Goal: Task Accomplishment & Management: Manage account settings

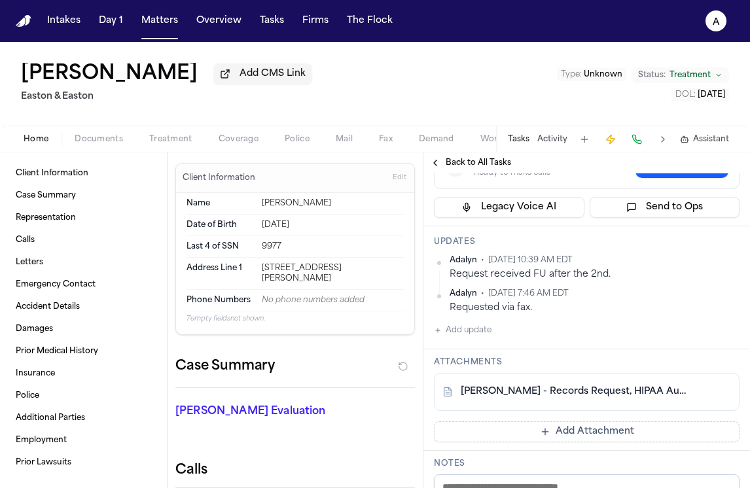
scroll to position [219, 0]
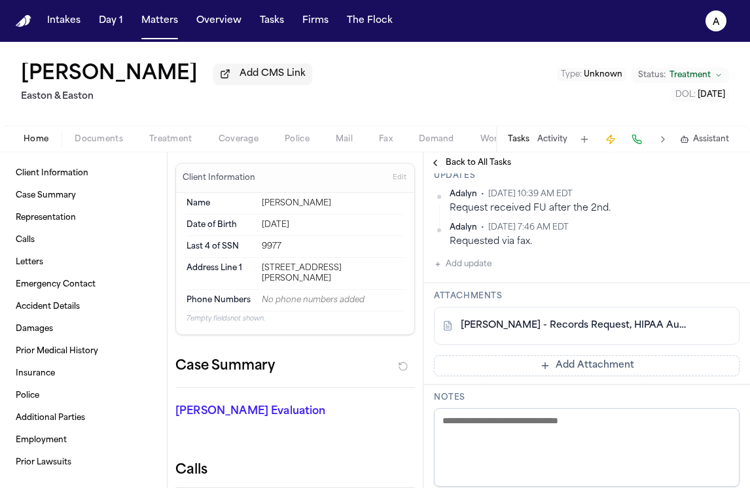
click at [479, 270] on button "Add update" at bounding box center [463, 265] width 58 height 16
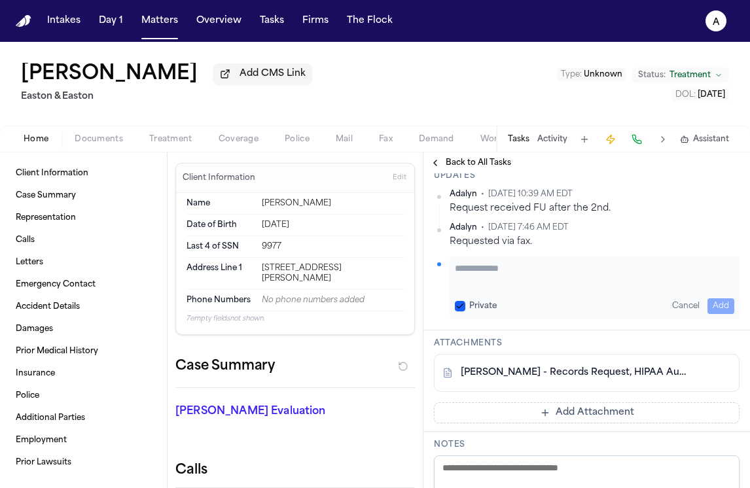
paste textarea "**********"
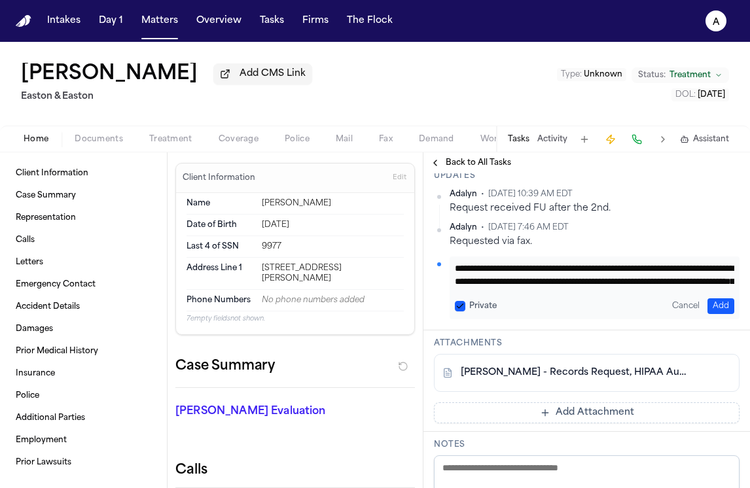
scroll to position [132, 0]
type textarea "**********"
click at [464, 304] on button "Private" at bounding box center [460, 306] width 10 height 10
click at [710, 310] on button "Add" at bounding box center [721, 307] width 27 height 16
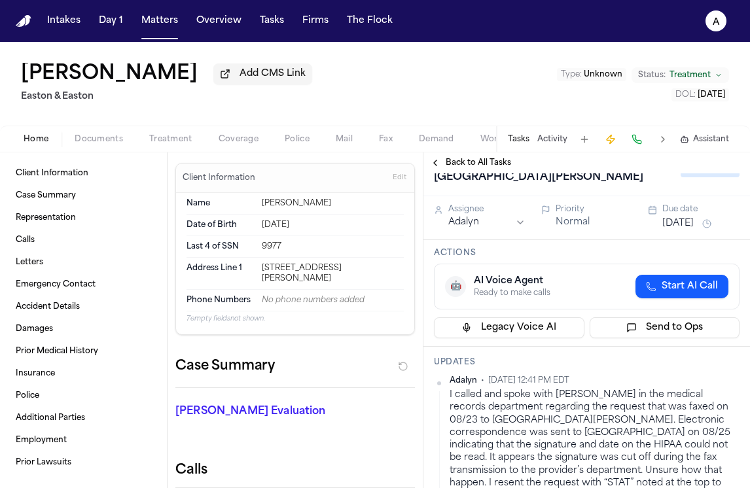
scroll to position [0, 0]
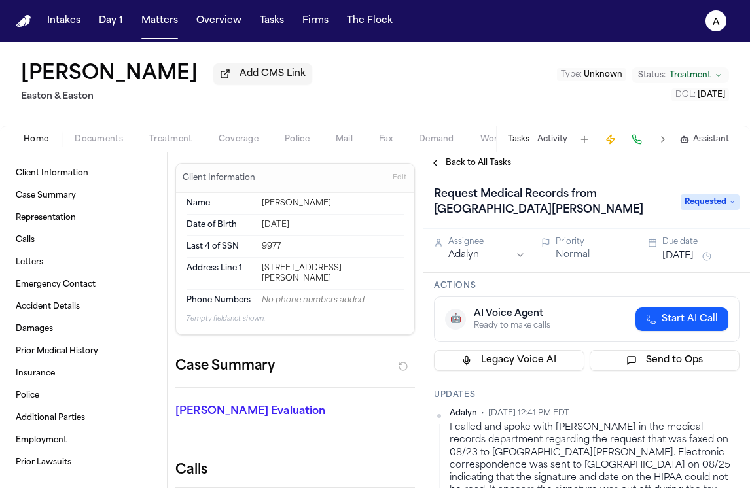
click at [713, 204] on span "Requested" at bounding box center [710, 202] width 59 height 16
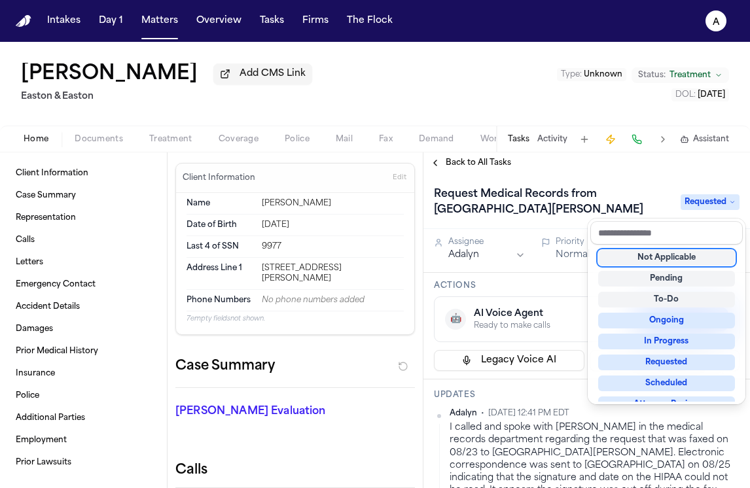
click at [631, 206] on div "Request Medical Records from [GEOGRAPHIC_DATA][PERSON_NAME] Requested" at bounding box center [587, 202] width 306 height 37
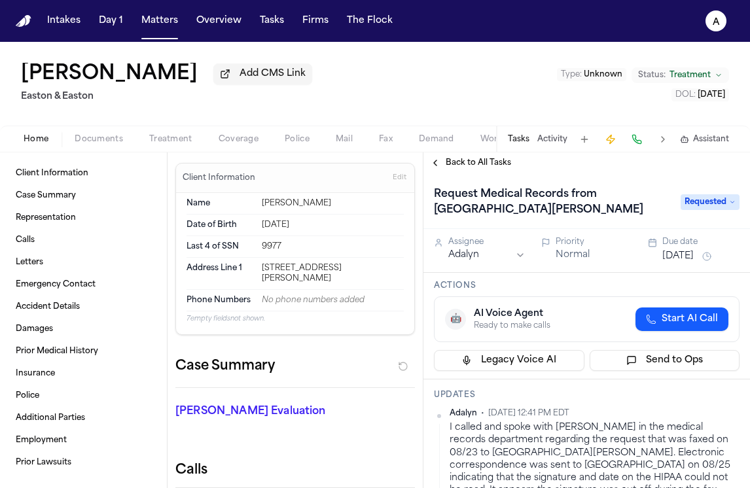
click at [693, 257] on button "[DATE]" at bounding box center [678, 256] width 31 height 13
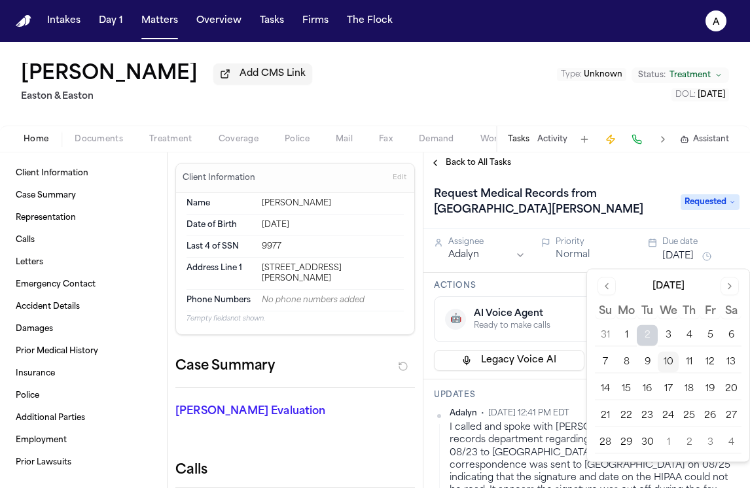
click at [631, 390] on button "15" at bounding box center [626, 389] width 21 height 21
click at [528, 280] on div "Actions 🤖 AI Voice Agent Ready to make calls Start AI Call Legacy Voice AI Send…" at bounding box center [587, 326] width 327 height 107
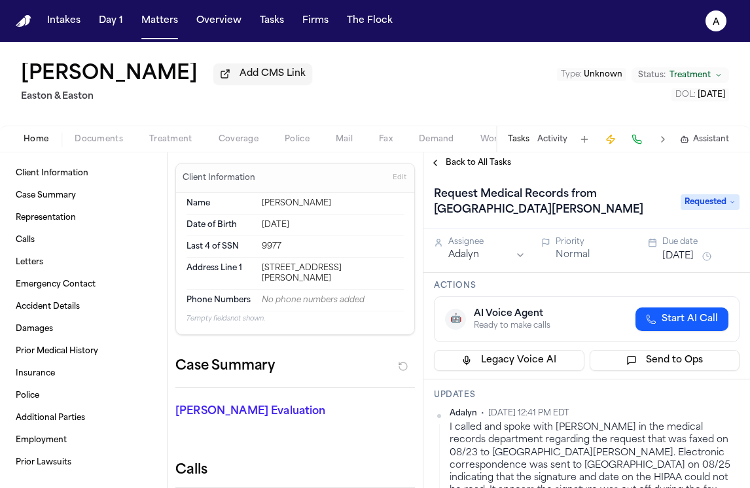
click at [577, 167] on div "Back to All Tasks" at bounding box center [587, 163] width 327 height 10
click at [156, 21] on button "Matters" at bounding box center [159, 21] width 47 height 24
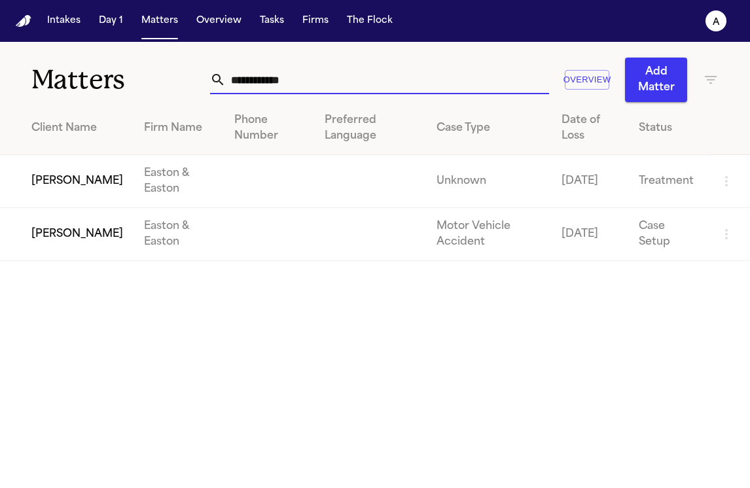
drag, startPoint x: 331, startPoint y: 73, endPoint x: 84, endPoint y: 63, distance: 247.1
click at [84, 63] on div "**********" at bounding box center [375, 72] width 750 height 60
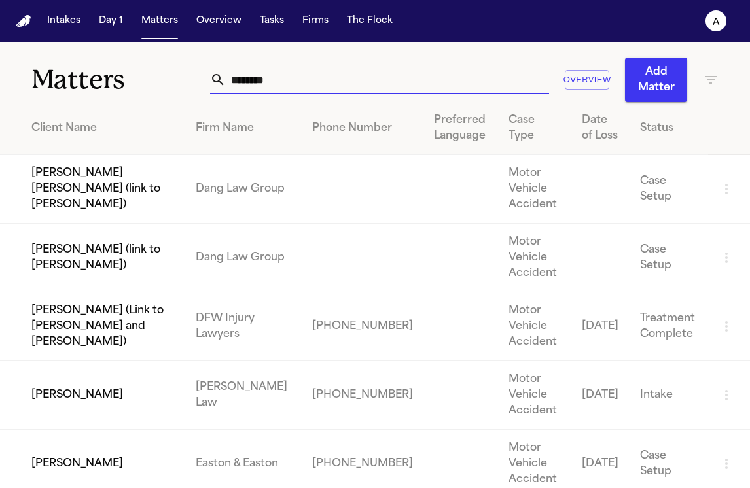
type input "*******"
click at [59, 462] on td "[PERSON_NAME]" at bounding box center [92, 464] width 185 height 69
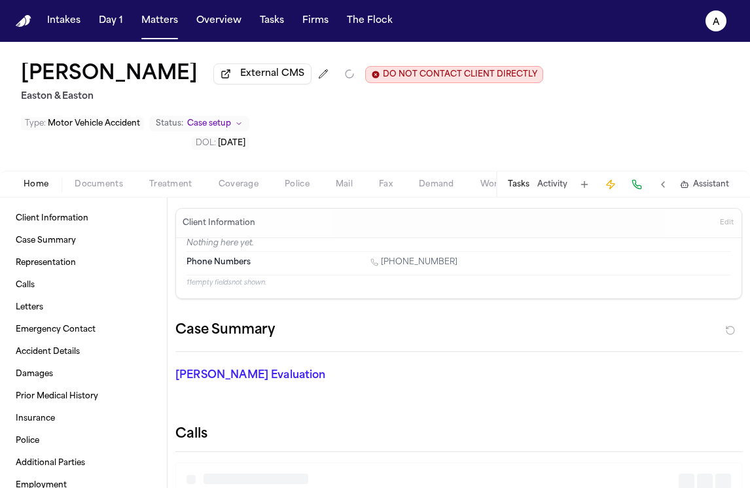
click at [529, 190] on button "Tasks" at bounding box center [519, 184] width 22 height 10
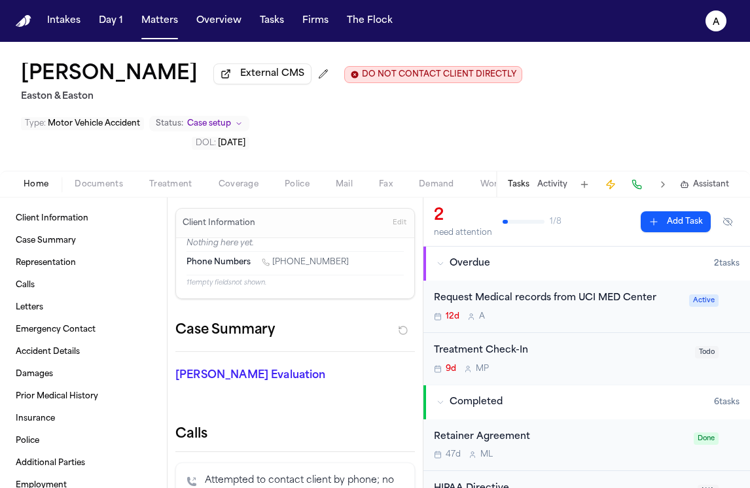
click at [597, 322] on div "12d A" at bounding box center [558, 317] width 248 height 10
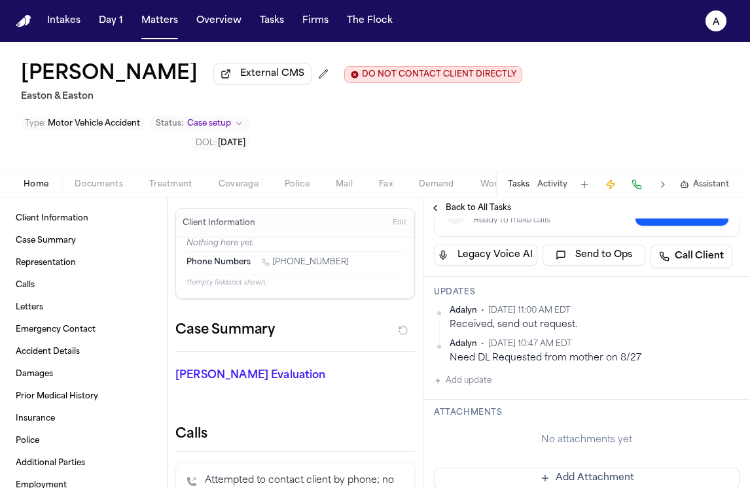
scroll to position [242, 0]
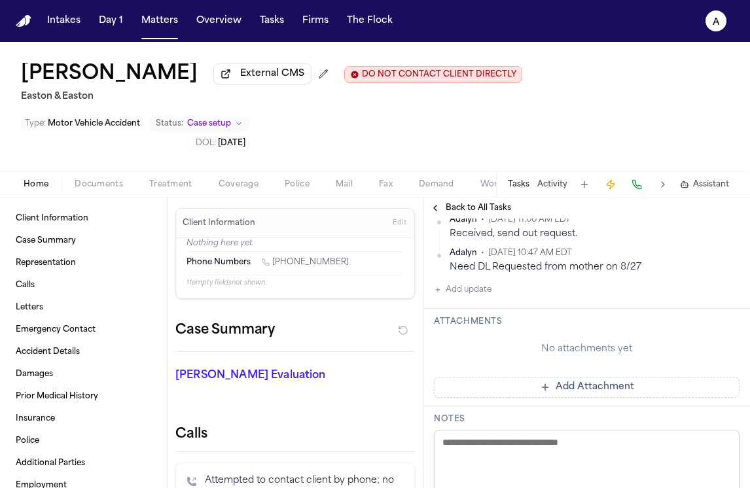
click at [470, 292] on button "Add update" at bounding box center [463, 290] width 58 height 16
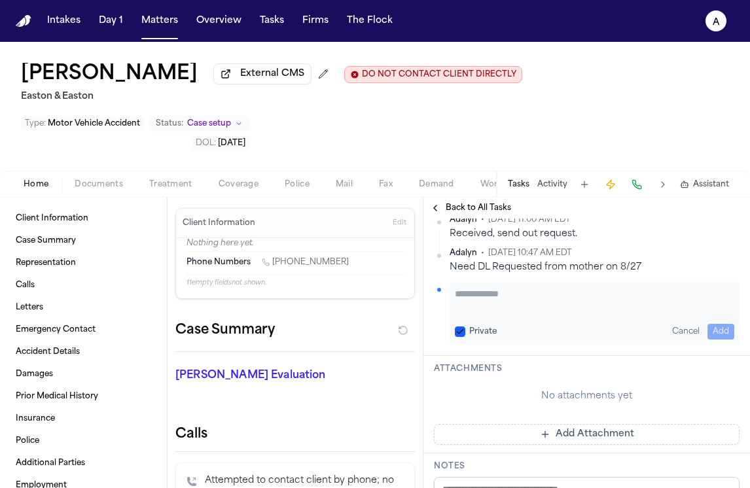
click at [464, 296] on textarea "Add your update" at bounding box center [595, 300] width 280 height 26
paste textarea "**********"
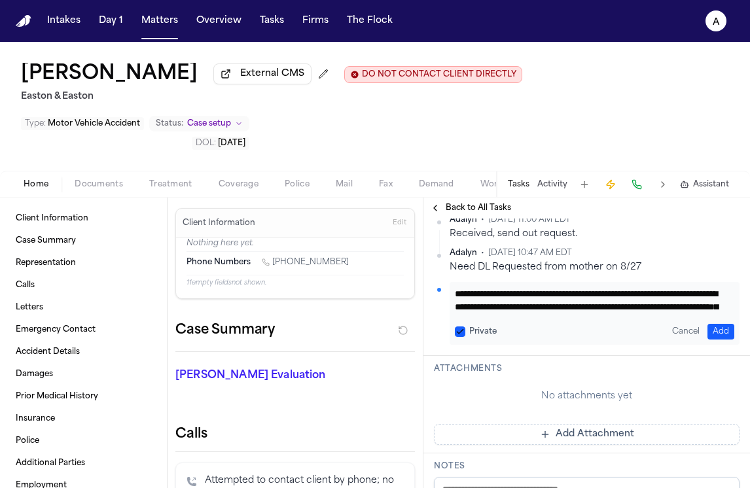
scroll to position [14, 0]
type textarea "**********"
click at [460, 331] on button "Private" at bounding box center [460, 332] width 10 height 10
click at [708, 328] on button "Add" at bounding box center [721, 332] width 27 height 16
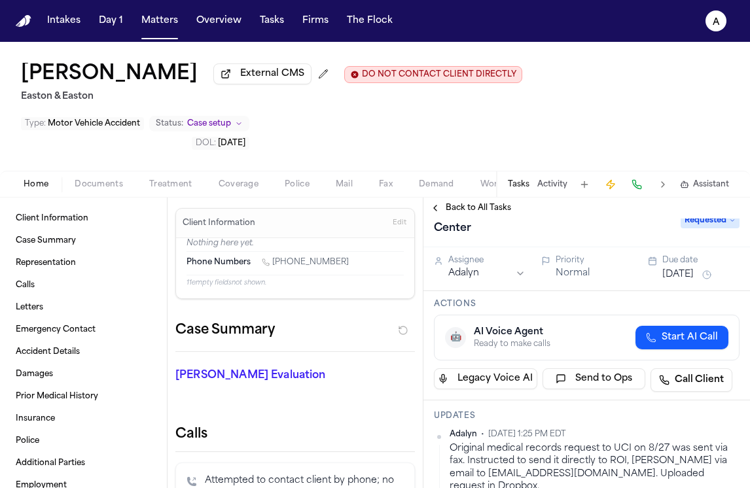
scroll to position [0, 0]
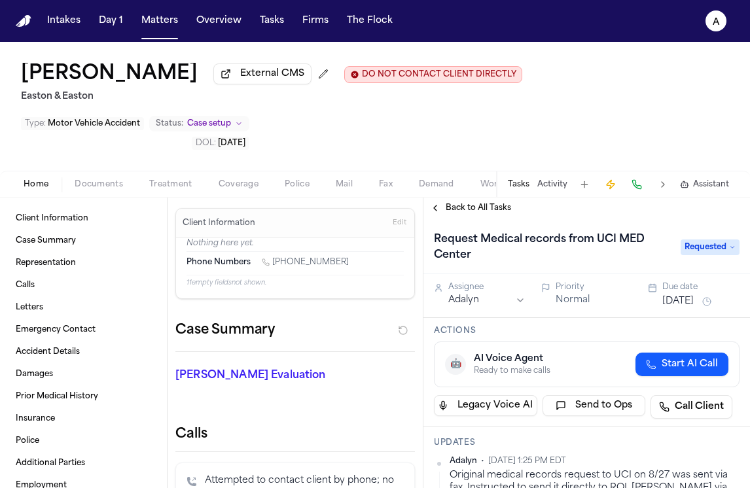
click at [685, 308] on button "[DATE]" at bounding box center [678, 301] width 31 height 13
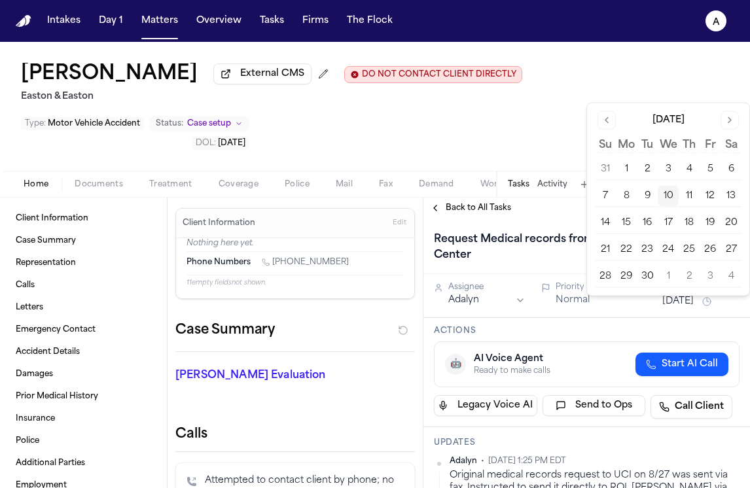
click at [629, 219] on button "15" at bounding box center [626, 223] width 21 height 21
click at [522, 122] on div "[PERSON_NAME] External CMS DO NOT CONTACT CLIENT DIRECTLY DO NOT CONTACT Easton…" at bounding box center [375, 106] width 750 height 129
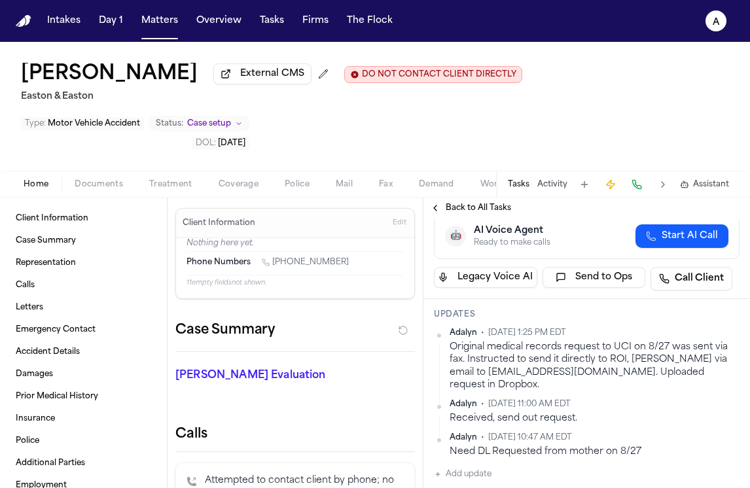
scroll to position [136, 0]
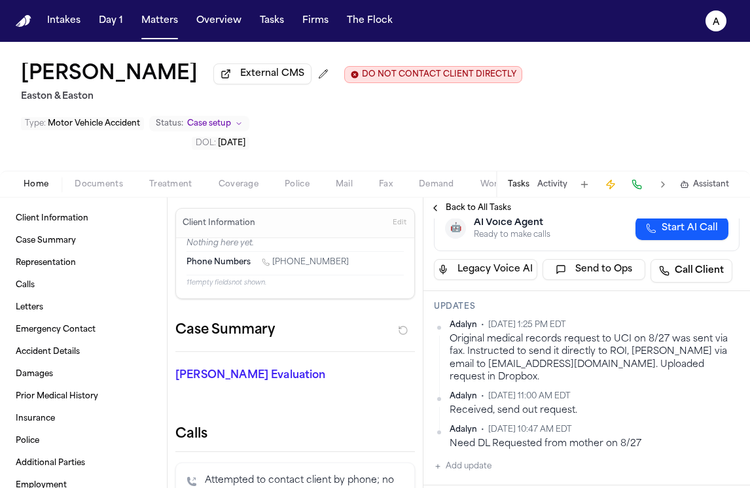
click at [483, 459] on button "Add update" at bounding box center [463, 467] width 58 height 16
click at [483, 464] on textarea "Add your update" at bounding box center [595, 477] width 280 height 26
paste textarea "**********"
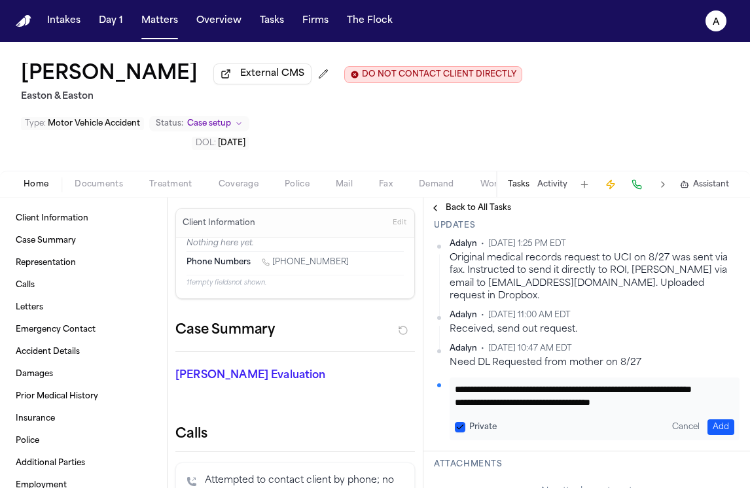
scroll to position [219, 0]
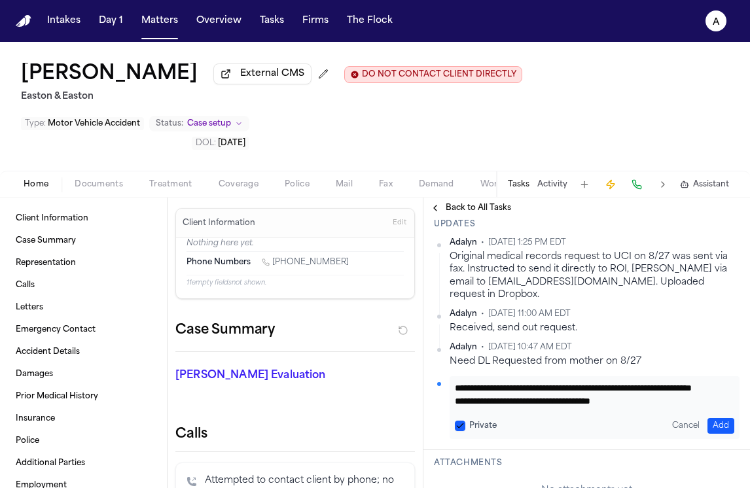
type textarea "**********"
click at [461, 421] on button "Private" at bounding box center [460, 426] width 10 height 10
click at [716, 418] on button "Add" at bounding box center [721, 426] width 27 height 16
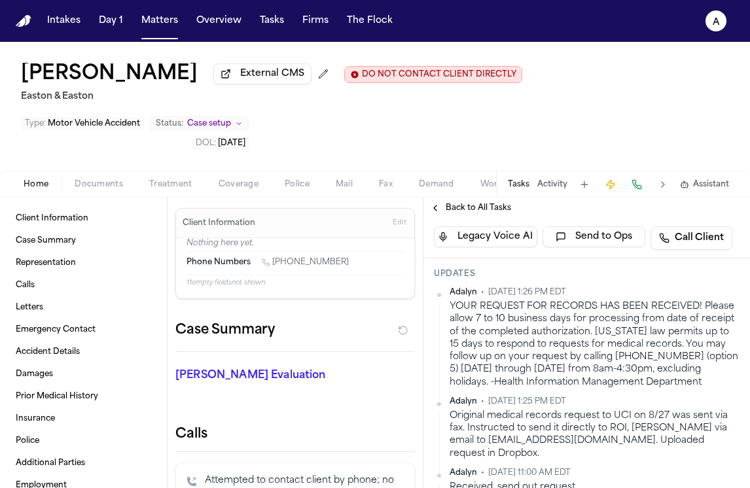
scroll to position [168, 0]
click at [147, 24] on button "Matters" at bounding box center [159, 21] width 47 height 24
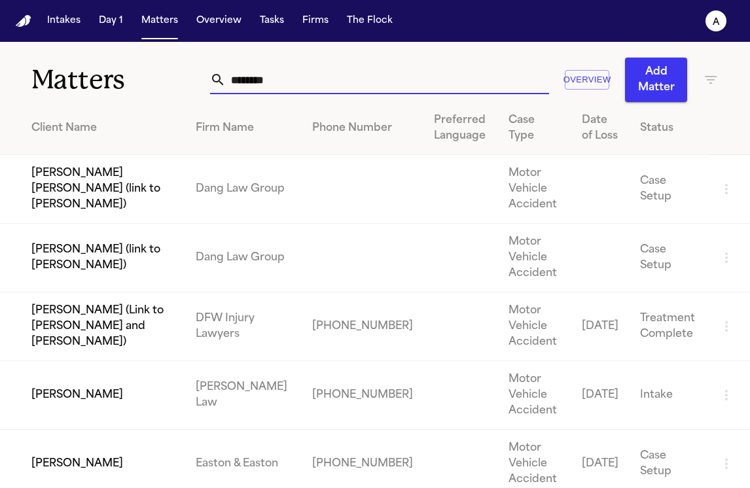
drag, startPoint x: 283, startPoint y: 79, endPoint x: 154, endPoint y: 74, distance: 129.1
click at [154, 74] on div "Matters ******* Overview Add Matter" at bounding box center [375, 72] width 750 height 60
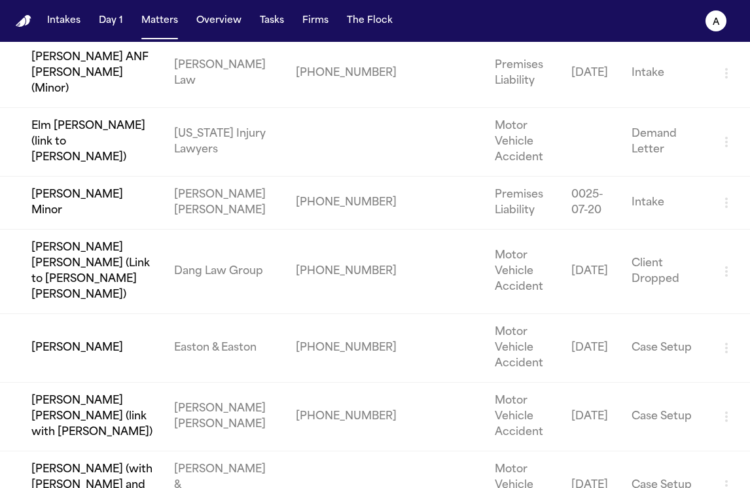
scroll to position [355, 0]
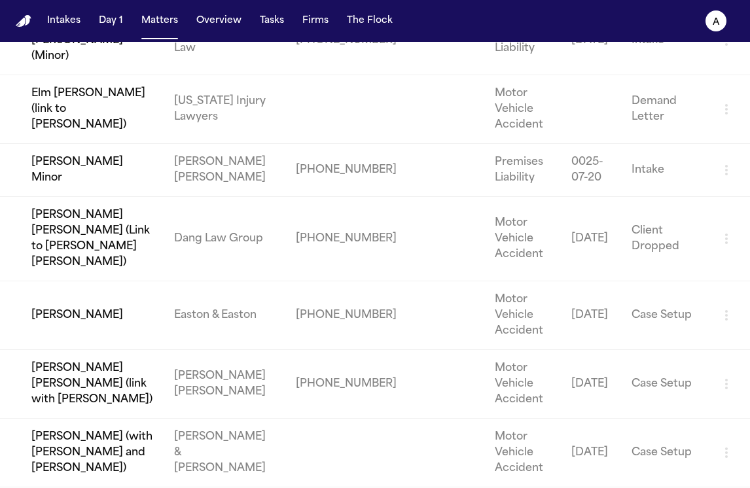
type input "*****"
click at [74, 287] on td "[PERSON_NAME]" at bounding box center [82, 316] width 164 height 69
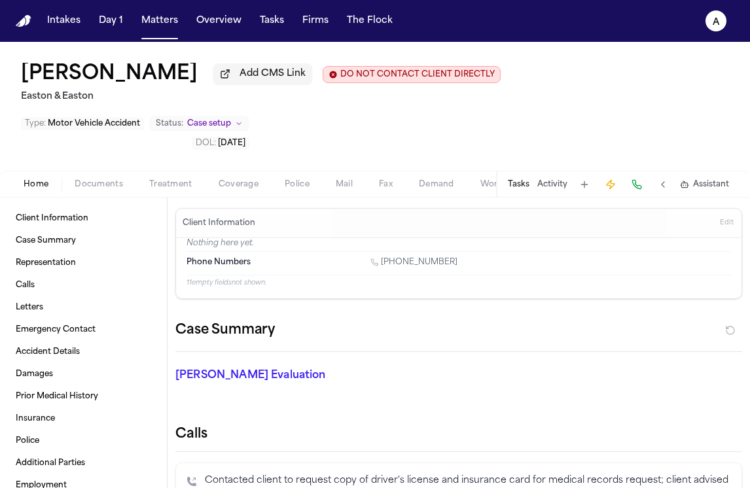
click at [515, 179] on button "Tasks" at bounding box center [519, 184] width 22 height 10
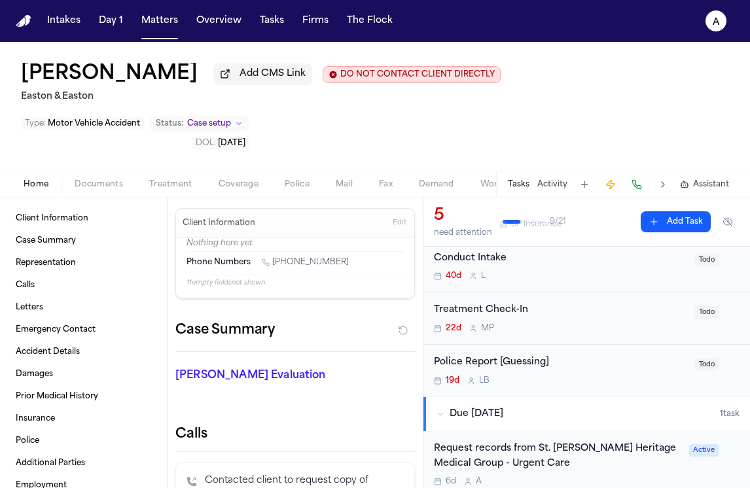
scroll to position [156, 0]
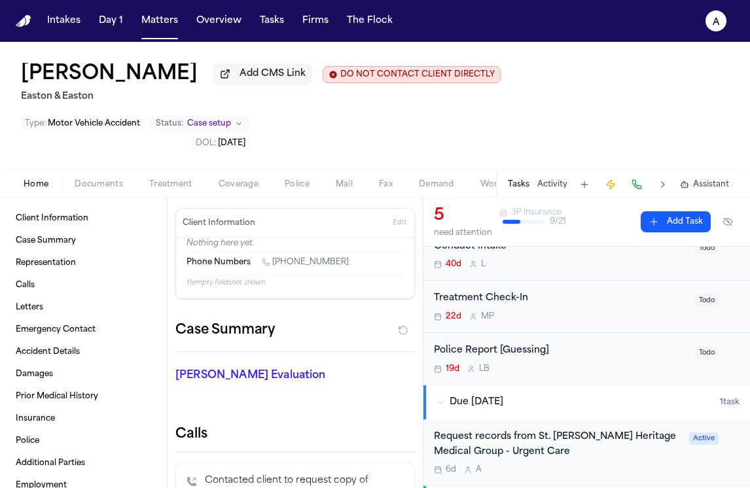
click at [614, 465] on div "6d A" at bounding box center [558, 470] width 248 height 10
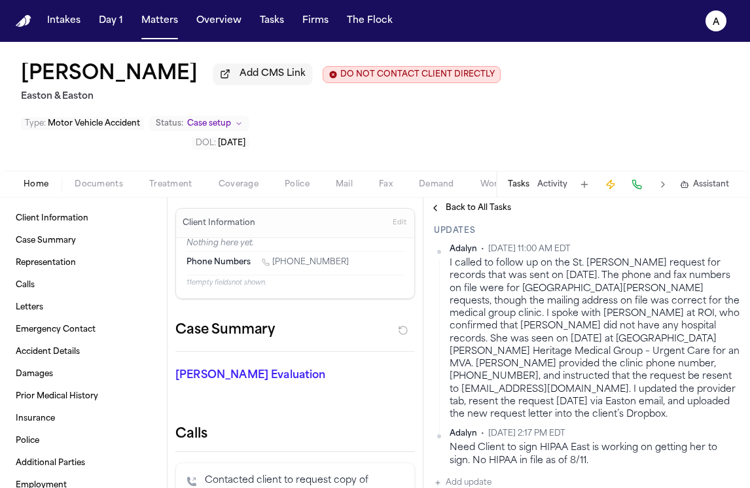
scroll to position [277, 0]
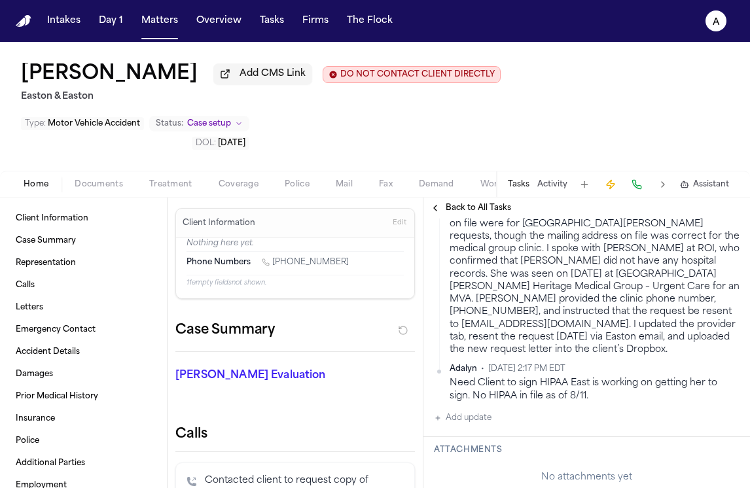
click at [485, 371] on div "Updates Adalyn • [DATE] 11:00 AM EDT I called to follow up on the St. [PERSON_N…" at bounding box center [587, 294] width 327 height 287
click at [475, 411] on button "Add update" at bounding box center [463, 419] width 58 height 16
click at [476, 416] on textarea "Add your update" at bounding box center [595, 429] width 280 height 26
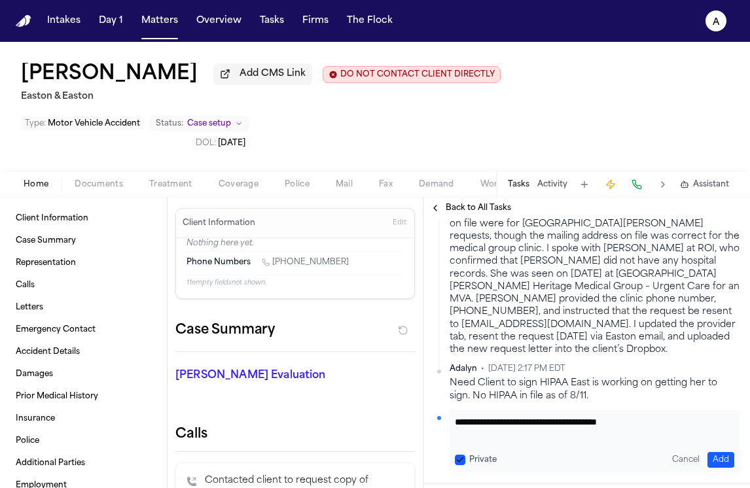
click at [606, 416] on textarea "**********" at bounding box center [590, 429] width 270 height 26
type textarea "**********"
click at [458, 455] on button "Private" at bounding box center [460, 460] width 10 height 10
click at [708, 452] on button "Add" at bounding box center [721, 460] width 27 height 16
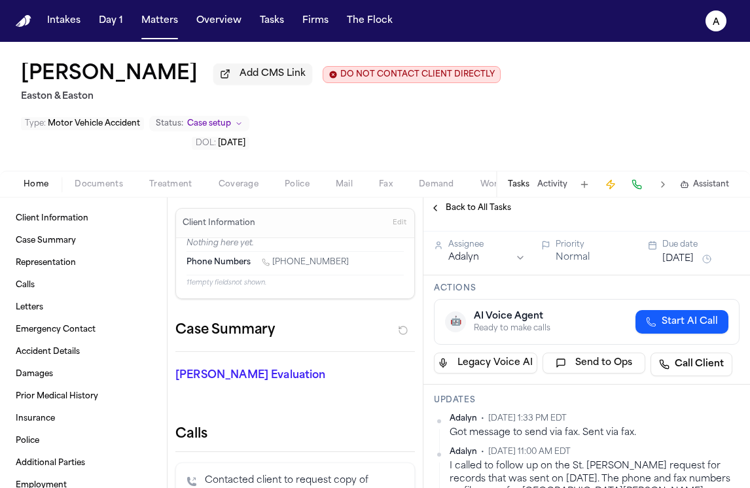
scroll to position [0, 0]
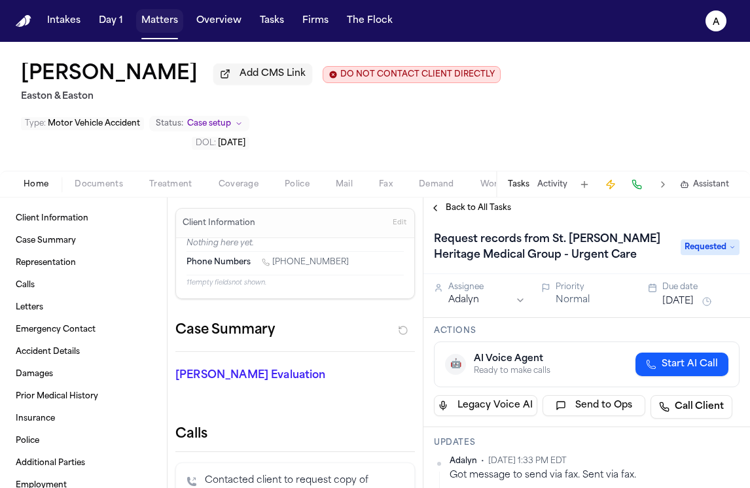
click at [165, 23] on button "Matters" at bounding box center [159, 21] width 47 height 24
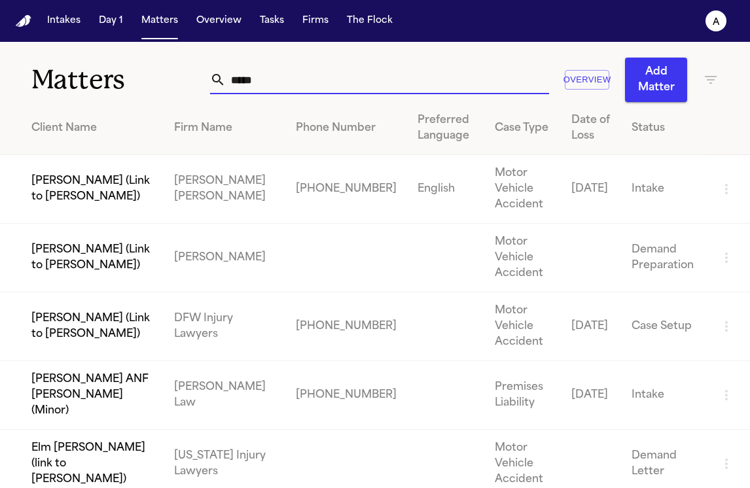
drag, startPoint x: 328, startPoint y: 81, endPoint x: 117, endPoint y: 79, distance: 211.5
click at [117, 79] on div "Matters ***** Overview Add Matter" at bounding box center [375, 72] width 750 height 60
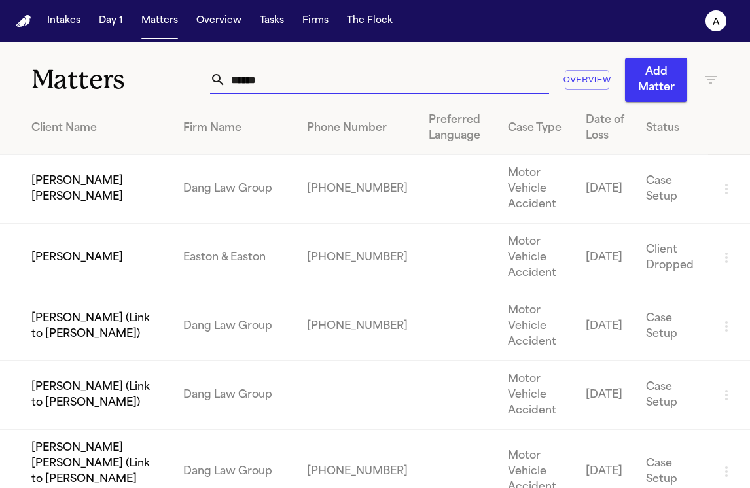
type input "******"
click at [103, 229] on td "[PERSON_NAME]" at bounding box center [86, 258] width 173 height 69
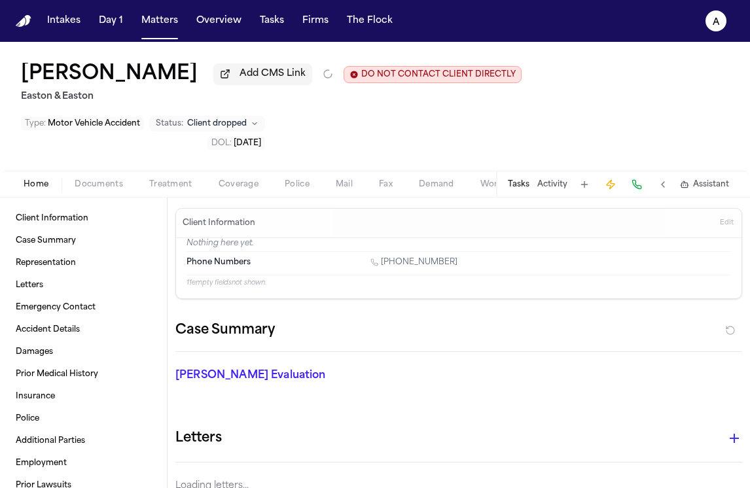
click at [519, 132] on div "[PERSON_NAME] Add CMS Link DO NOT CONTACT CLIENT DIRECTLY DO NOT CONTACT Easton…" at bounding box center [375, 106] width 750 height 129
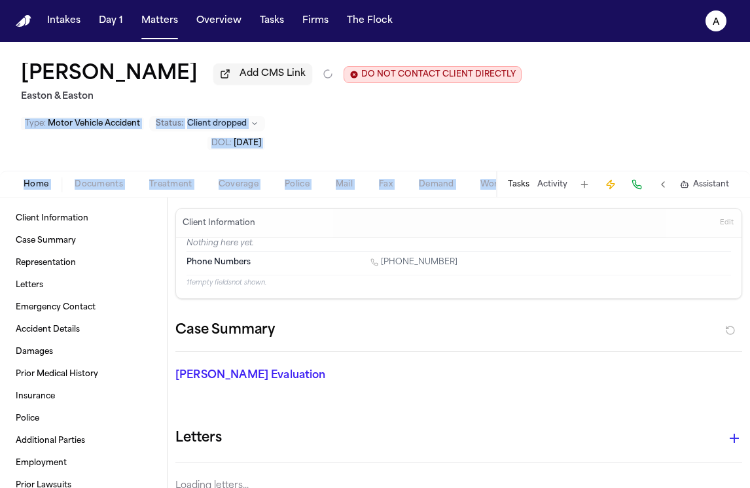
click at [523, 174] on div "[PERSON_NAME] Add CMS Link DO NOT CONTACT CLIENT DIRECTLY DO NOT CONTACT Easton…" at bounding box center [375, 120] width 750 height 156
click at [525, 184] on button "Tasks" at bounding box center [519, 184] width 22 height 10
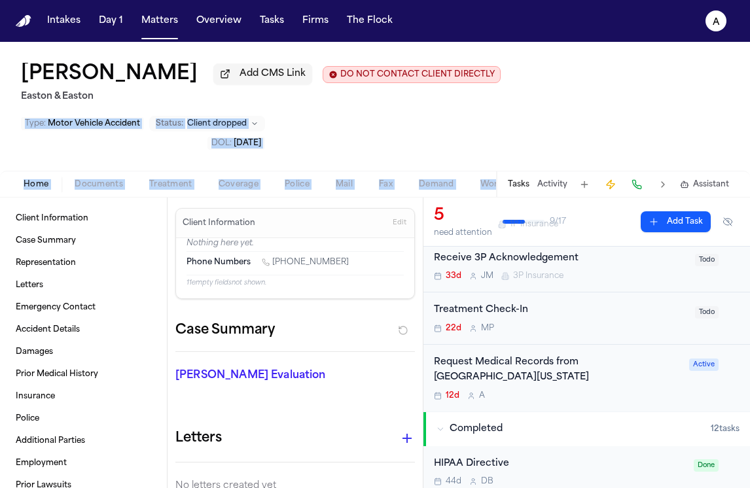
scroll to position [153, 0]
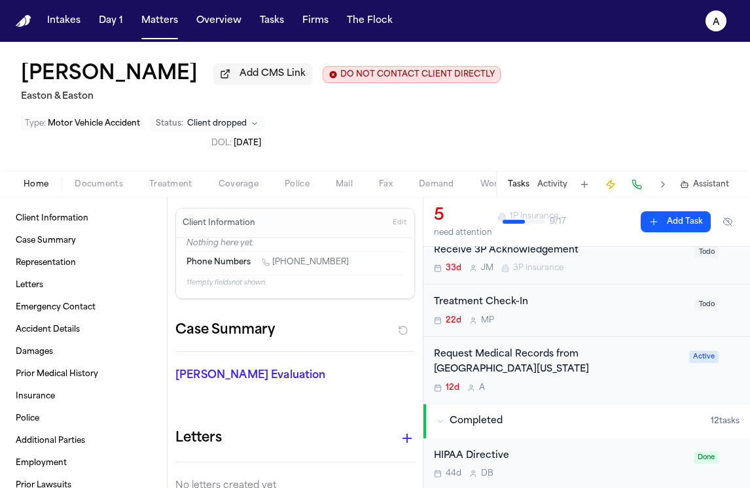
click at [570, 394] on div "12d A" at bounding box center [558, 388] width 248 height 10
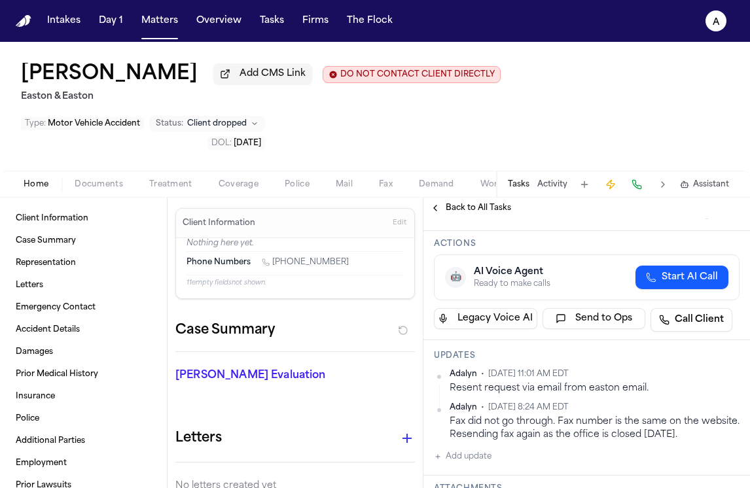
scroll to position [101, 0]
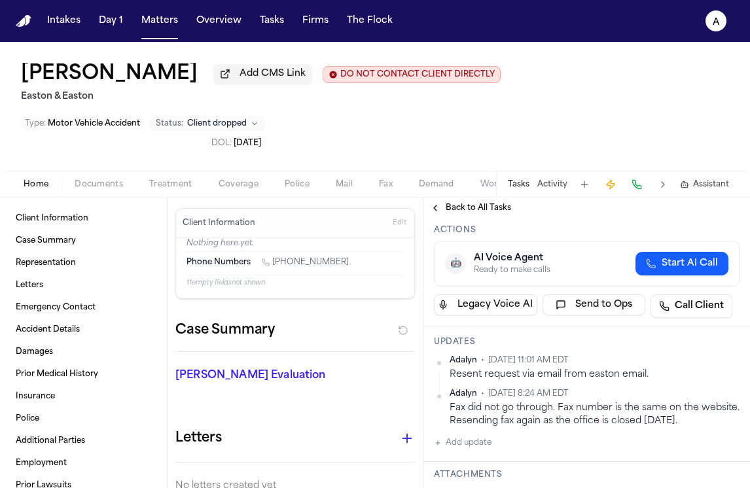
click at [490, 457] on div "Updates Adalyn • [DATE] 11:01 AM EDT Resent request via email from easton email…" at bounding box center [587, 395] width 327 height 136
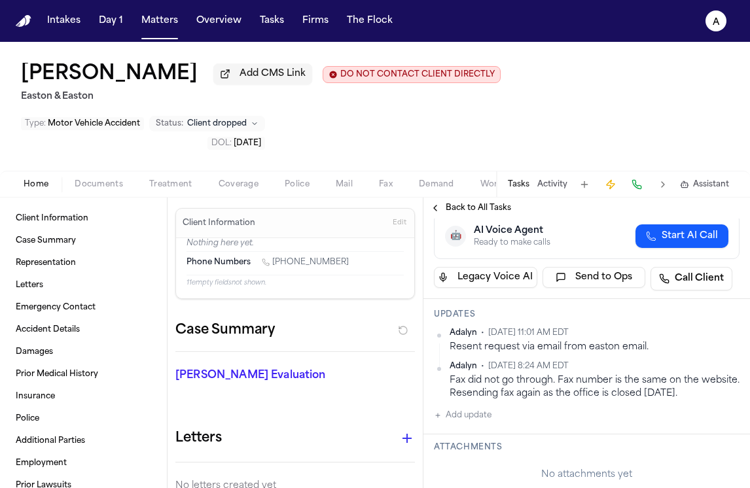
scroll to position [148, 0]
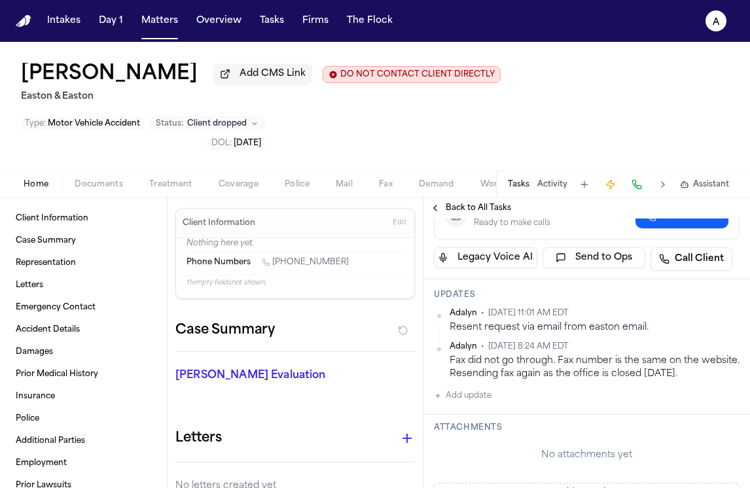
click at [498, 398] on div "Adalyn • [DATE] 11:01 AM EDT Resent request via email from easton email. [GEOGR…" at bounding box center [587, 356] width 306 height 96
click at [485, 400] on button "Add update" at bounding box center [463, 396] width 58 height 16
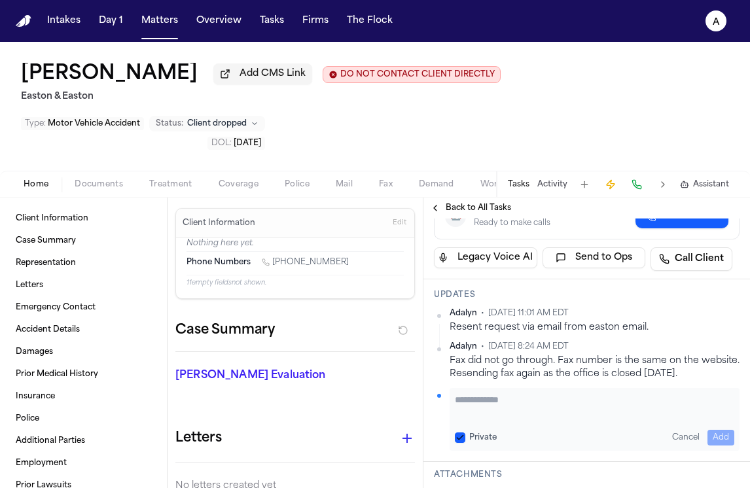
click at [479, 408] on textarea "Add your update" at bounding box center [595, 407] width 280 height 26
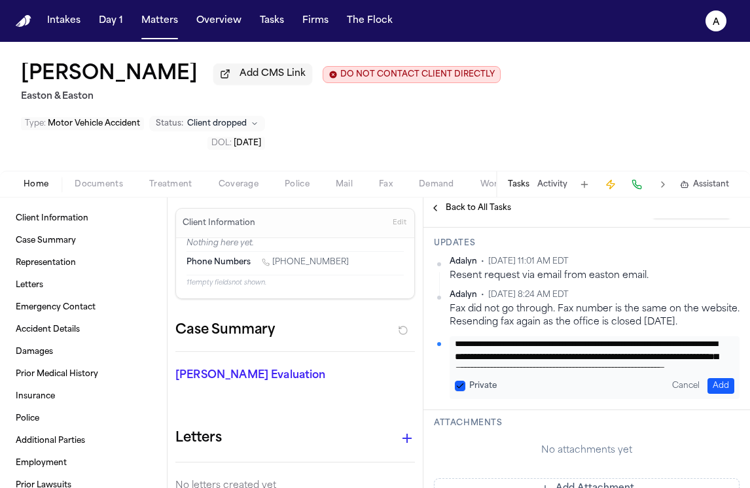
scroll to position [0, 0]
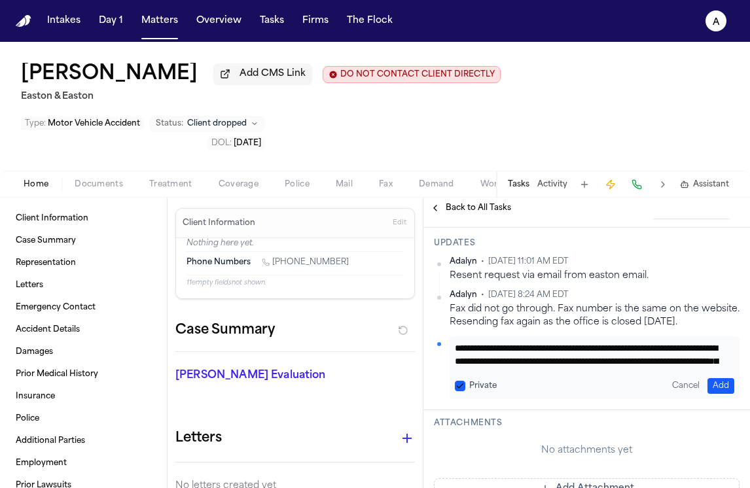
drag, startPoint x: 547, startPoint y: 363, endPoint x: 451, endPoint y: 337, distance: 99.3
click at [451, 337] on div "**********" at bounding box center [587, 328] width 306 height 143
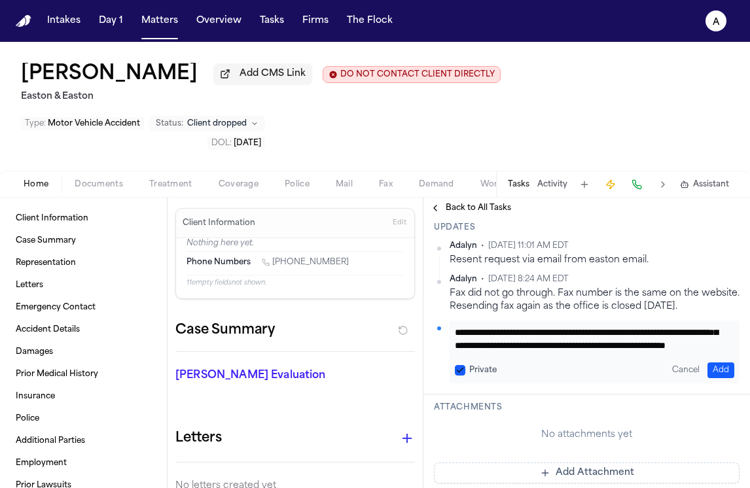
scroll to position [214, 0]
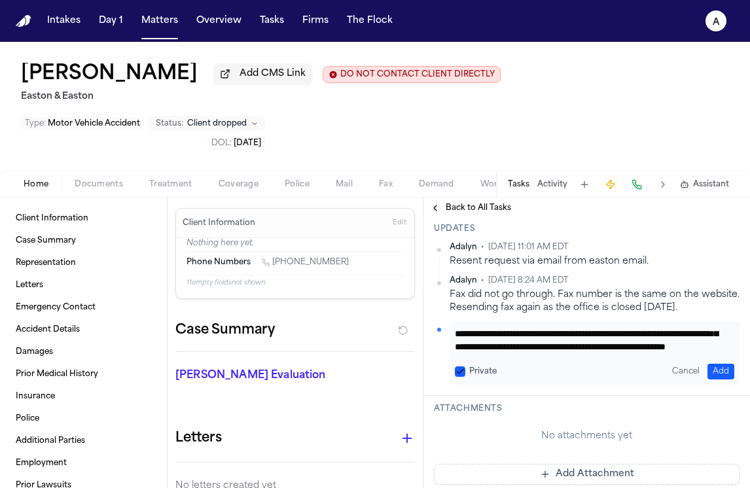
click at [659, 348] on textarea "**********" at bounding box center [590, 340] width 270 height 26
drag, startPoint x: 561, startPoint y: 354, endPoint x: 424, endPoint y: 299, distance: 146.6
click at [424, 299] on div "**********" at bounding box center [587, 304] width 327 height 183
paste textarea "**********"
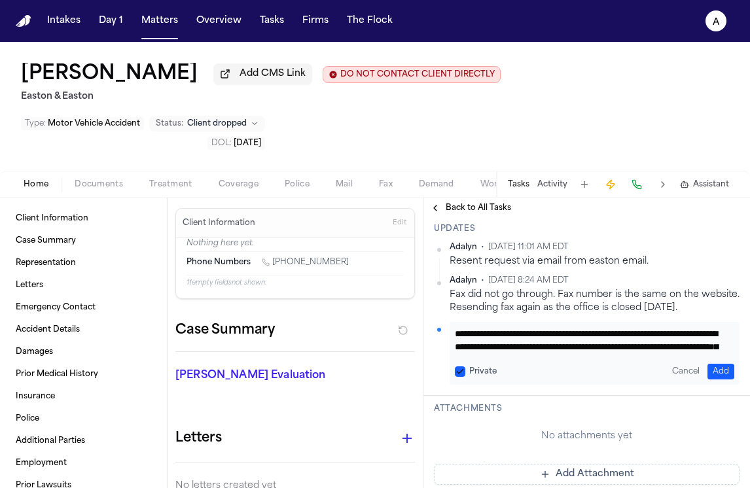
scroll to position [79, 0]
type textarea "**********"
click at [456, 372] on button "Private" at bounding box center [460, 372] width 10 height 10
click at [709, 373] on button "Add" at bounding box center [721, 372] width 27 height 16
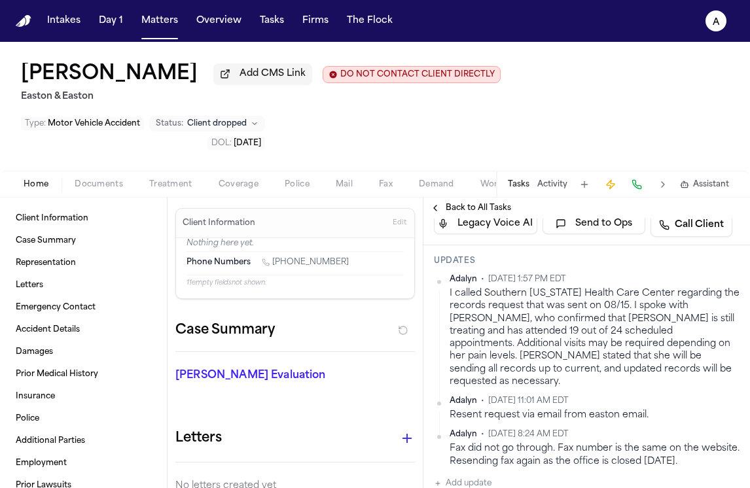
scroll to position [0, 0]
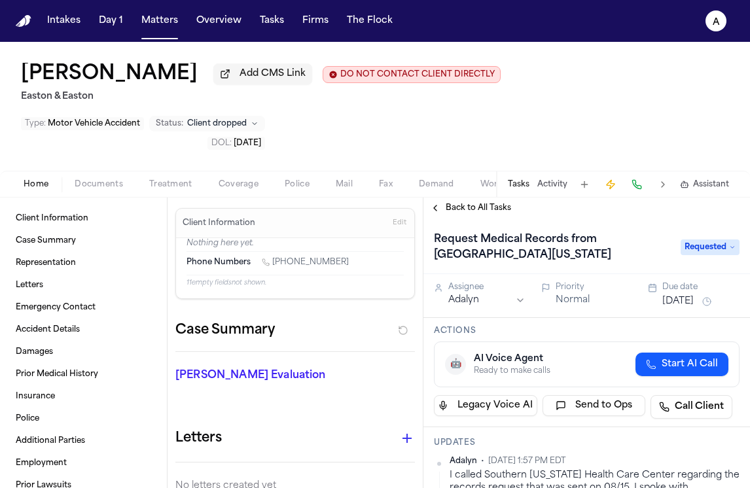
click at [691, 303] on button "[DATE]" at bounding box center [678, 301] width 31 height 13
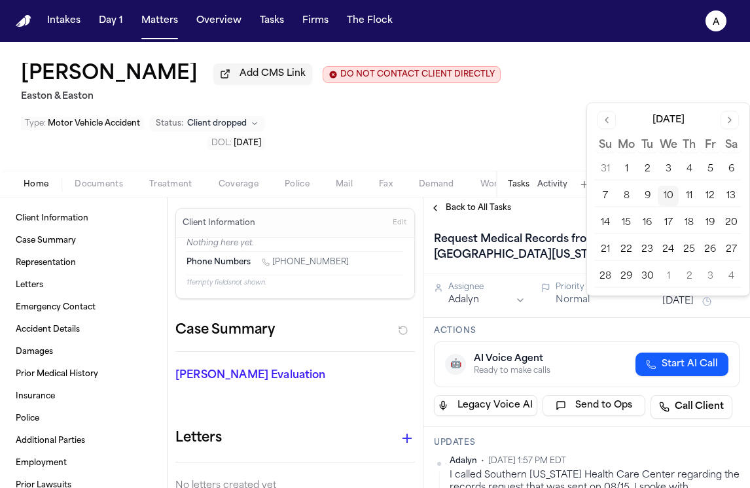
click at [631, 225] on button "15" at bounding box center [626, 223] width 21 height 21
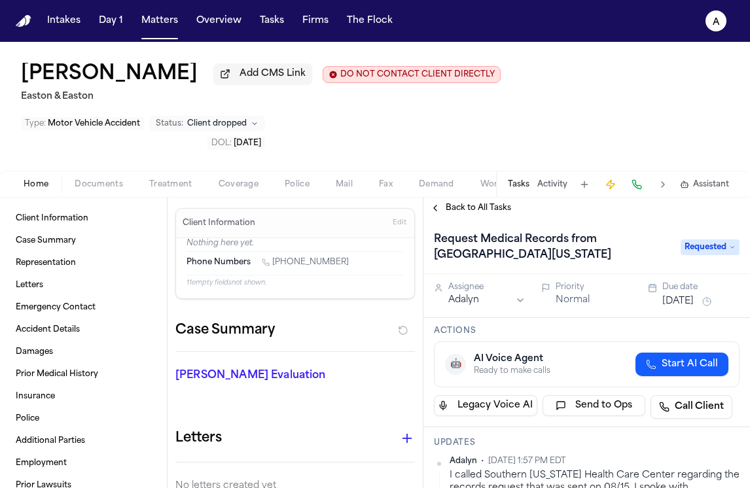
click at [600, 337] on h3 "Actions" at bounding box center [587, 331] width 306 height 10
click at [162, 20] on button "Matters" at bounding box center [159, 21] width 47 height 24
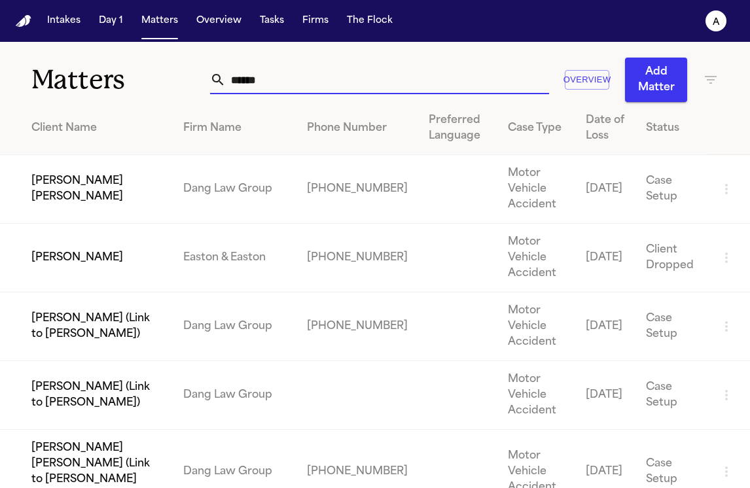
drag, startPoint x: 299, startPoint y: 88, endPoint x: 94, endPoint y: 85, distance: 205.6
click at [94, 85] on div "Matters ****** Overview Add Matter" at bounding box center [375, 72] width 750 height 60
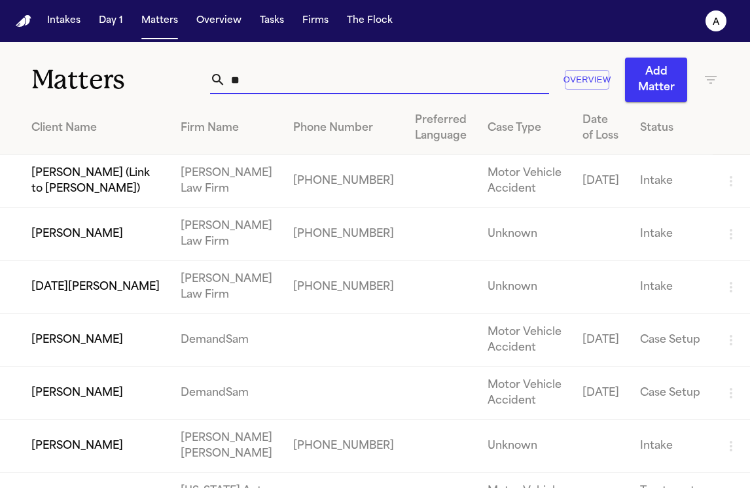
type input "*"
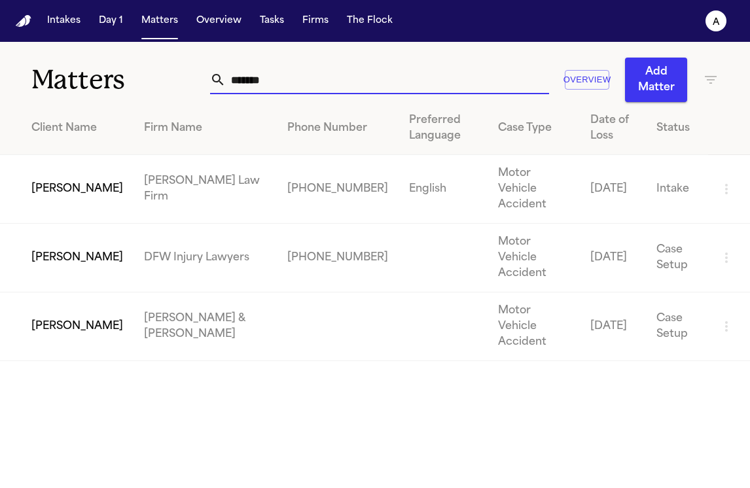
type input "*******"
click at [41, 237] on td "[PERSON_NAME]" at bounding box center [67, 258] width 134 height 69
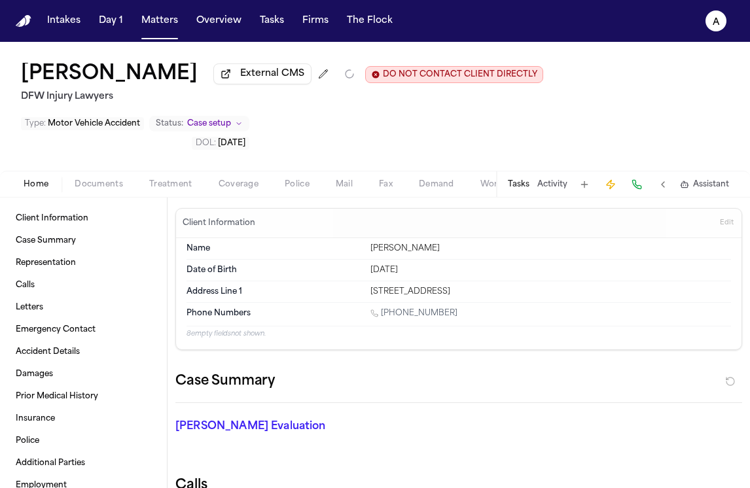
click at [520, 172] on div "Tasks Activity Assistant" at bounding box center [618, 185] width 244 height 26
click at [521, 179] on button "Tasks" at bounding box center [519, 184] width 22 height 10
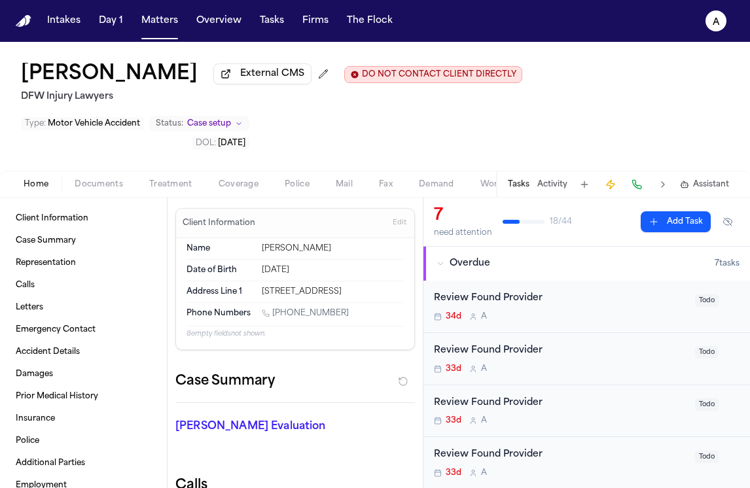
click at [588, 312] on div "34d A" at bounding box center [560, 317] width 253 height 10
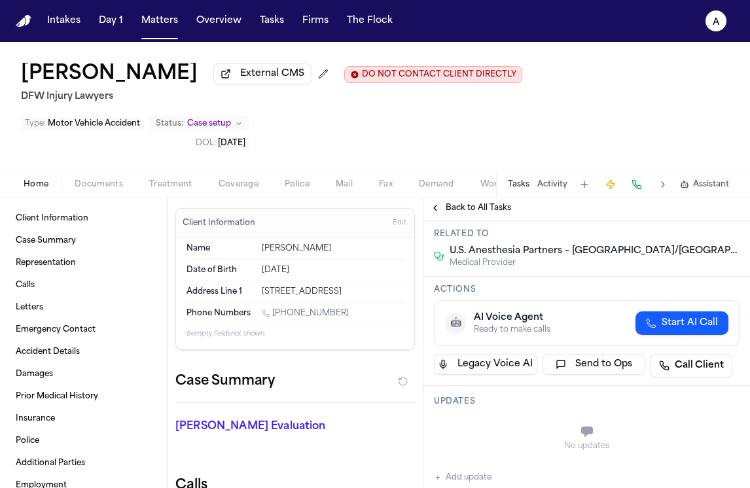
scroll to position [216, 0]
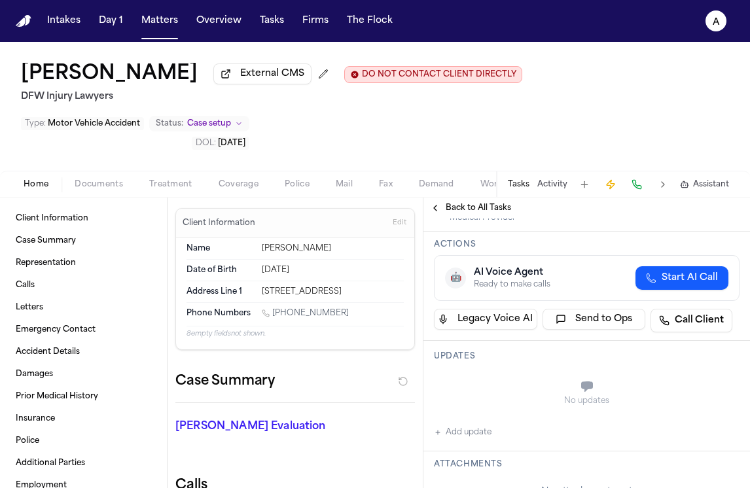
click at [435, 198] on div "Back to All Tasks" at bounding box center [587, 208] width 327 height 21
click at [433, 203] on button "Back to All Tasks" at bounding box center [471, 208] width 94 height 10
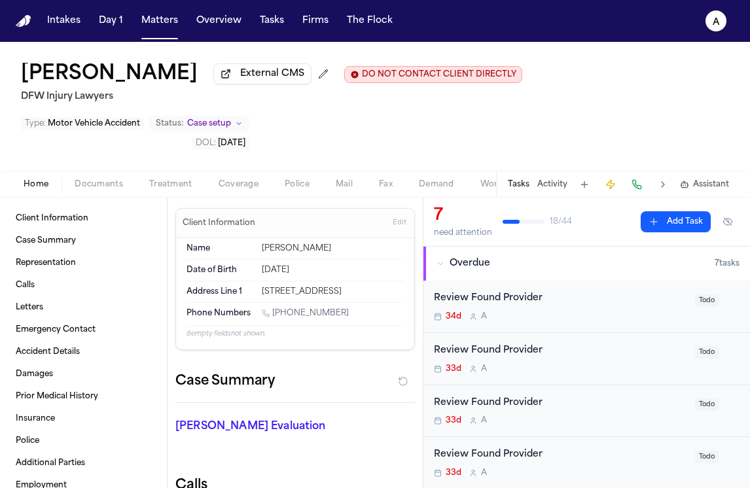
click at [581, 364] on div "33d A" at bounding box center [560, 369] width 253 height 10
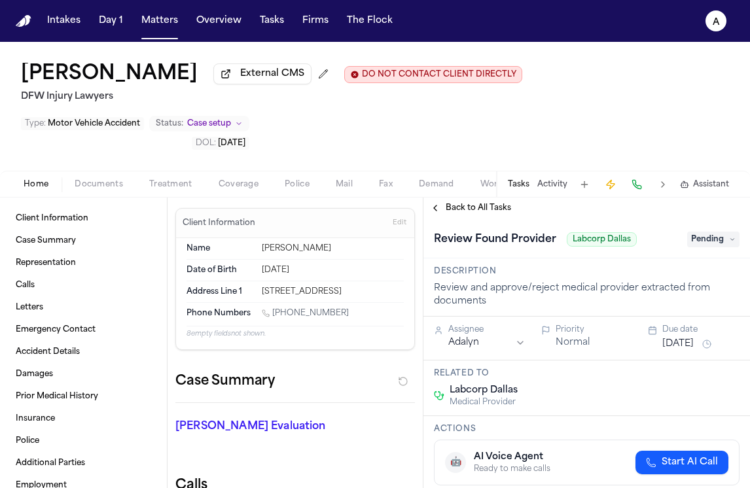
click at [444, 203] on button "Back to All Tasks" at bounding box center [471, 208] width 94 height 10
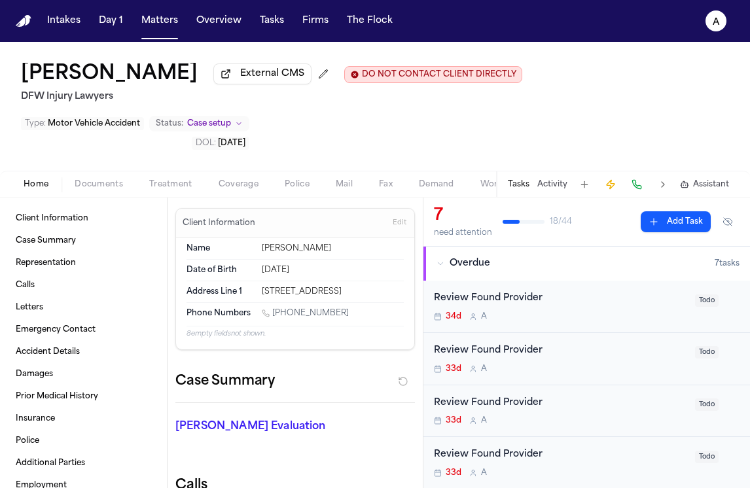
click at [574, 396] on div "Review Found Provider" at bounding box center [560, 403] width 253 height 15
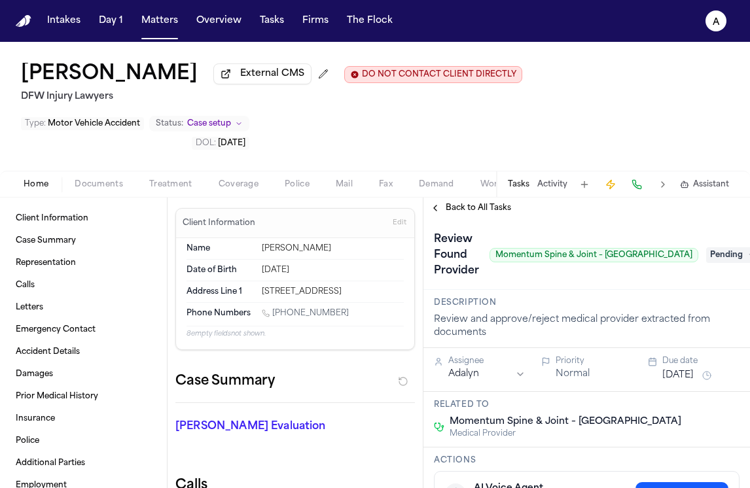
click at [444, 203] on button "Back to All Tasks" at bounding box center [471, 208] width 94 height 10
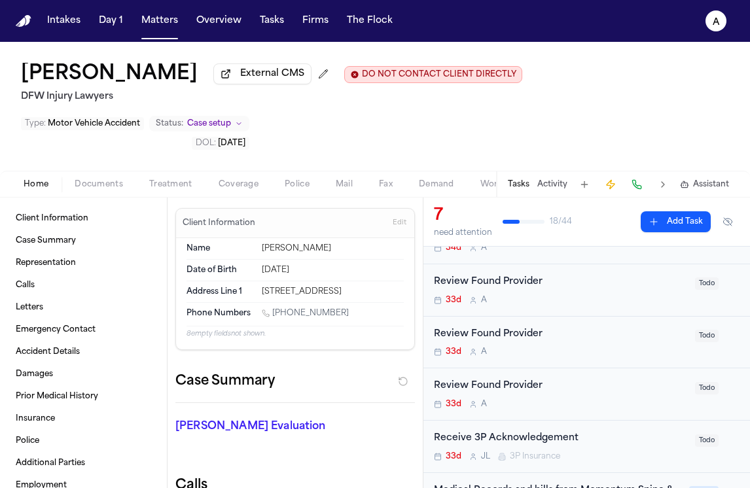
scroll to position [85, 0]
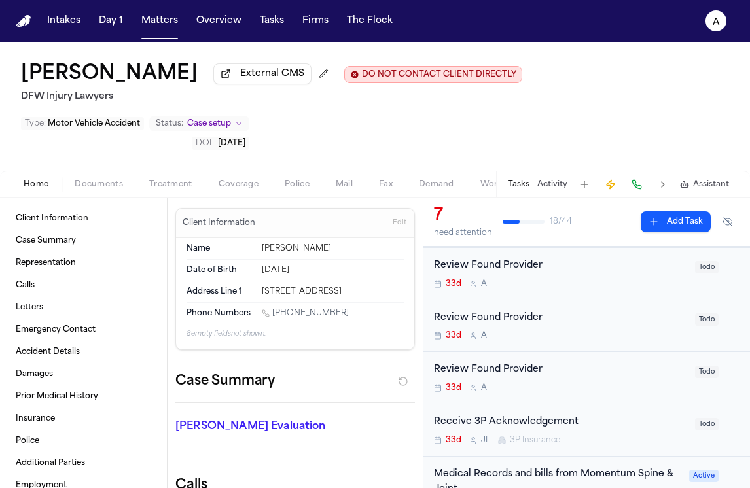
click at [612, 363] on div "Review Found Provider" at bounding box center [560, 370] width 253 height 15
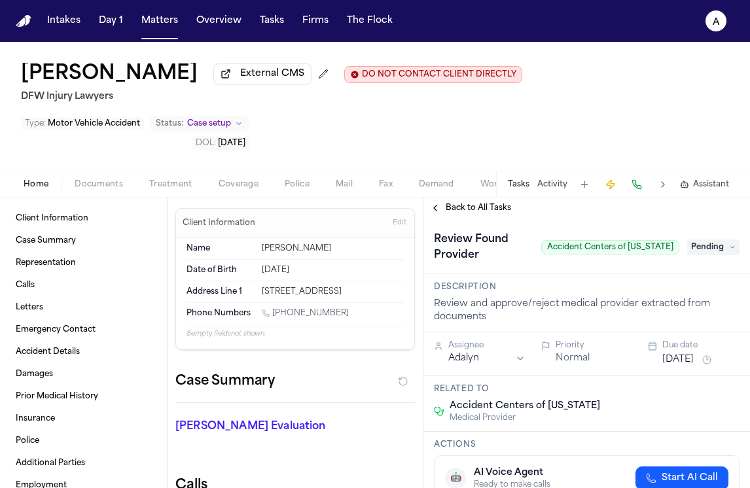
click at [477, 198] on div "Back to All Tasks" at bounding box center [587, 208] width 327 height 21
click at [479, 203] on span "Back to All Tasks" at bounding box center [478, 208] width 65 height 10
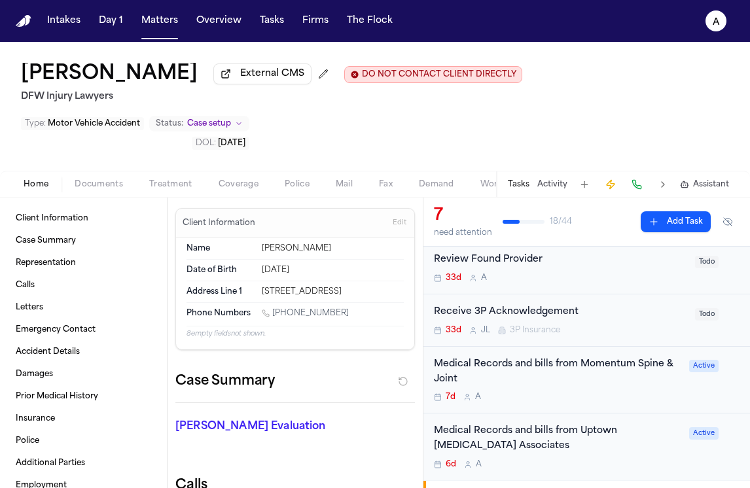
scroll to position [205, 0]
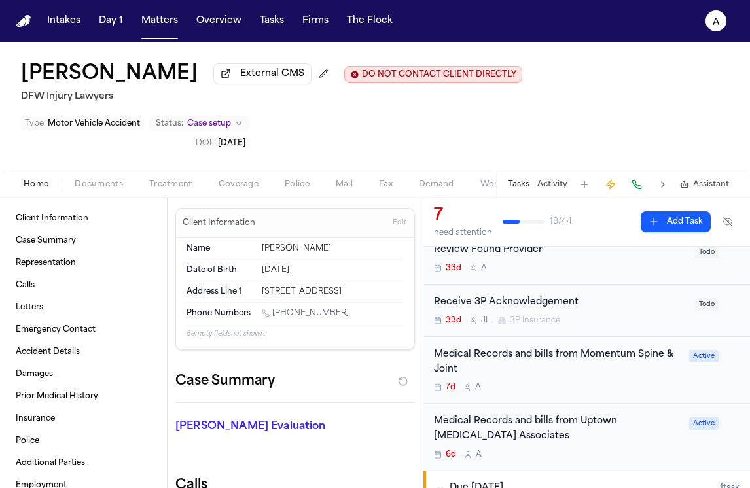
click at [627, 348] on div "Medical Records and bills from Momentum Spine & Joint" at bounding box center [558, 363] width 248 height 30
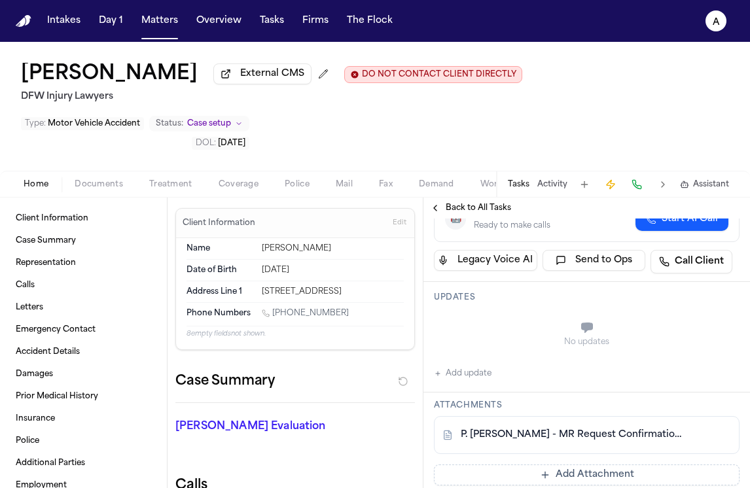
scroll to position [152, 0]
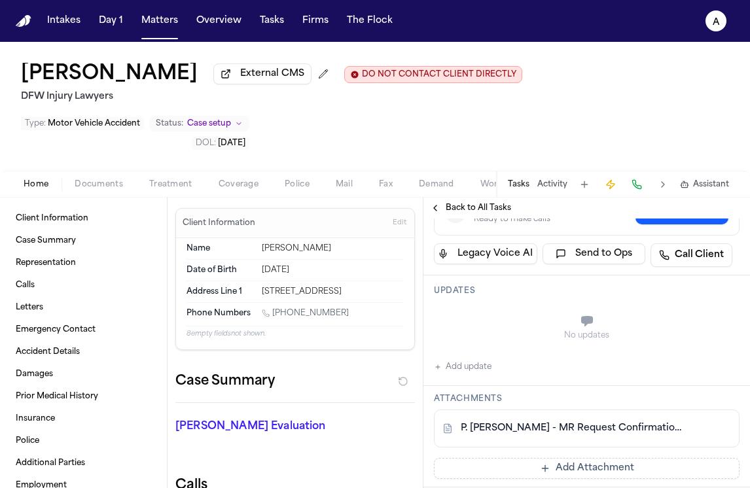
click at [633, 422] on link "P. [PERSON_NAME] - MR Request Confirmation to Momentum Spine and Joint - [DATE]" at bounding box center [574, 428] width 226 height 13
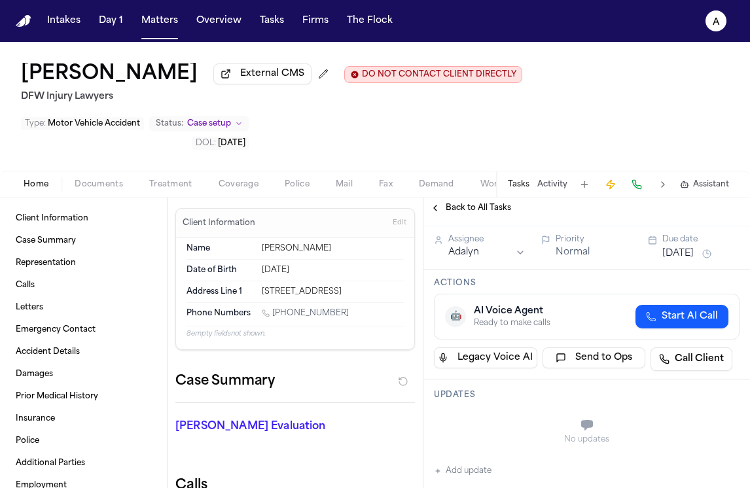
scroll to position [0, 0]
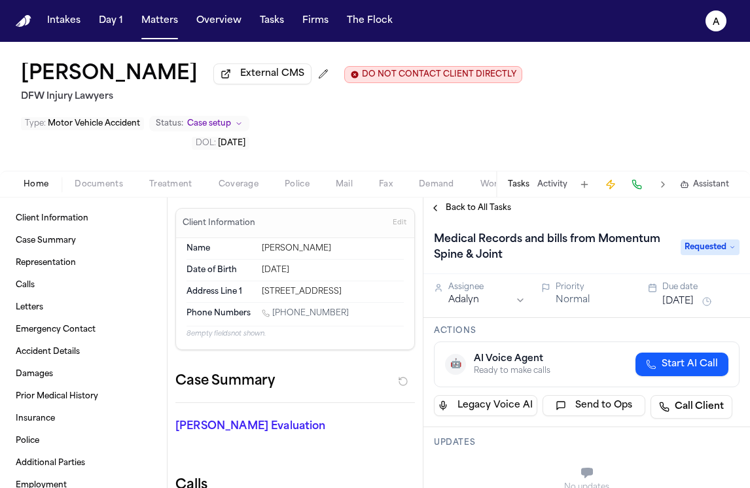
click at [469, 203] on span "Back to All Tasks" at bounding box center [478, 208] width 65 height 10
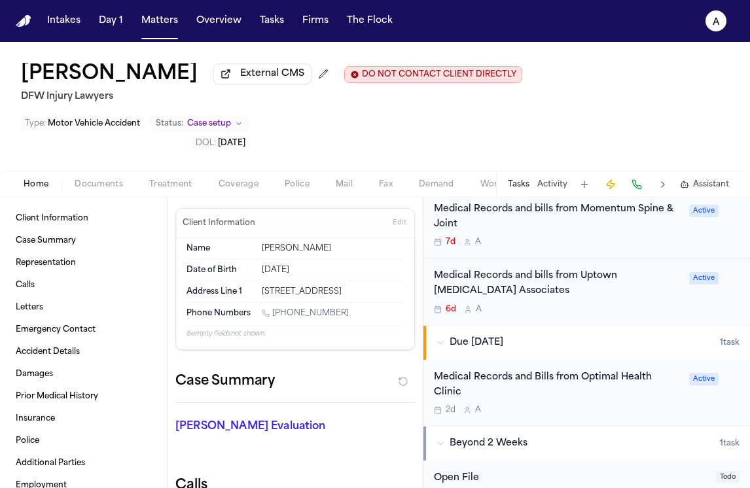
scroll to position [350, 0]
click at [578, 371] on div "Medical Records and Bills from Optimal Health Clinic 2d A" at bounding box center [558, 394] width 248 height 46
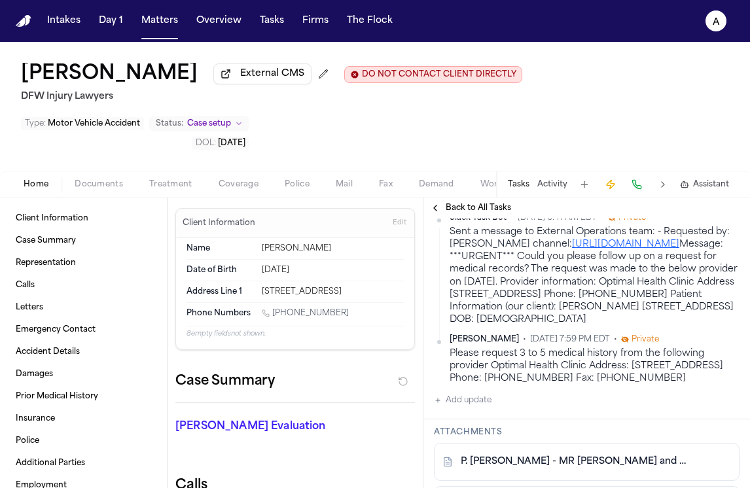
scroll to position [462, 0]
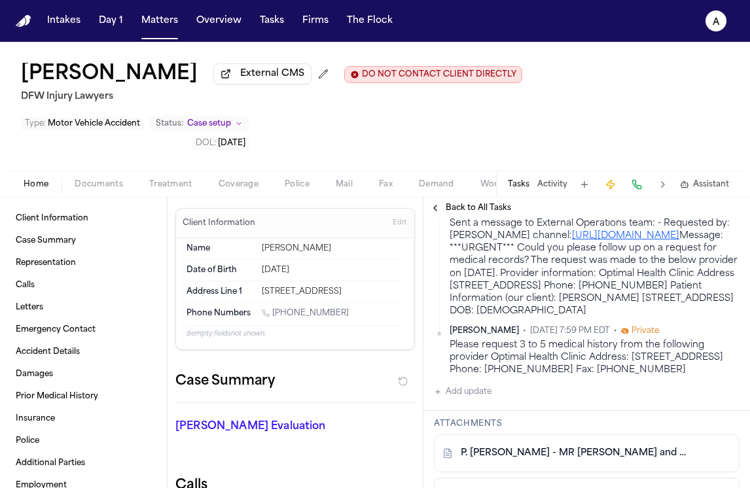
click at [488, 384] on button "Add update" at bounding box center [463, 392] width 58 height 16
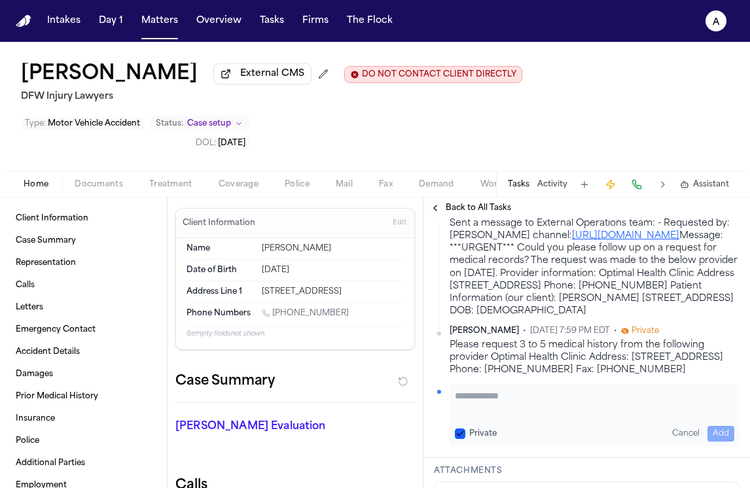
click at [496, 390] on textarea "Add your update" at bounding box center [595, 403] width 280 height 26
type textarea "**********"
click at [463, 429] on button "Private" at bounding box center [460, 434] width 10 height 10
click at [720, 426] on button "Add" at bounding box center [721, 434] width 27 height 16
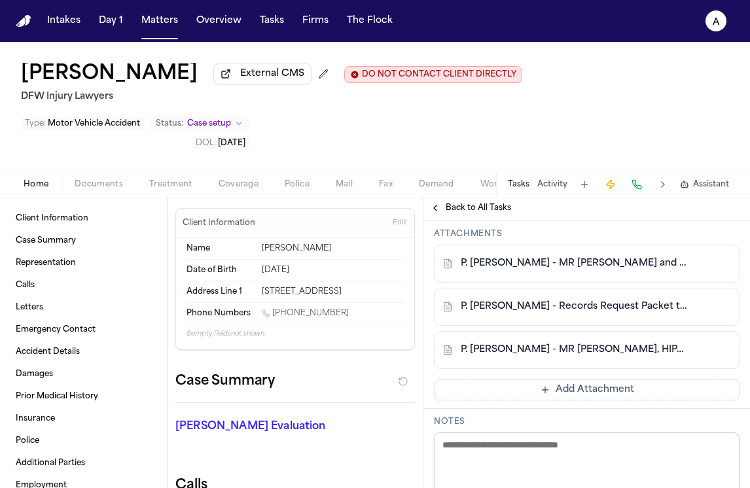
scroll to position [693, 0]
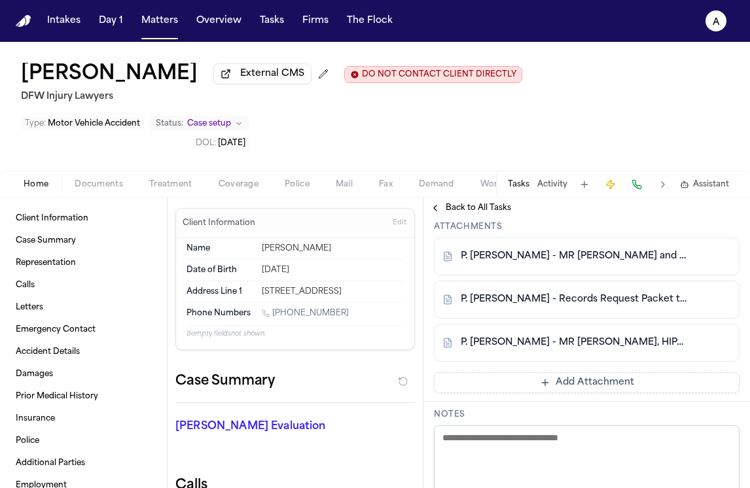
click at [522, 373] on button "Add Attachment" at bounding box center [587, 383] width 306 height 21
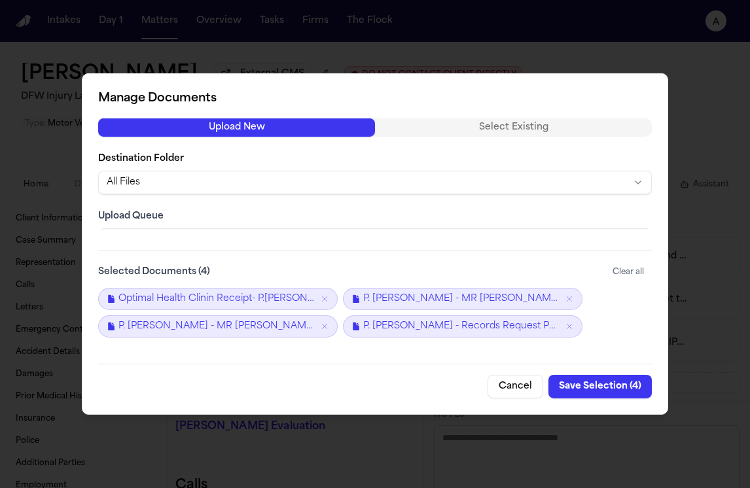
click at [603, 384] on button "Save Selection ( 4 )" at bounding box center [600, 387] width 103 height 24
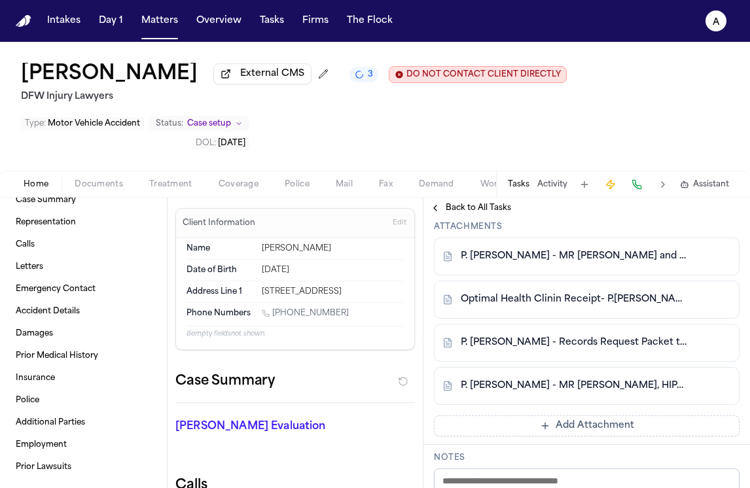
scroll to position [0, 0]
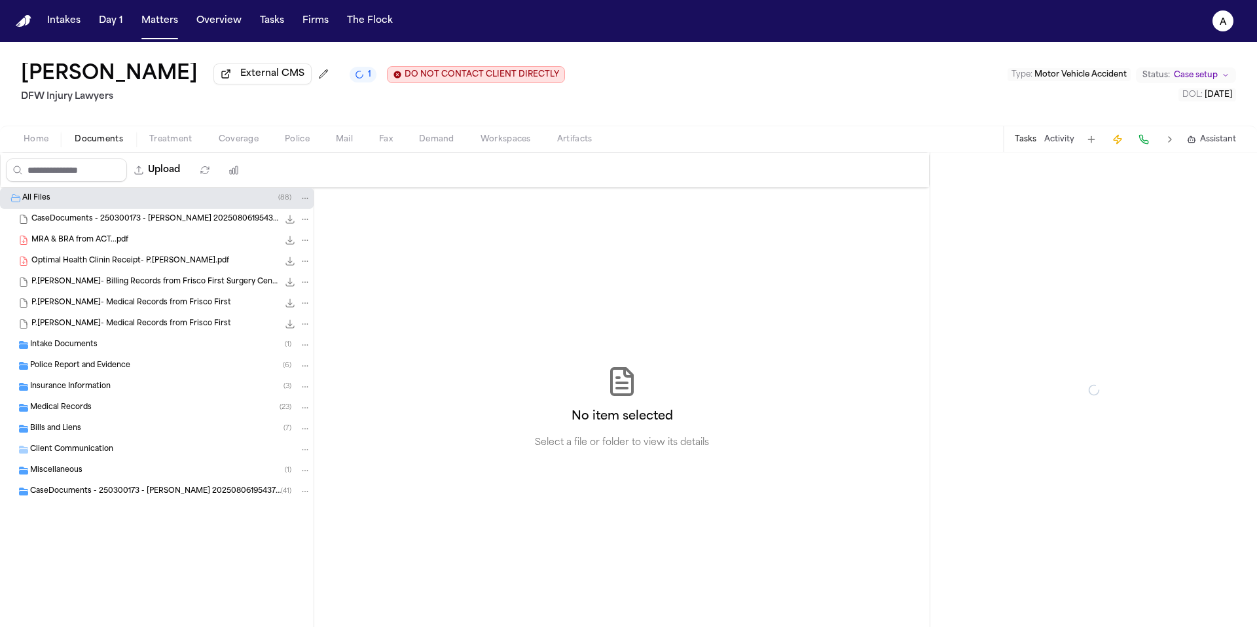
click at [101, 145] on span "Documents" at bounding box center [99, 139] width 48 height 10
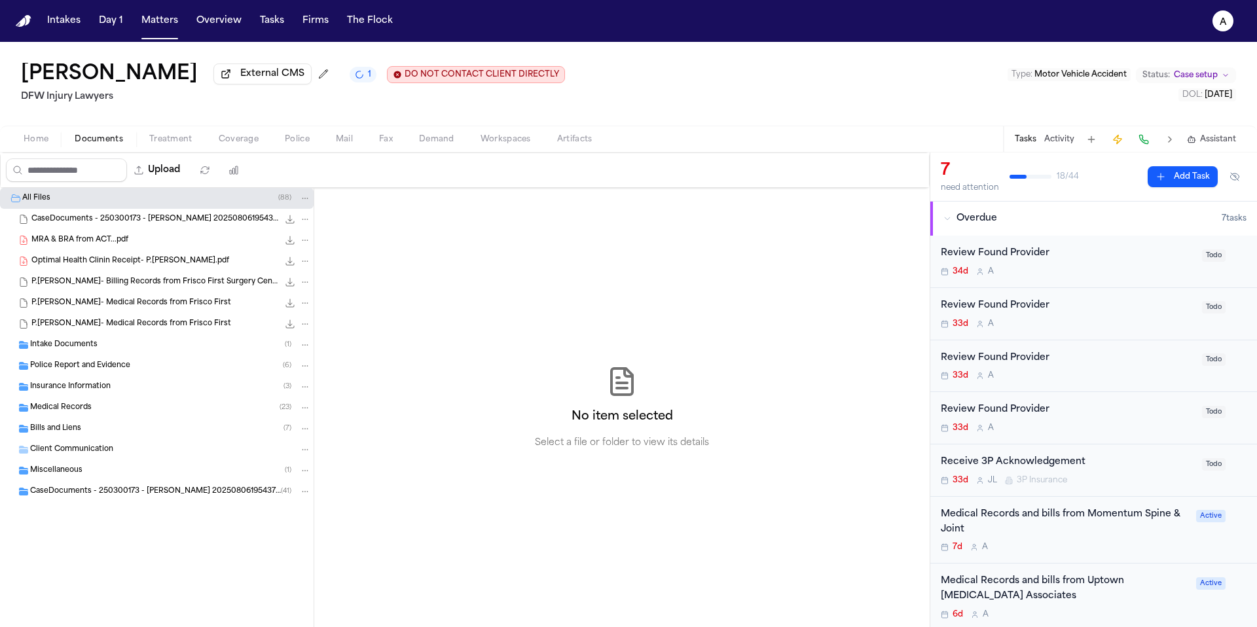
click at [99, 430] on div "Bills and Liens ( 7 )" at bounding box center [170, 429] width 281 height 12
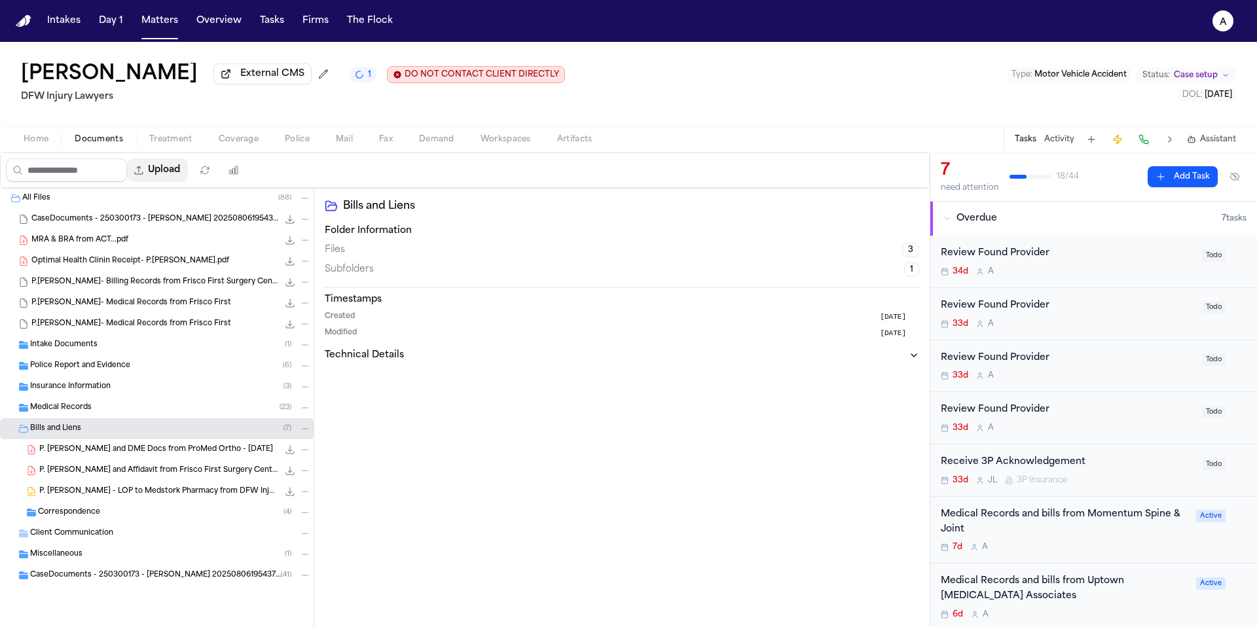
click at [163, 174] on button "Upload" at bounding box center [157, 170] width 61 height 24
select select "**********"
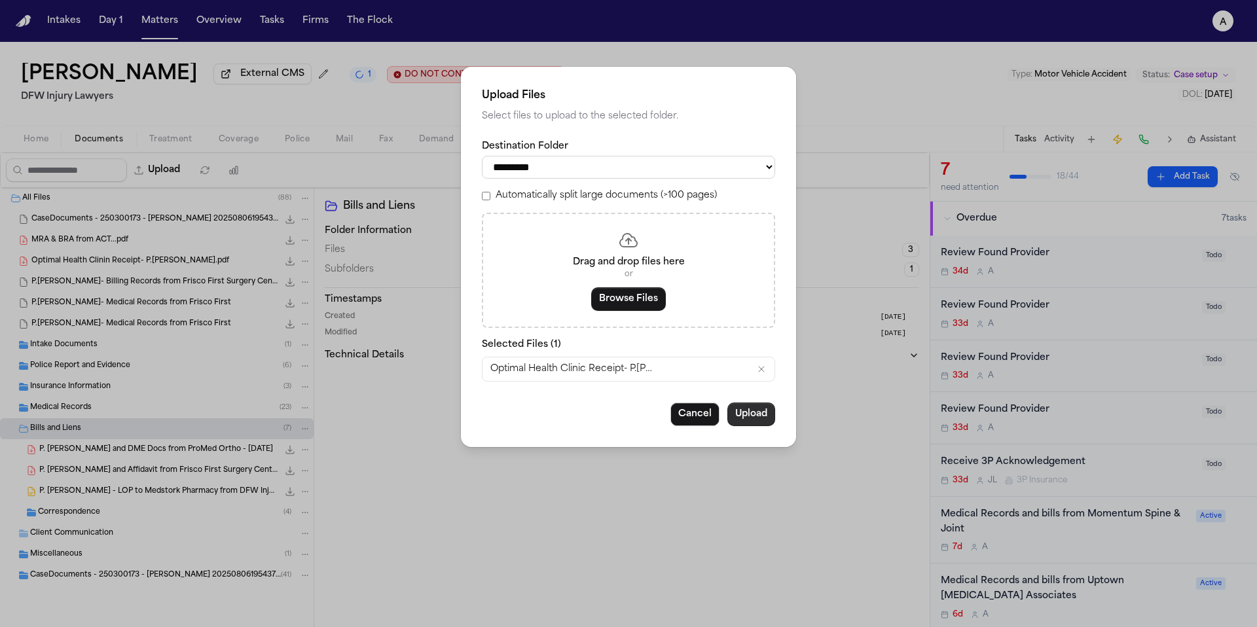
click at [750, 418] on button "Upload" at bounding box center [751, 415] width 48 height 24
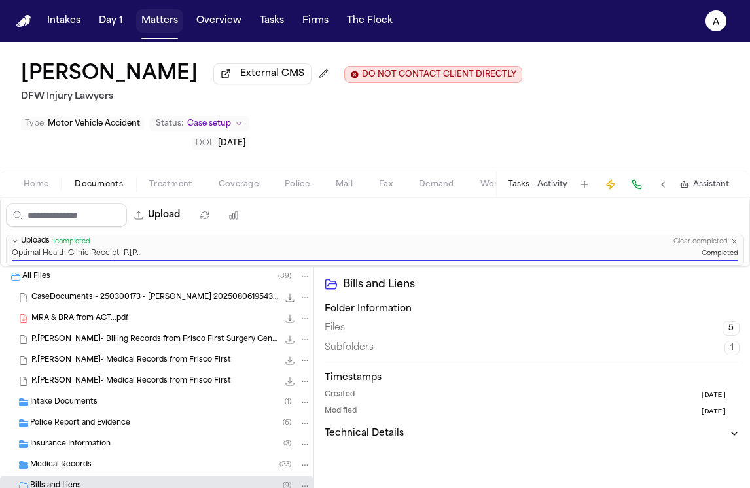
click at [158, 20] on button "Matters" at bounding box center [159, 21] width 47 height 24
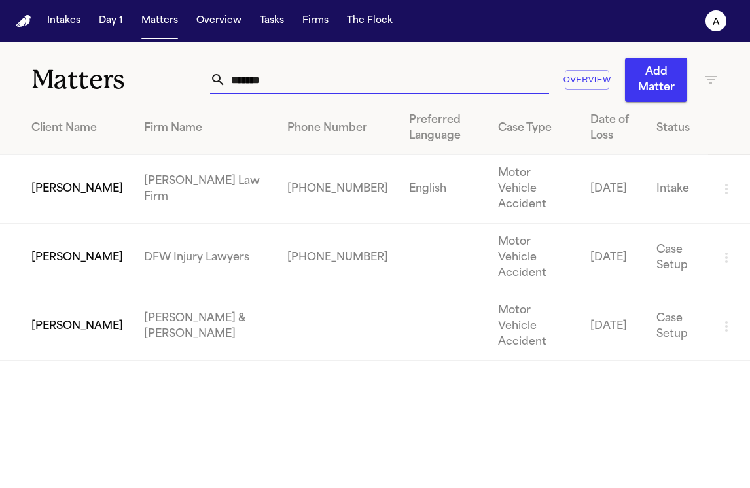
drag, startPoint x: 278, startPoint y: 86, endPoint x: 22, endPoint y: 71, distance: 257.1
click at [22, 71] on div "Matters ******* Overview Add Matter" at bounding box center [375, 72] width 750 height 60
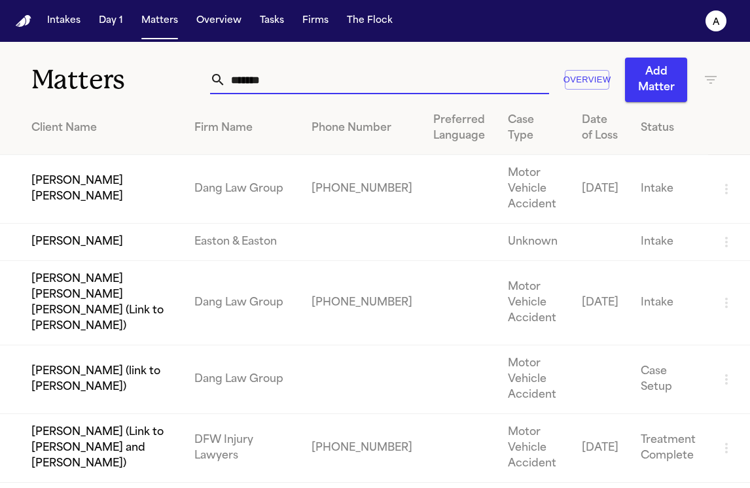
type input "*******"
click at [85, 255] on td "[PERSON_NAME]" at bounding box center [92, 242] width 184 height 37
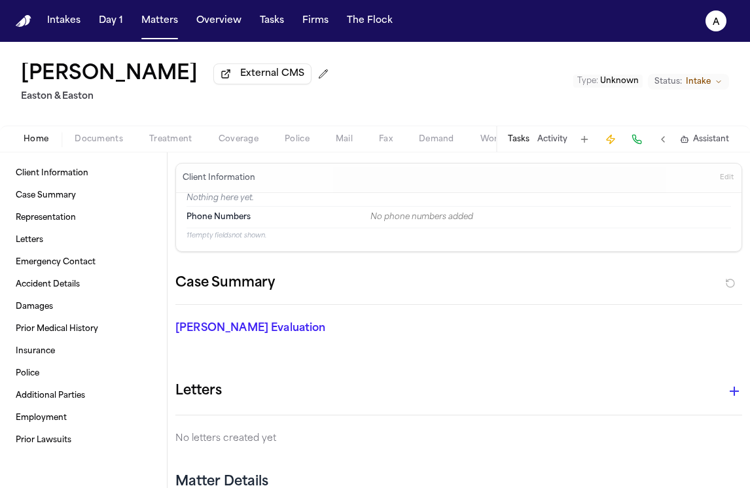
click at [528, 137] on button "Tasks" at bounding box center [519, 139] width 22 height 10
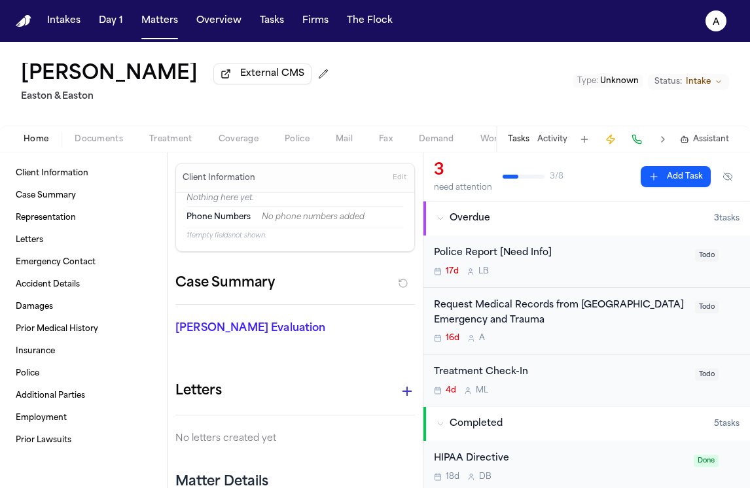
click at [574, 339] on div "16d A" at bounding box center [560, 338] width 253 height 10
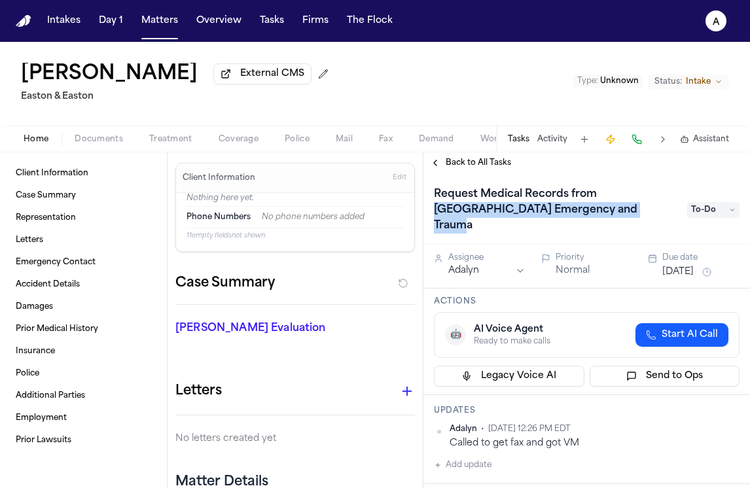
drag, startPoint x: 624, startPoint y: 214, endPoint x: 600, endPoint y: 194, distance: 31.6
click at [600, 194] on h1 "Request Medical Records from [GEOGRAPHIC_DATA] Emergency and Trauma" at bounding box center [554, 210] width 251 height 52
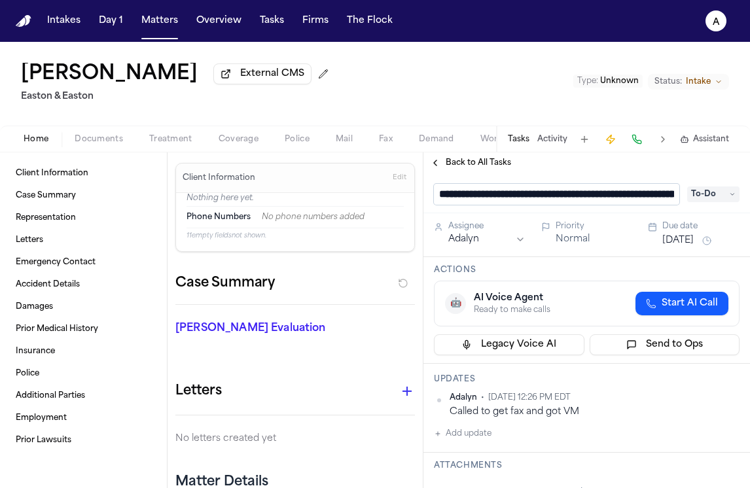
scroll to position [0, 153]
drag, startPoint x: 453, startPoint y: 197, endPoint x: 715, endPoint y: 192, distance: 262.0
click at [715, 192] on div "**********" at bounding box center [587, 194] width 306 height 21
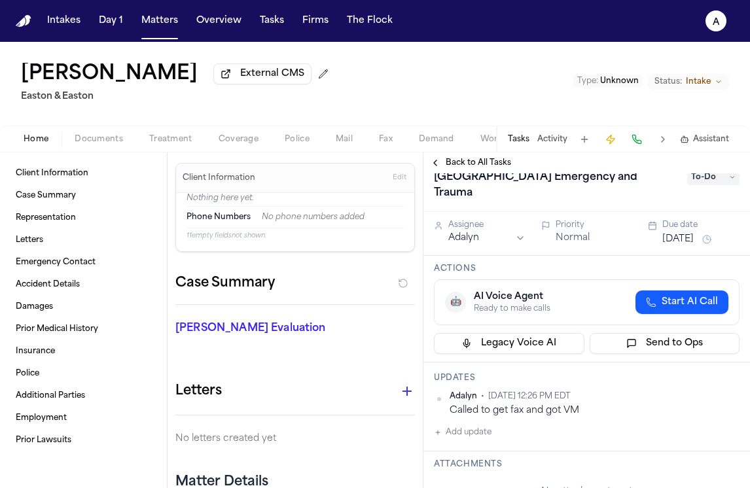
scroll to position [0, 0]
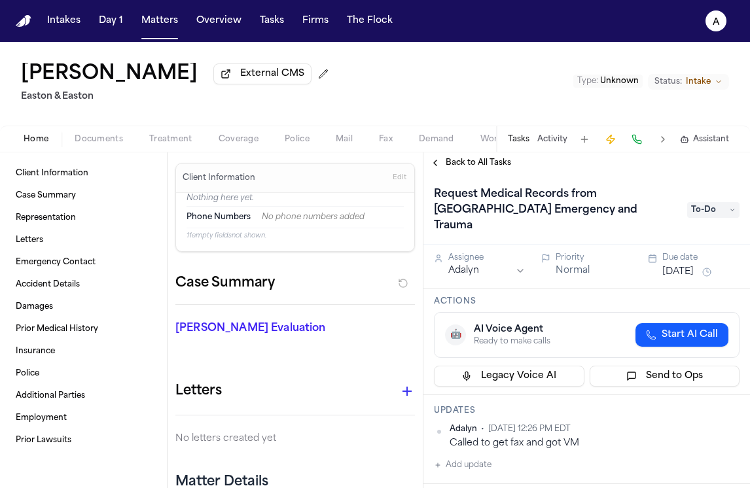
click at [709, 202] on span "To-Do" at bounding box center [714, 210] width 52 height 16
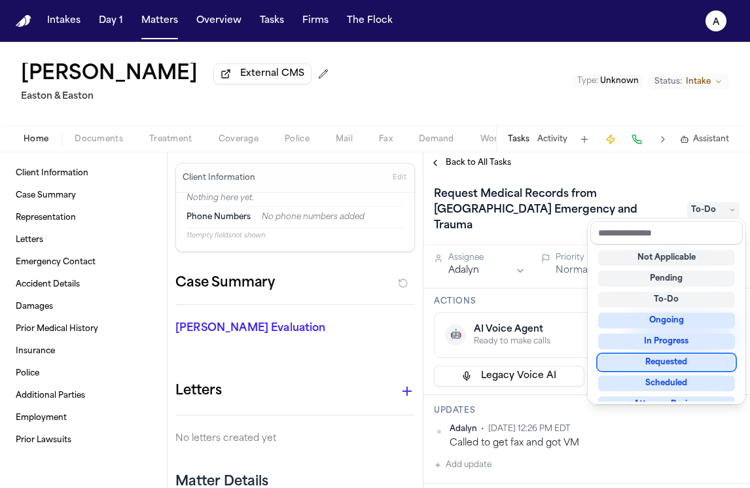
click at [676, 360] on div "Requested" at bounding box center [666, 363] width 137 height 16
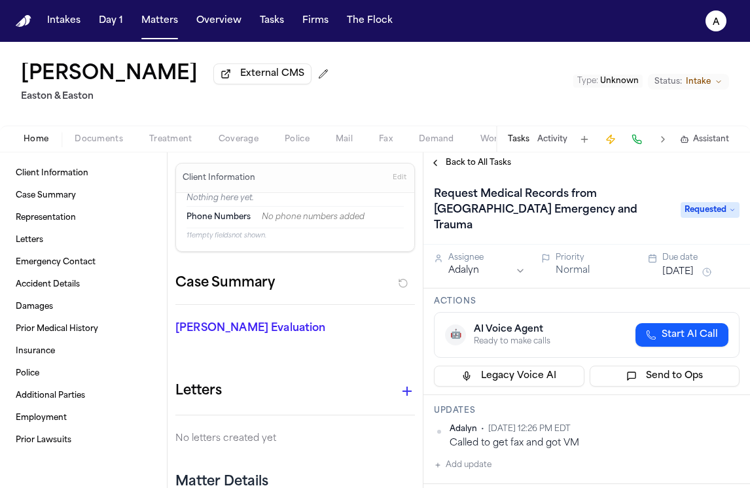
click at [685, 266] on button "[DATE]" at bounding box center [678, 272] width 31 height 13
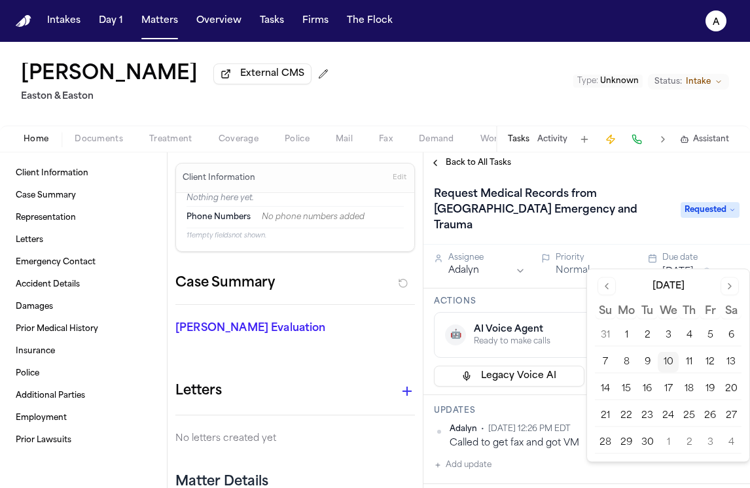
click at [624, 387] on button "15" at bounding box center [626, 389] width 21 height 21
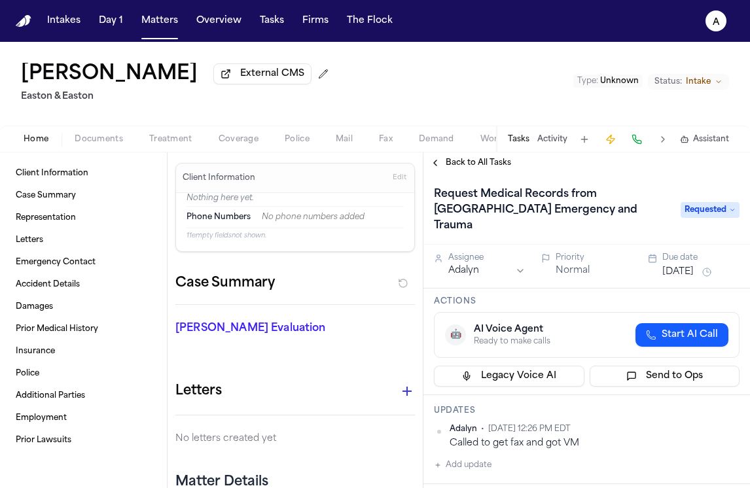
click at [568, 297] on h3 "Actions" at bounding box center [587, 302] width 306 height 10
click at [472, 458] on button "Add update" at bounding box center [463, 466] width 58 height 16
click at [475, 463] on textarea "Add your update" at bounding box center [595, 476] width 280 height 26
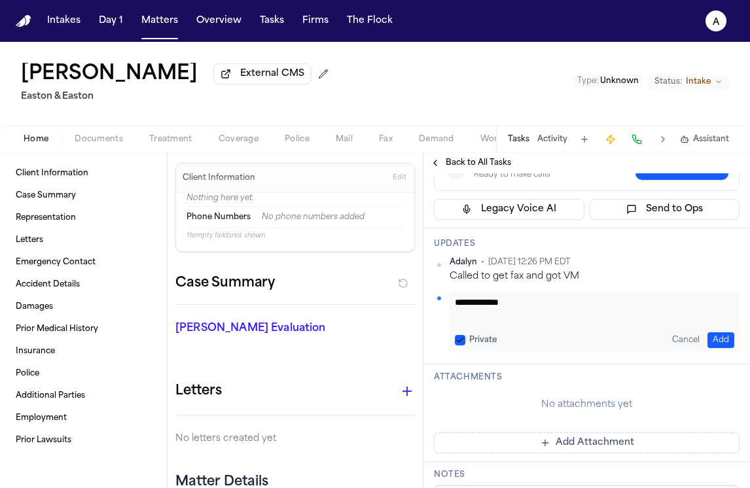
scroll to position [274, 0]
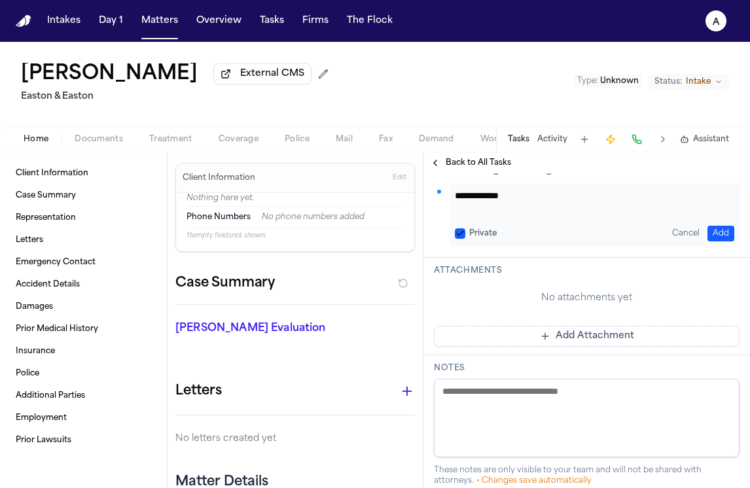
type textarea "**********"
click at [716, 226] on button "Add" at bounding box center [721, 234] width 27 height 16
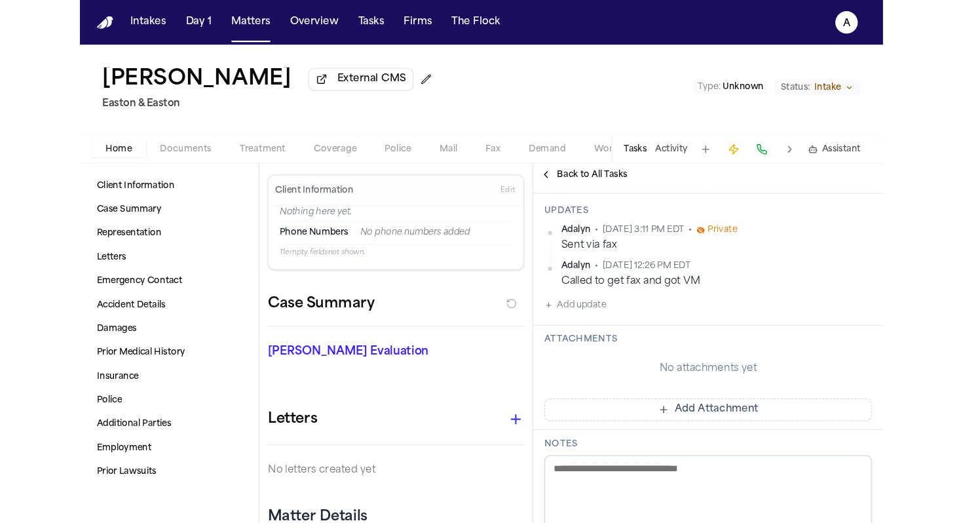
scroll to position [0, 0]
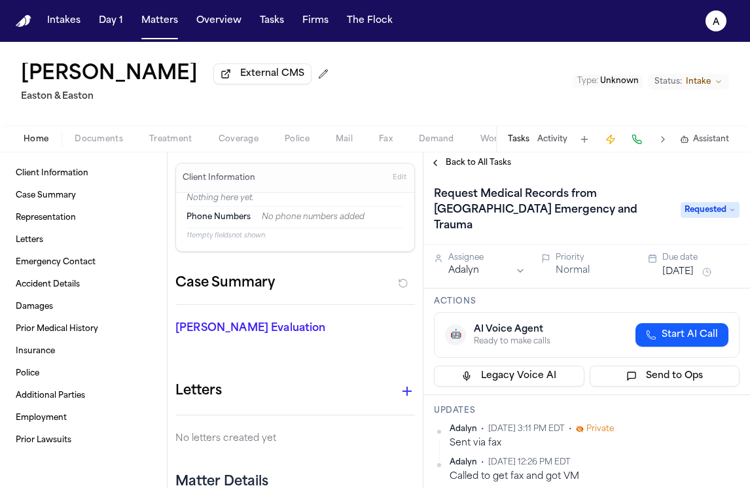
click at [248, 26] on div "Intakes Day 1 Matters Overview Tasks Firms The Flock" at bounding box center [220, 21] width 356 height 24
click at [266, 26] on button "Tasks" at bounding box center [272, 21] width 35 height 24
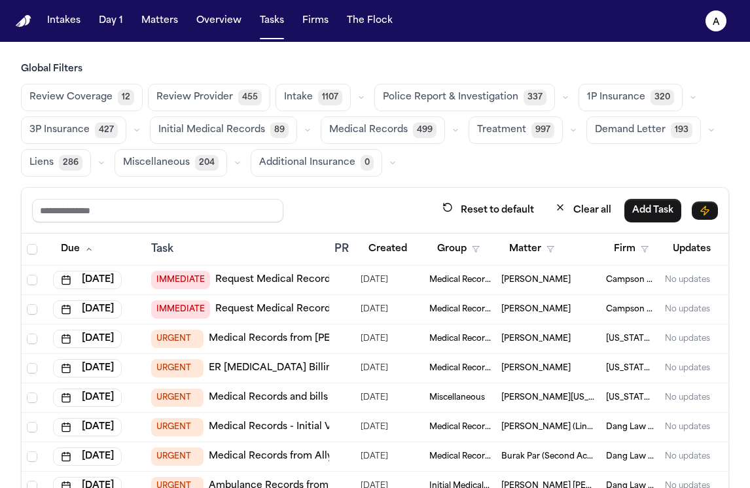
click at [359, 130] on span "Medical Records" at bounding box center [368, 130] width 79 height 13
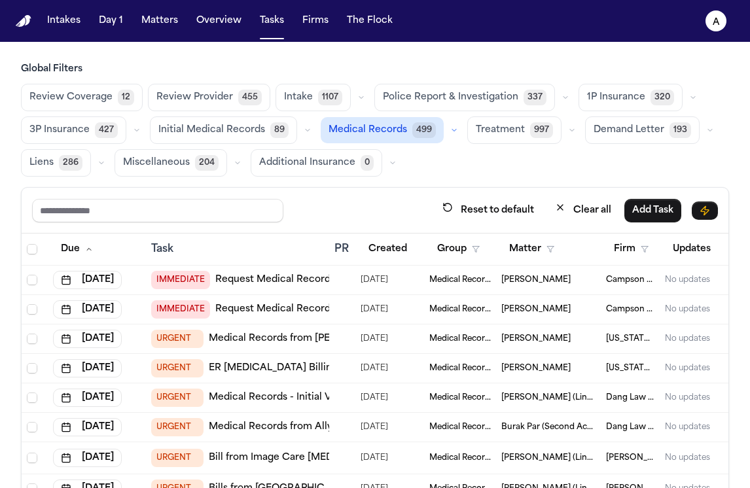
click at [240, 132] on span "Initial Medical Records" at bounding box center [211, 130] width 107 height 13
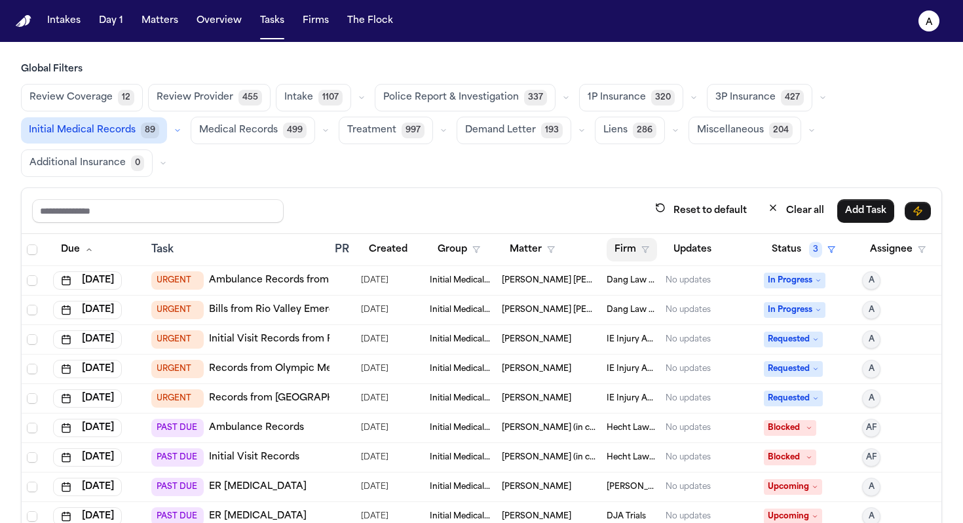
click at [632, 257] on button "Firm" at bounding box center [631, 250] width 50 height 24
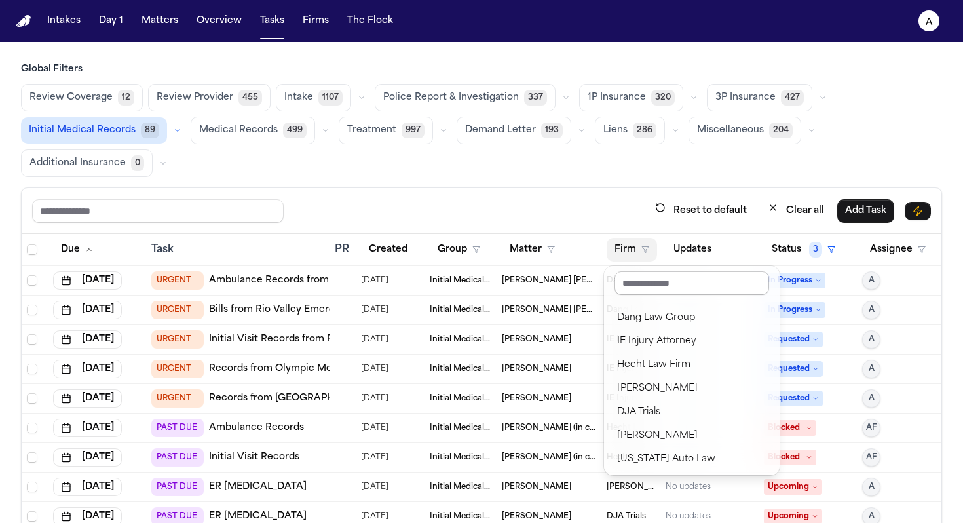
click at [666, 293] on input "text" at bounding box center [691, 283] width 155 height 24
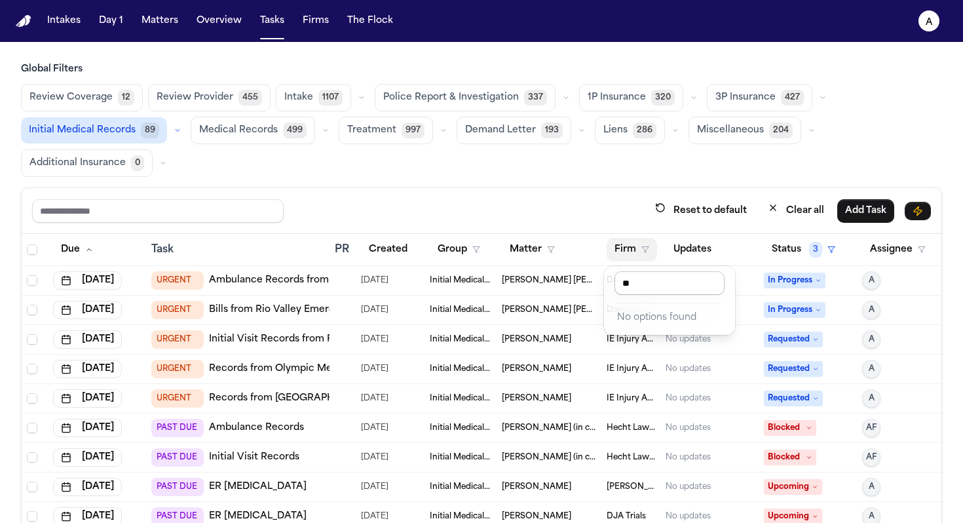
type input "*"
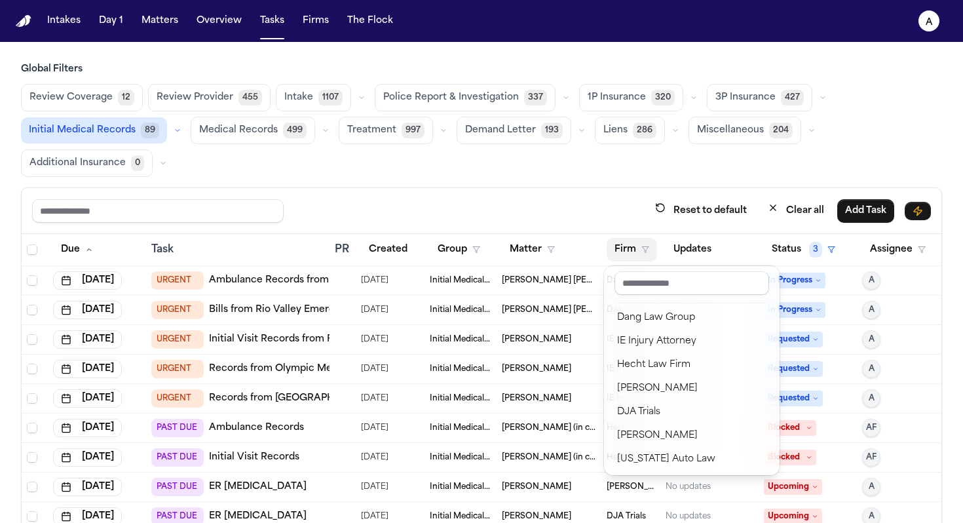
click at [569, 170] on div "Global Filters Review Coverage 12 Review Provider 455 Intake 1107 Police Report…" at bounding box center [481, 338] width 921 height 550
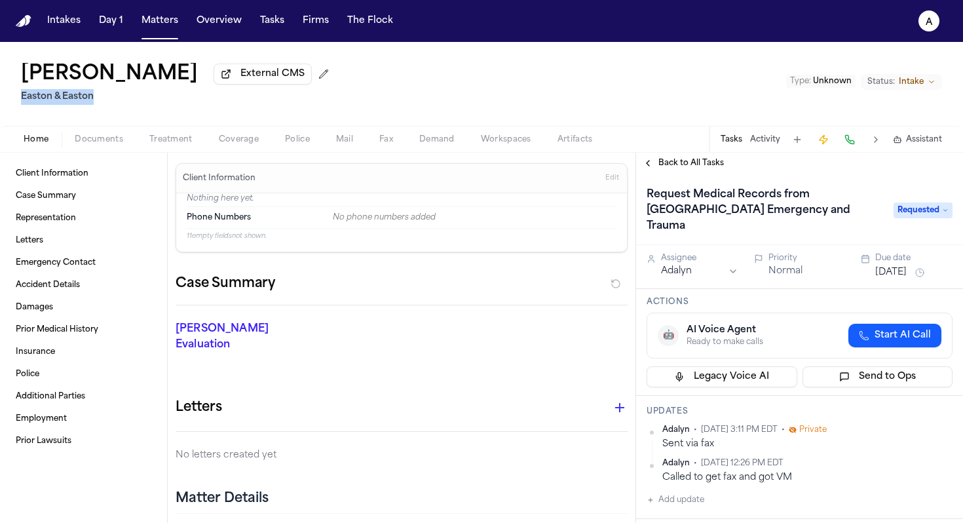
drag, startPoint x: 107, startPoint y: 103, endPoint x: 13, endPoint y: 98, distance: 93.8
click at [12, 98] on div "[PERSON_NAME] External CMS Easton & [GEOGRAPHIC_DATA] Type : Unknown Status: In…" at bounding box center [481, 84] width 963 height 84
copy h2 "Easton & Easton"
click at [76, 96] on h2 "Easton & Easton" at bounding box center [177, 97] width 313 height 16
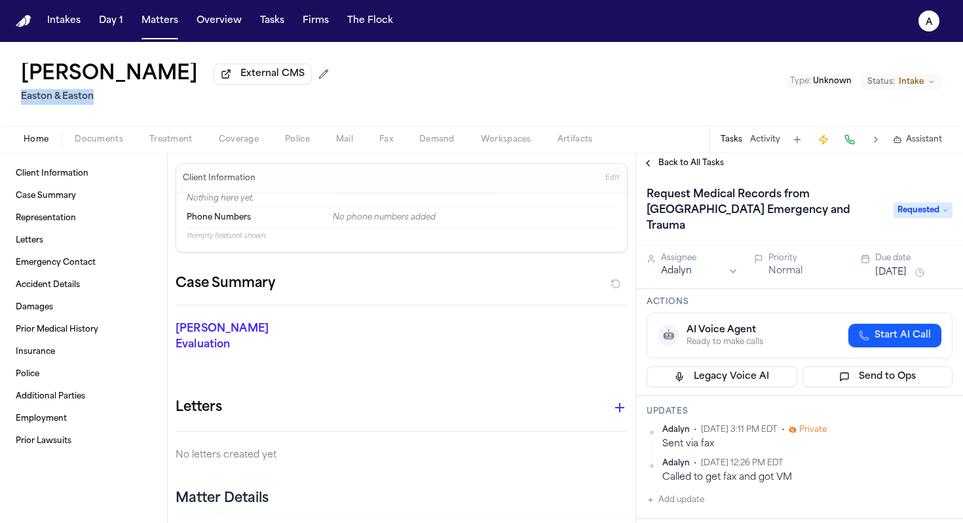
click at [76, 96] on h2 "Easton & Easton" at bounding box center [177, 97] width 313 height 16
click at [162, 33] on nav "Intakes Day 1 Matters Overview Tasks Firms The Flock A" at bounding box center [481, 21] width 963 height 42
click at [251, 32] on div "Intakes Day 1 Matters Overview Tasks Firms The Flock" at bounding box center [220, 21] width 356 height 24
click at [279, 31] on button "Tasks" at bounding box center [272, 21] width 35 height 24
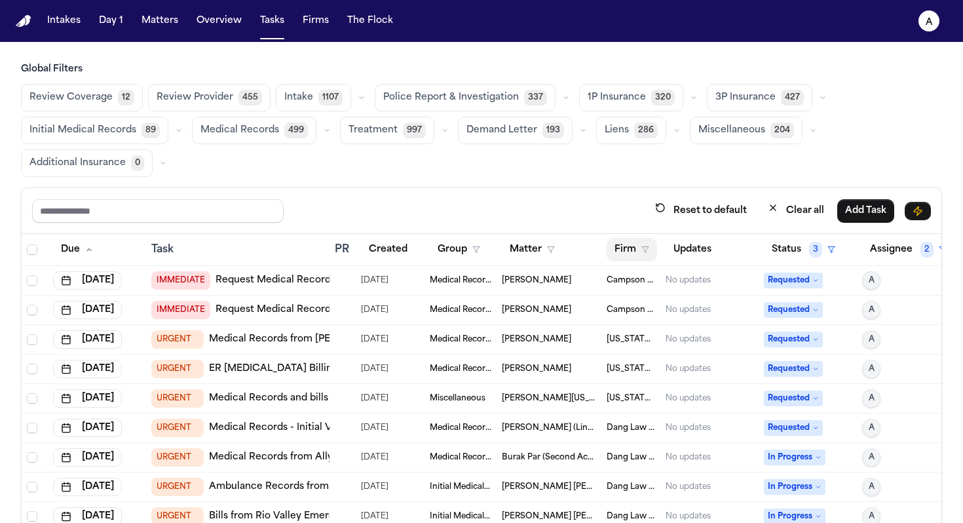
click at [633, 250] on button "Firm" at bounding box center [631, 250] width 50 height 24
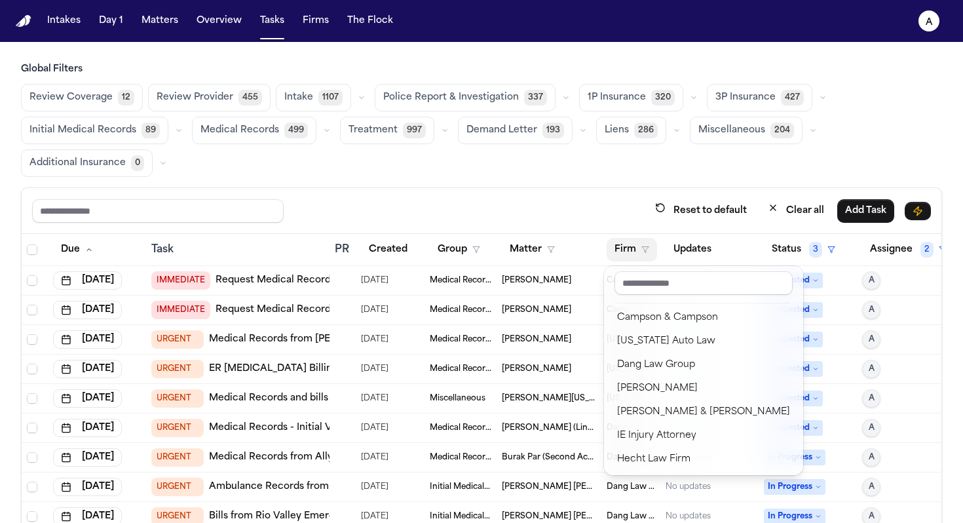
click at [677, 295] on div at bounding box center [703, 285] width 189 height 29
click at [685, 276] on input "text" at bounding box center [703, 283] width 178 height 24
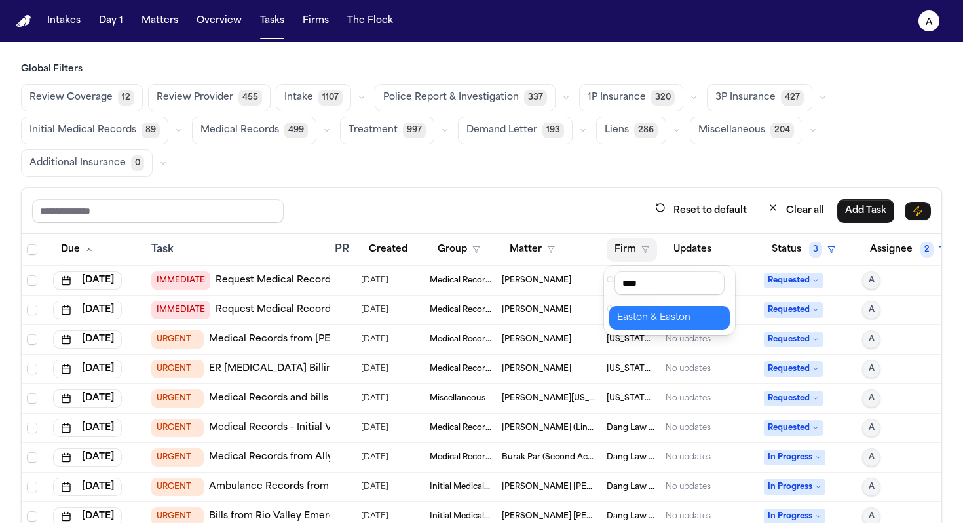
type input "****"
click at [701, 320] on div "Easton & Easton" at bounding box center [669, 318] width 105 height 16
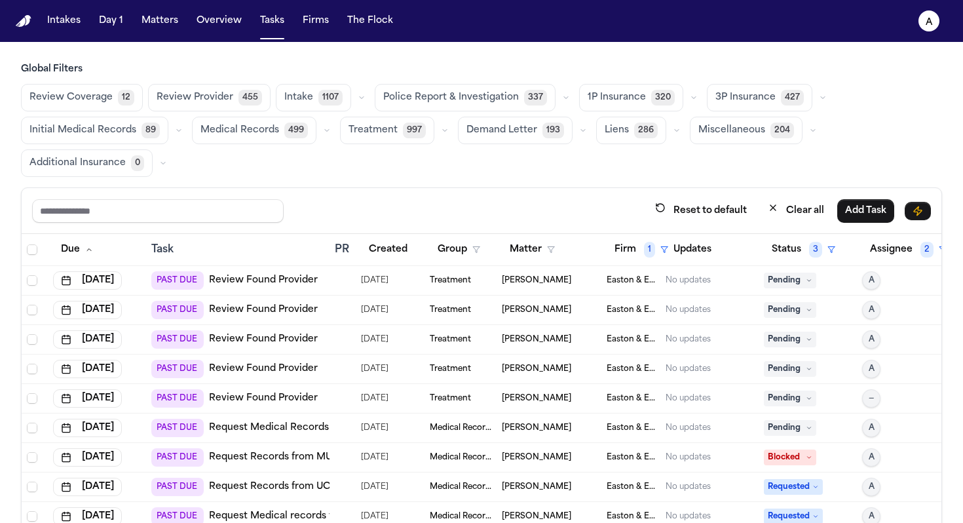
click at [226, 134] on span "Medical Records" at bounding box center [239, 130] width 79 height 13
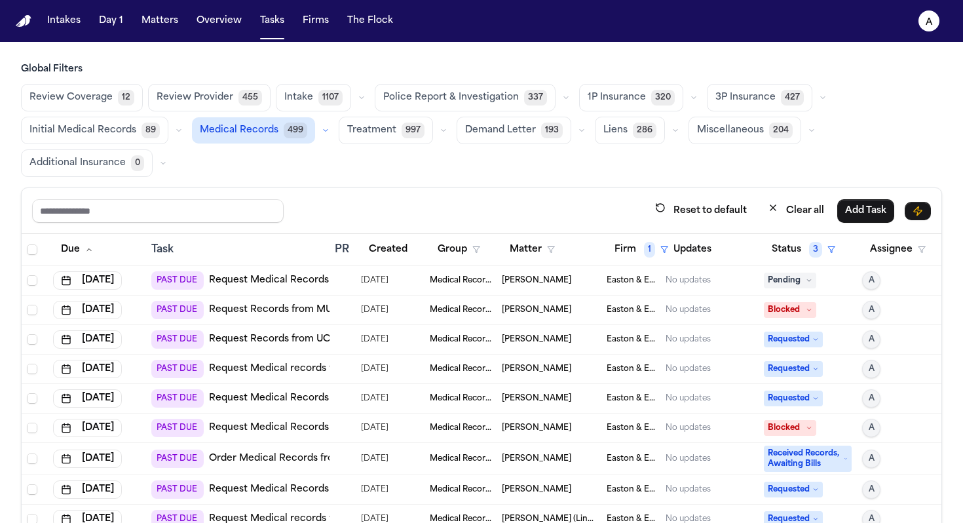
click at [92, 131] on span "Initial Medical Records" at bounding box center [82, 130] width 107 height 13
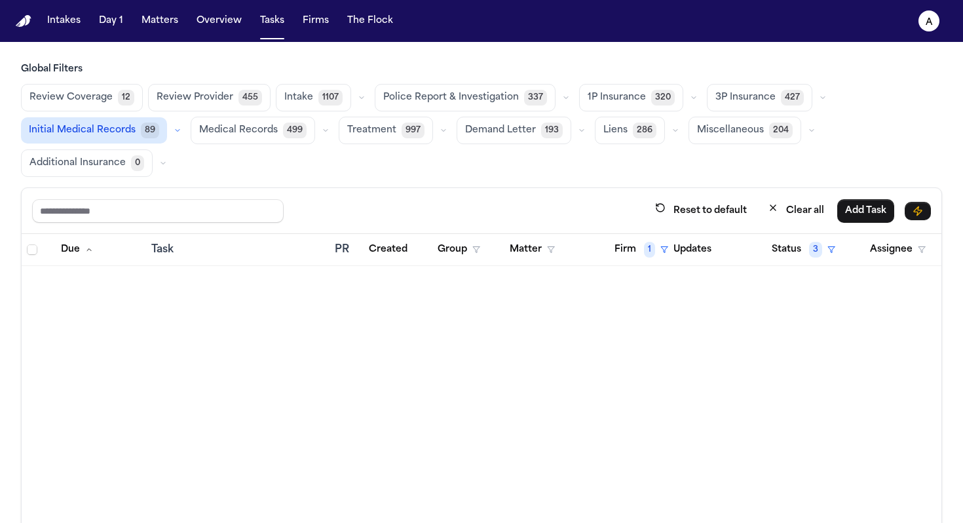
click at [242, 134] on span "Medical Records" at bounding box center [238, 130] width 79 height 13
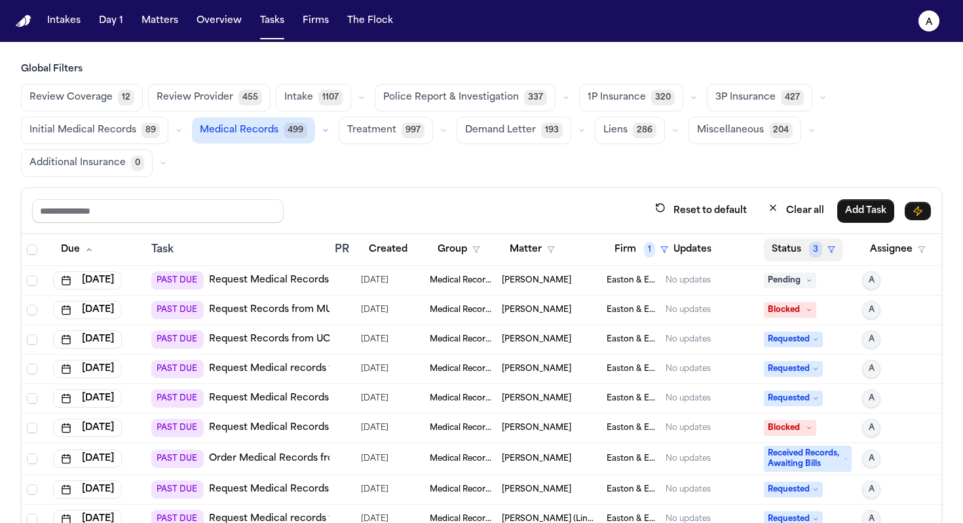
click at [750, 250] on button "Status 3" at bounding box center [803, 250] width 79 height 24
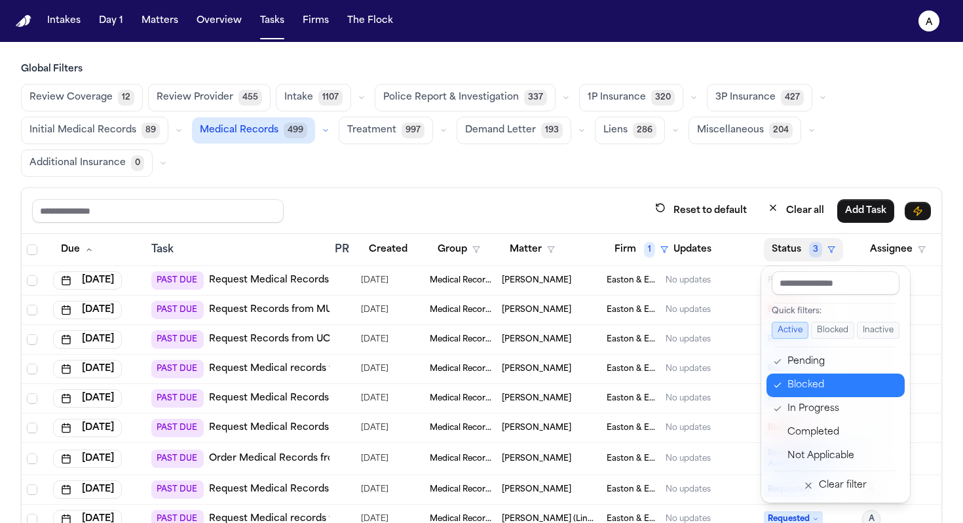
click at [750, 373] on button "Blocked" at bounding box center [835, 385] width 138 height 24
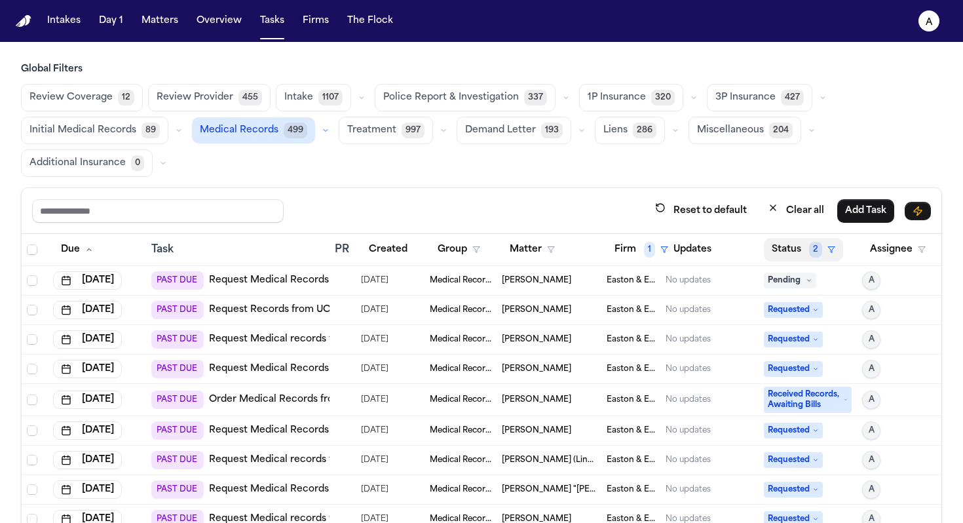
click at [750, 246] on button "Status 2" at bounding box center [803, 250] width 79 height 24
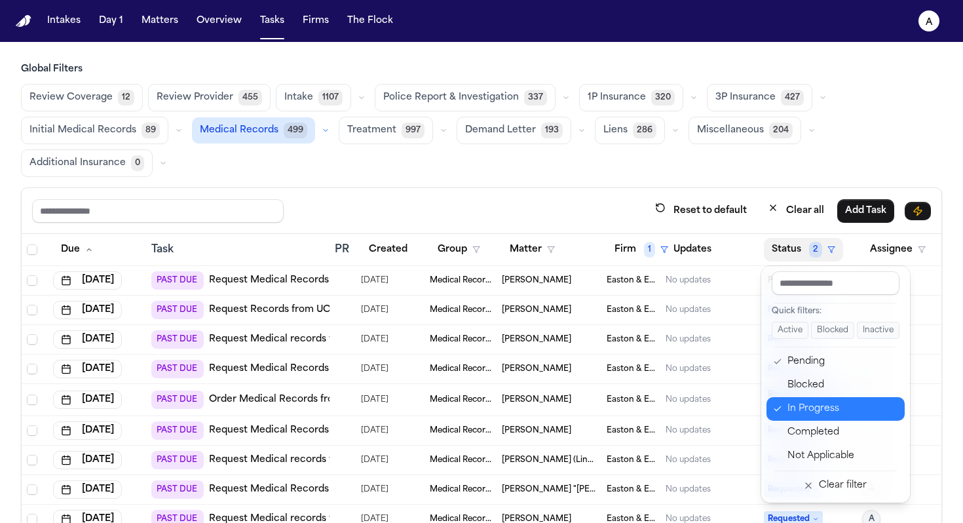
click at [750, 408] on div "In Progress" at bounding box center [841, 409] width 109 height 16
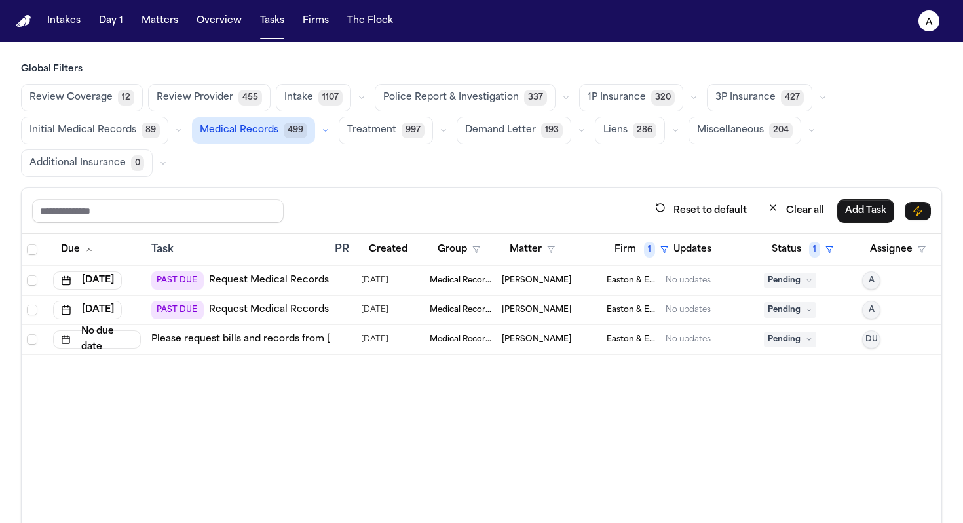
click at [255, 352] on td "Please request bills and records from [PERSON_NAME] Permanente Ontario Vineyard…" at bounding box center [237, 339] width 183 height 29
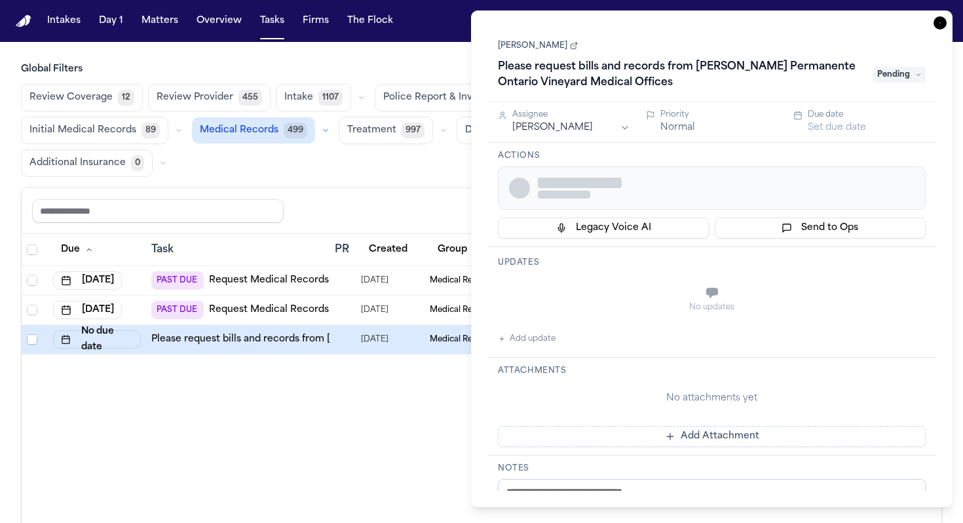
click at [339, 342] on div at bounding box center [340, 339] width 10 height 10
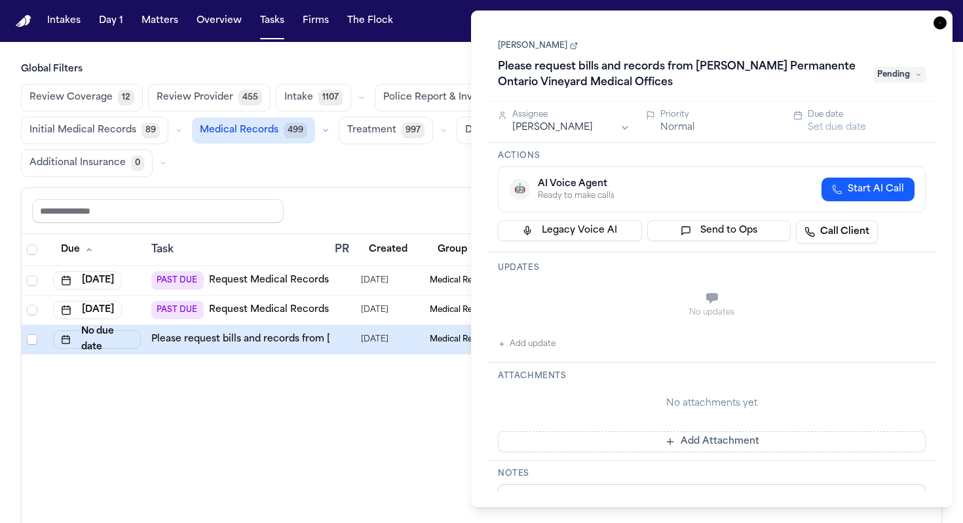
click at [367, 399] on div "Due Task PR Created Group Matter Firm 1 Updates Status 1 Assignee [DATE] PAST D…" at bounding box center [481, 423] width 919 height 378
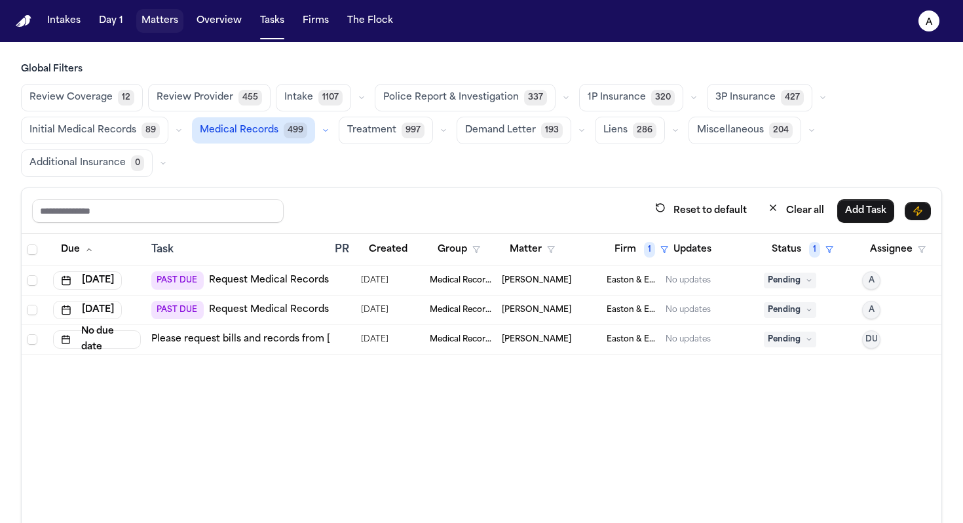
click at [166, 25] on button "Matters" at bounding box center [159, 21] width 47 height 24
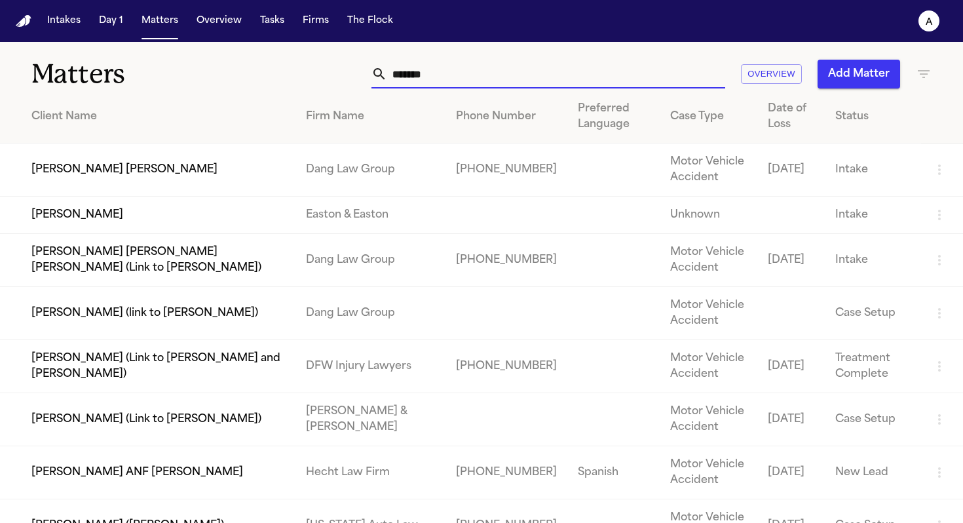
drag, startPoint x: 454, startPoint y: 80, endPoint x: 286, endPoint y: 71, distance: 168.5
click at [286, 71] on div "******* Overview Add Matter" at bounding box center [606, 74] width 650 height 29
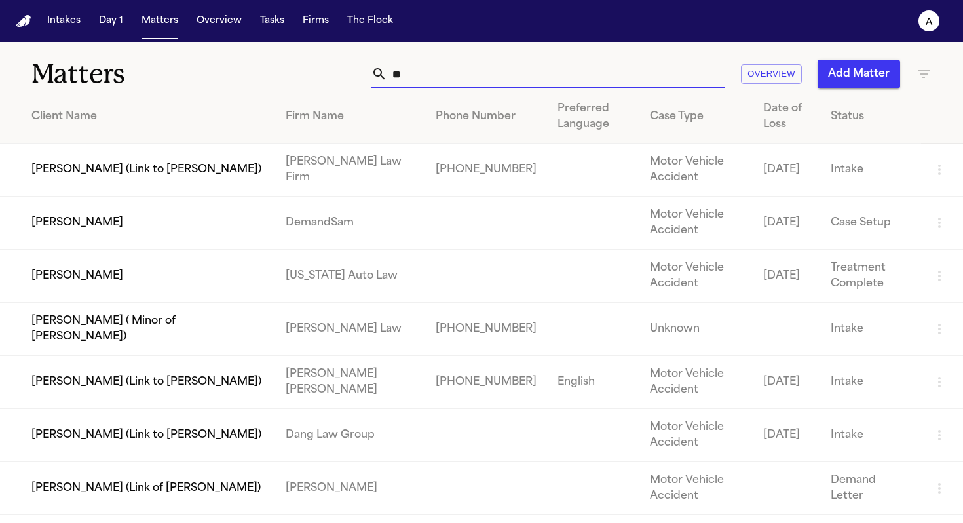
type input "*"
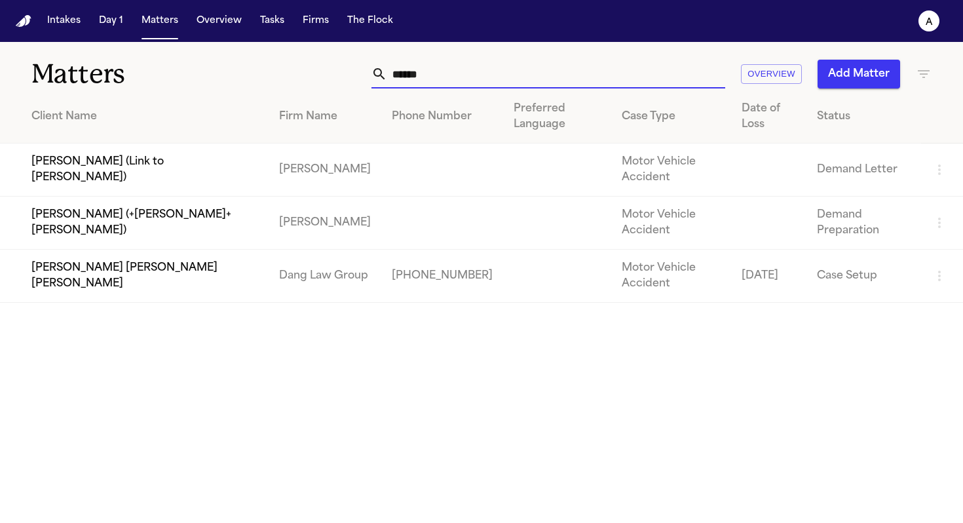
type input "******"
click at [750, 68] on button "Add Matter" at bounding box center [858, 74] width 83 height 29
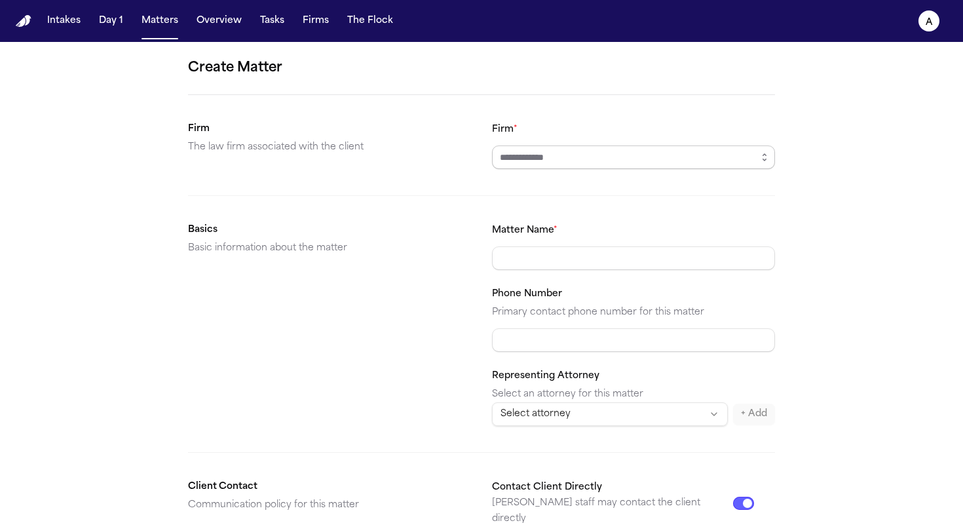
click at [602, 159] on input "Firm *" at bounding box center [633, 157] width 283 height 24
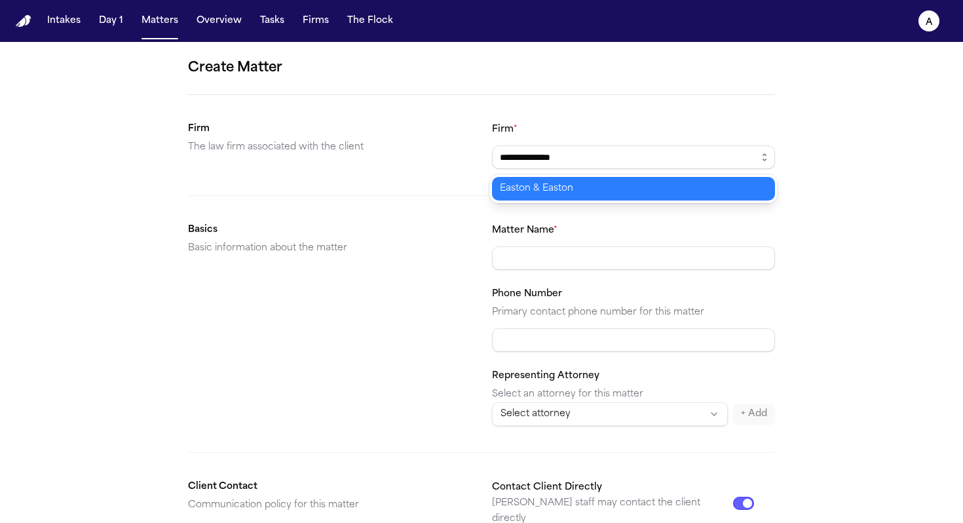
click at [565, 197] on body "**********" at bounding box center [481, 261] width 963 height 523
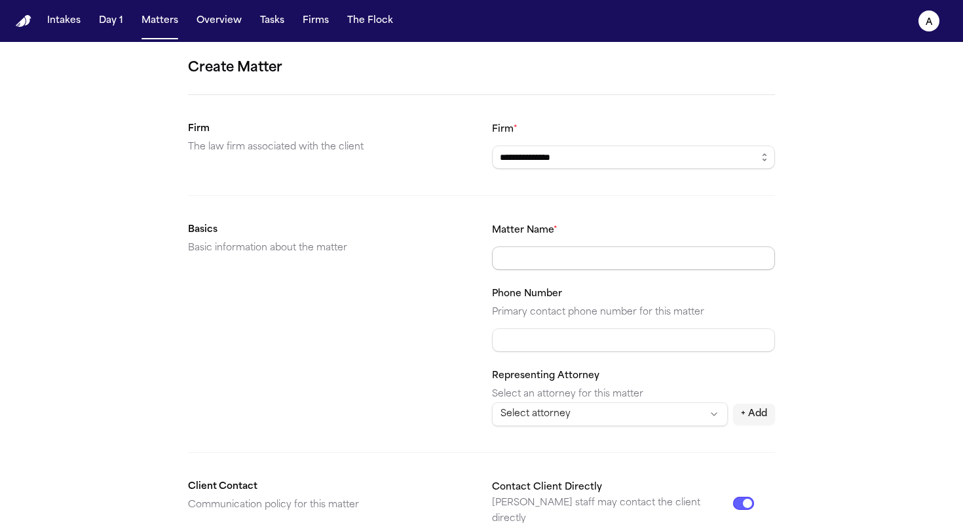
type input "**********"
click at [539, 261] on input "Matter Name *" at bounding box center [633, 258] width 283 height 24
type input "*"
drag, startPoint x: 574, startPoint y: 259, endPoint x: 357, endPoint y: 255, distance: 216.8
click at [357, 255] on section "Basics Basic information about the matter Matter Name * ****** Phone Number Pri…" at bounding box center [481, 324] width 587 height 204
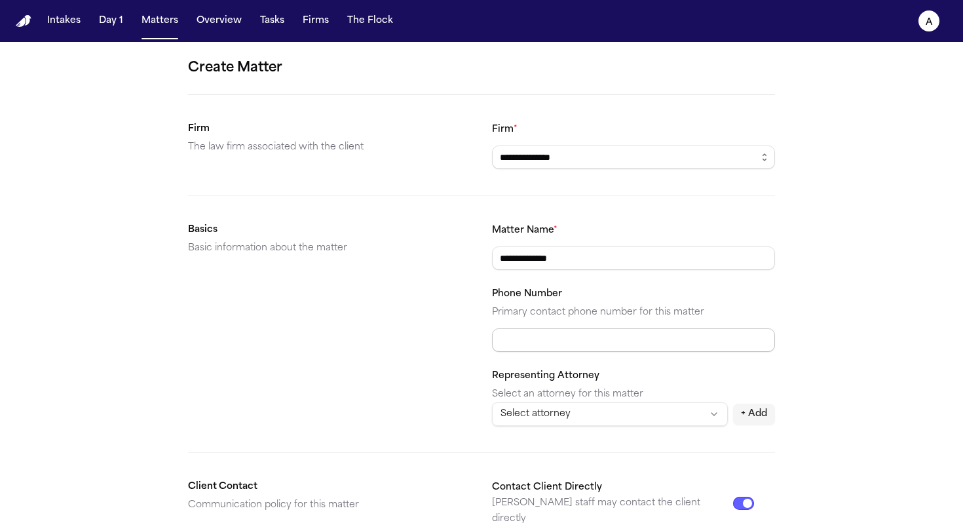
type input "**********"
click at [561, 333] on input "Phone Number" at bounding box center [633, 340] width 283 height 24
paste input "**********"
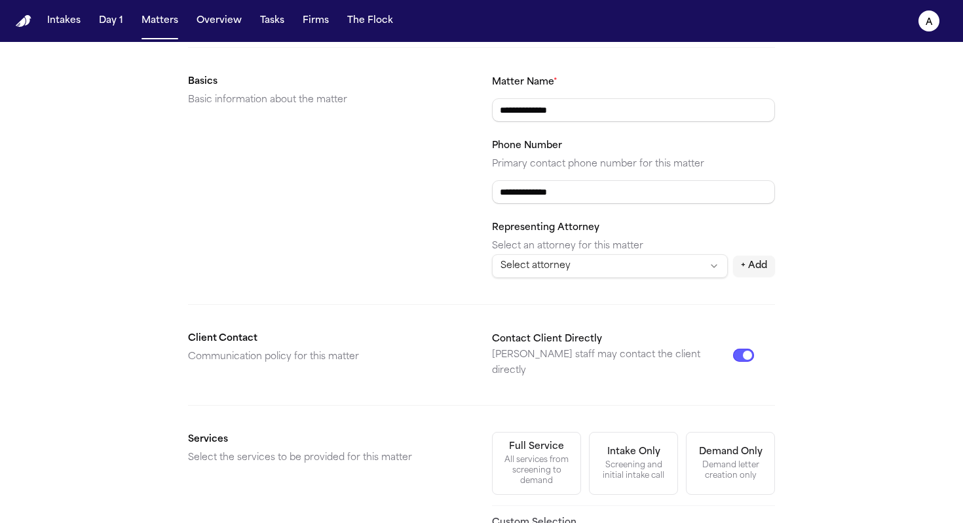
scroll to position [153, 0]
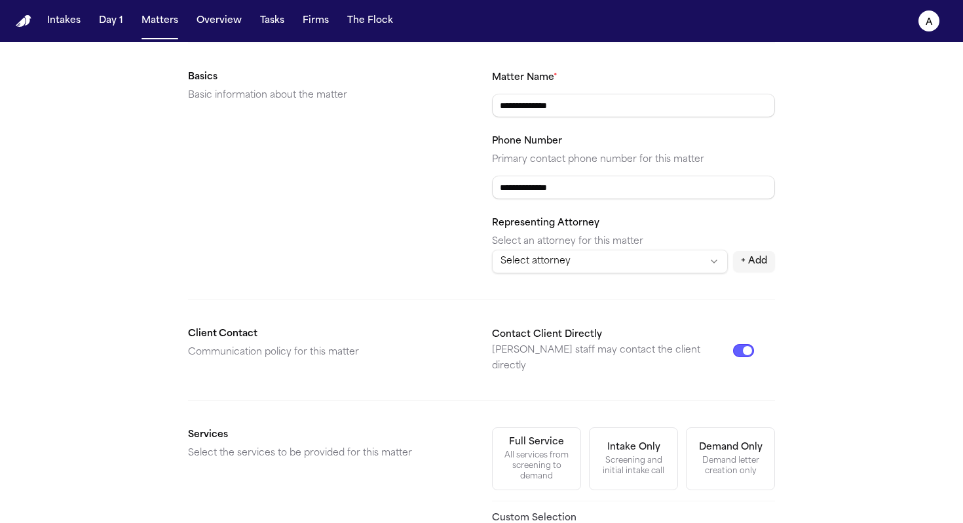
type input "**********"
click at [609, 259] on html "**********" at bounding box center [481, 261] width 963 height 523
select select "********"
click at [602, 293] on form "**********" at bounding box center [481, 342] width 587 height 874
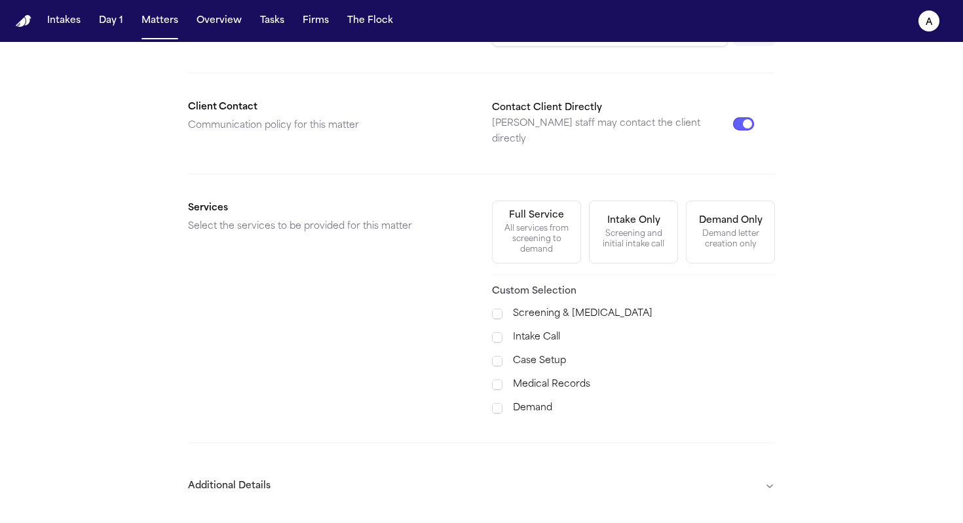
scroll to position [382, 0]
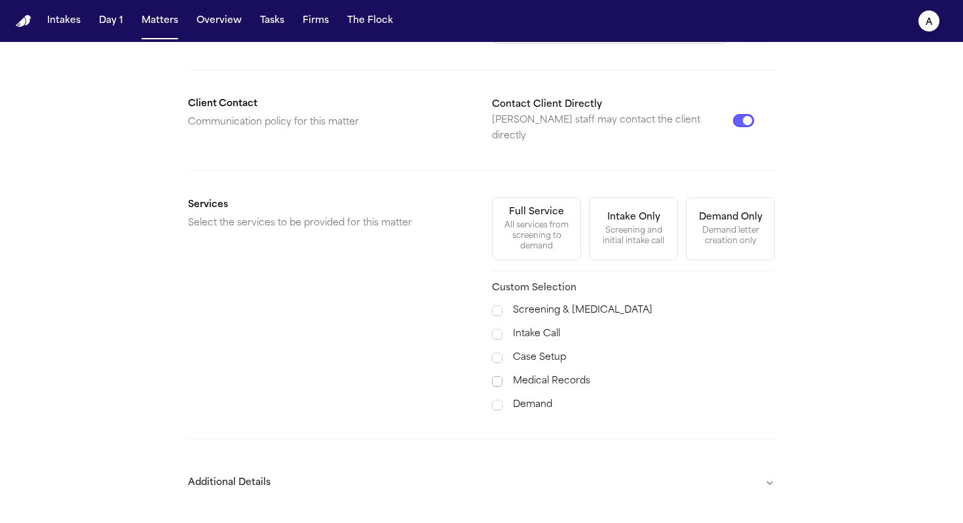
click at [496, 376] on span at bounding box center [497, 381] width 10 height 10
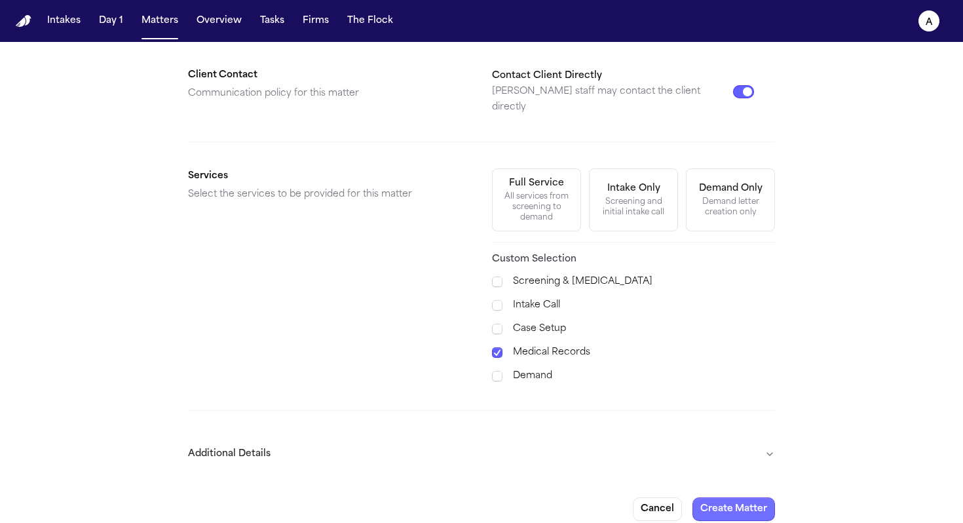
click at [739, 488] on button "Create Matter" at bounding box center [733, 509] width 83 height 24
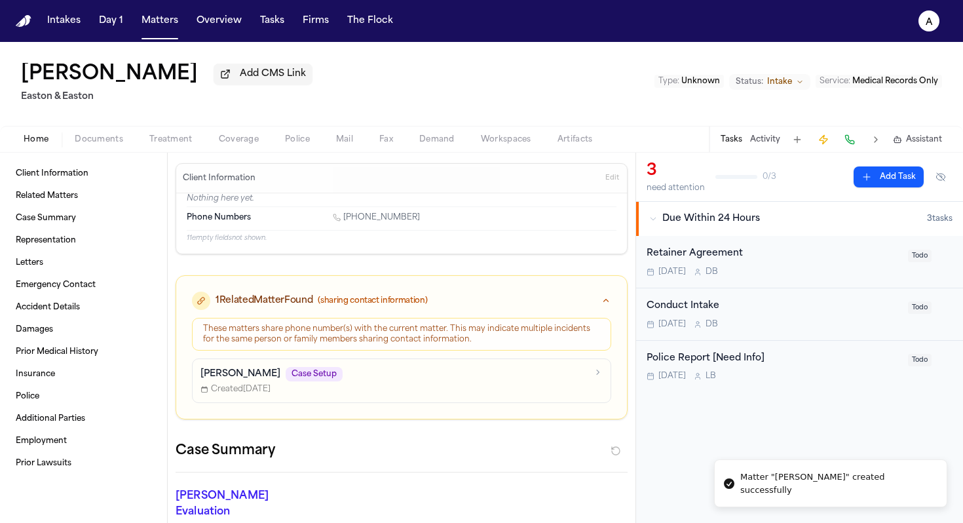
click at [750, 274] on div "[DATE] D B" at bounding box center [772, 272] width 253 height 10
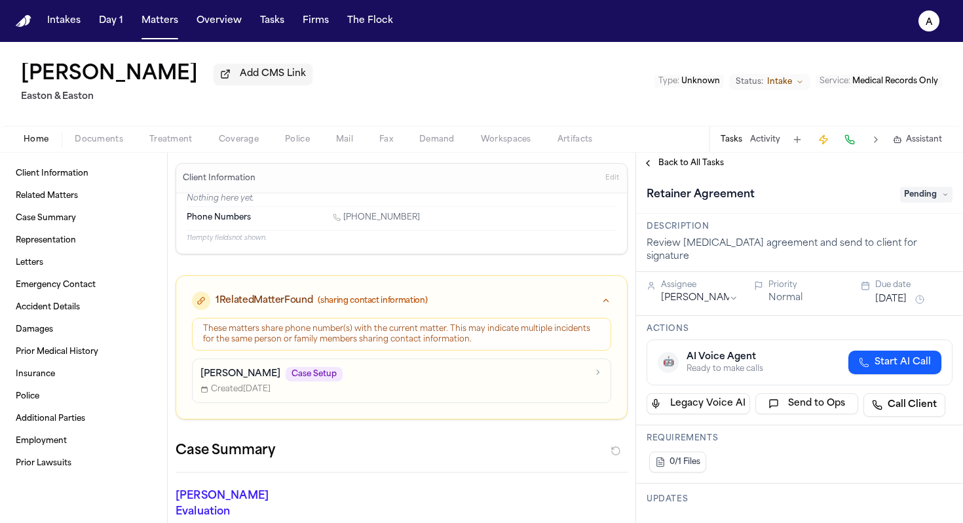
click at [750, 198] on span "Pending" at bounding box center [926, 195] width 52 height 16
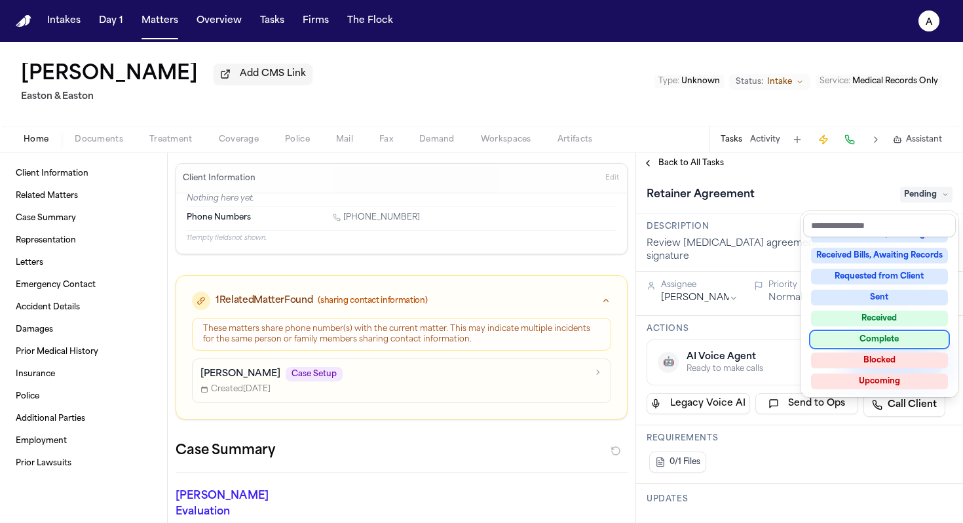
click at [750, 339] on div "Complete" at bounding box center [879, 339] width 137 height 16
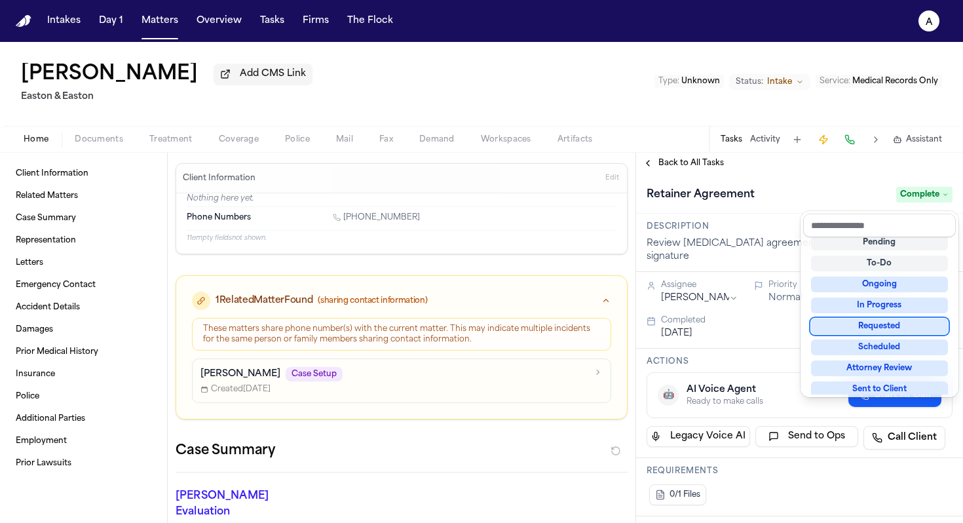
click at [689, 163] on div "**********" at bounding box center [799, 338] width 327 height 370
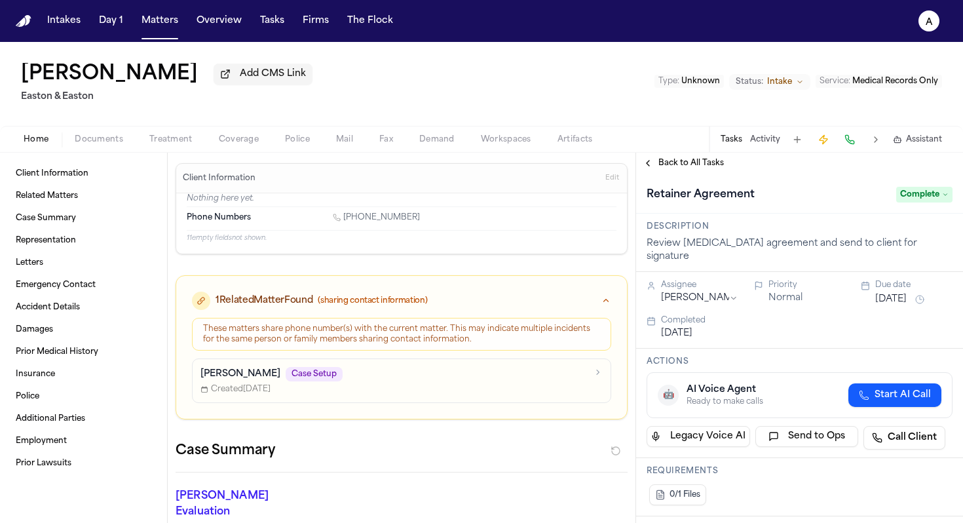
click at [709, 158] on div "Back to All Tasks" at bounding box center [799, 163] width 327 height 21
click at [709, 168] on span "Back to All Tasks" at bounding box center [690, 163] width 65 height 10
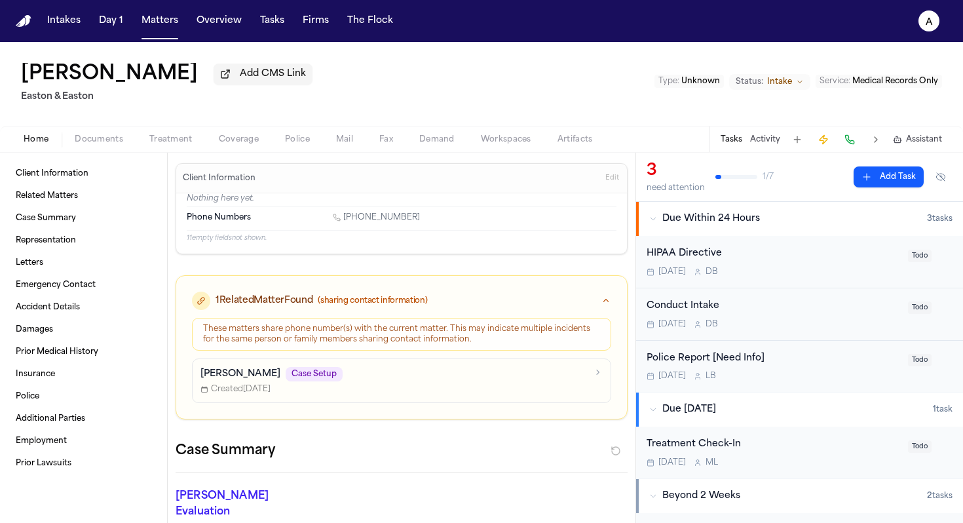
scroll to position [183, 0]
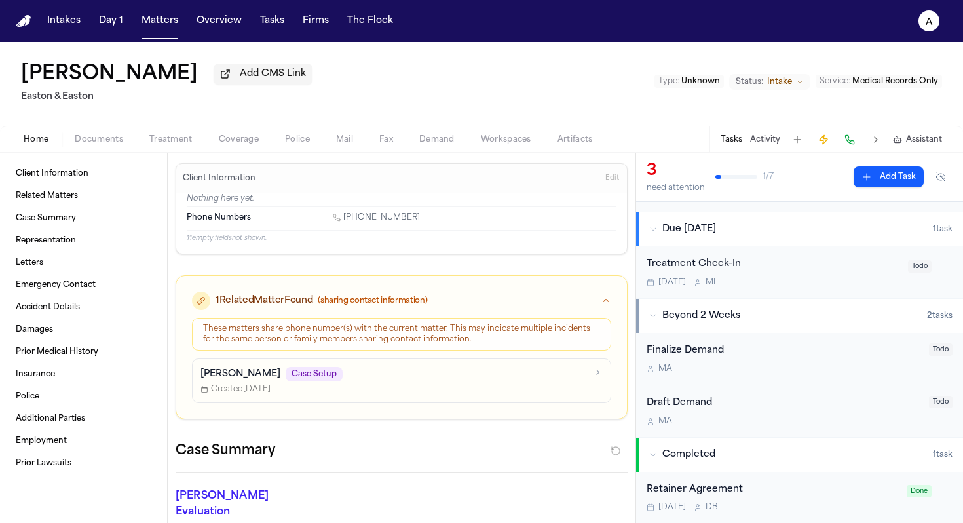
click at [750, 488] on div "[DATE] D B" at bounding box center [772, 507] width 252 height 10
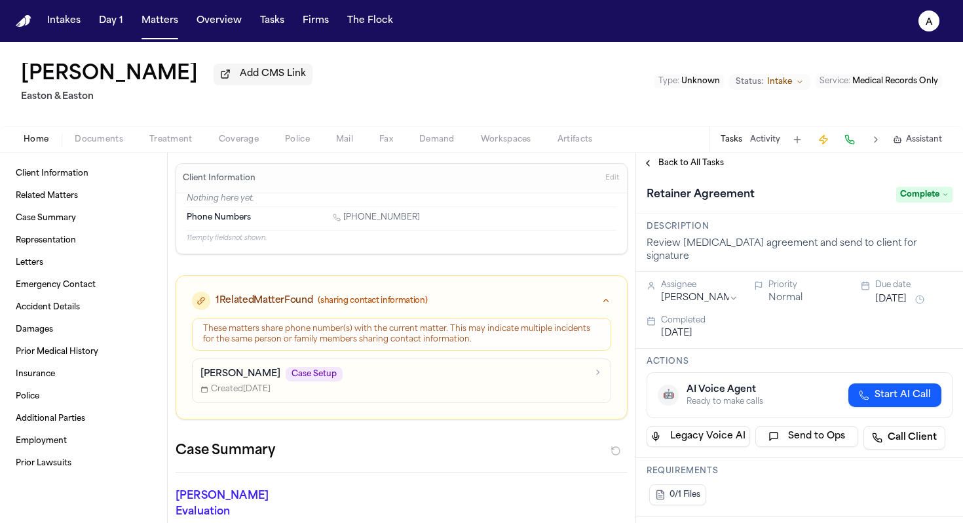
click at [686, 168] on span "Back to All Tasks" at bounding box center [690, 163] width 65 height 10
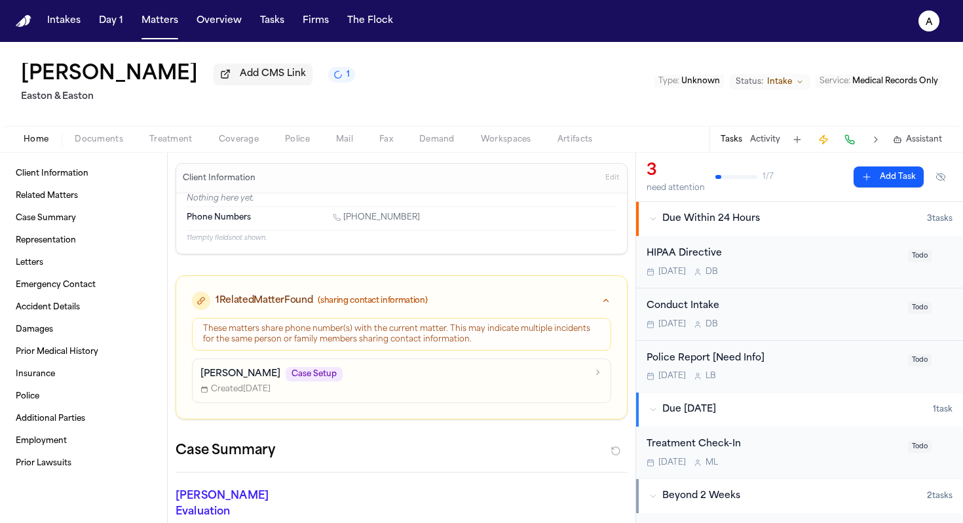
click at [750, 324] on div "[DATE] D B" at bounding box center [772, 324] width 253 height 10
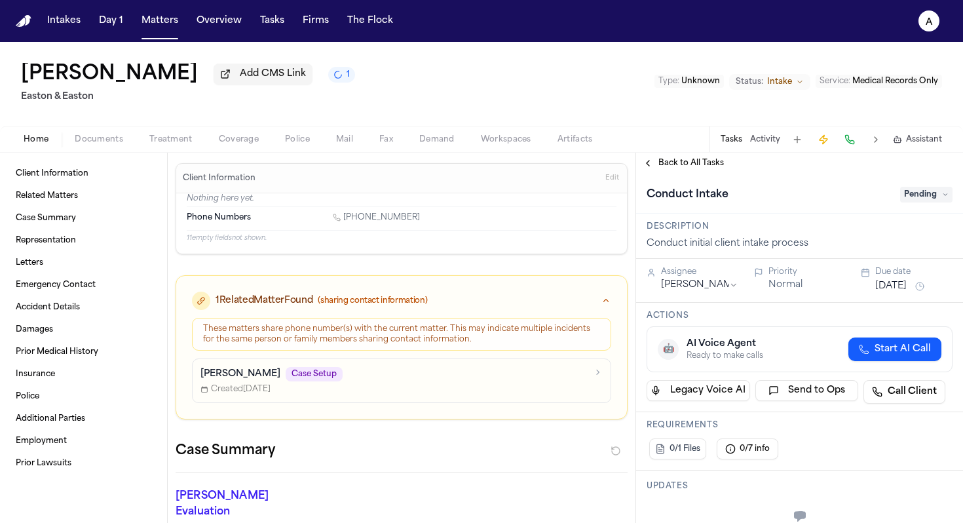
click at [750, 195] on span "Pending" at bounding box center [926, 195] width 52 height 16
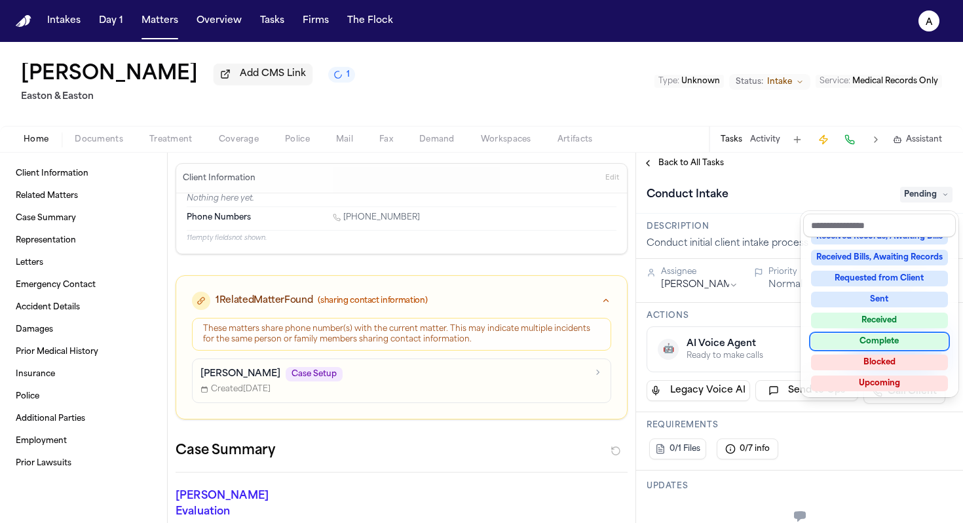
scroll to position [204, 0]
drag, startPoint x: 881, startPoint y: 346, endPoint x: 893, endPoint y: 335, distance: 16.7
click at [750, 335] on div "Complete" at bounding box center [879, 339] width 137 height 16
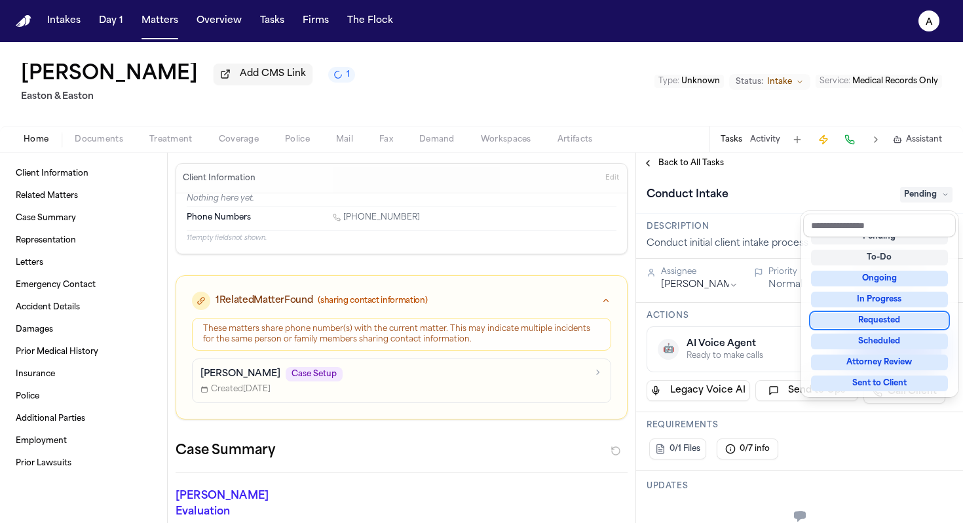
scroll to position [16, 0]
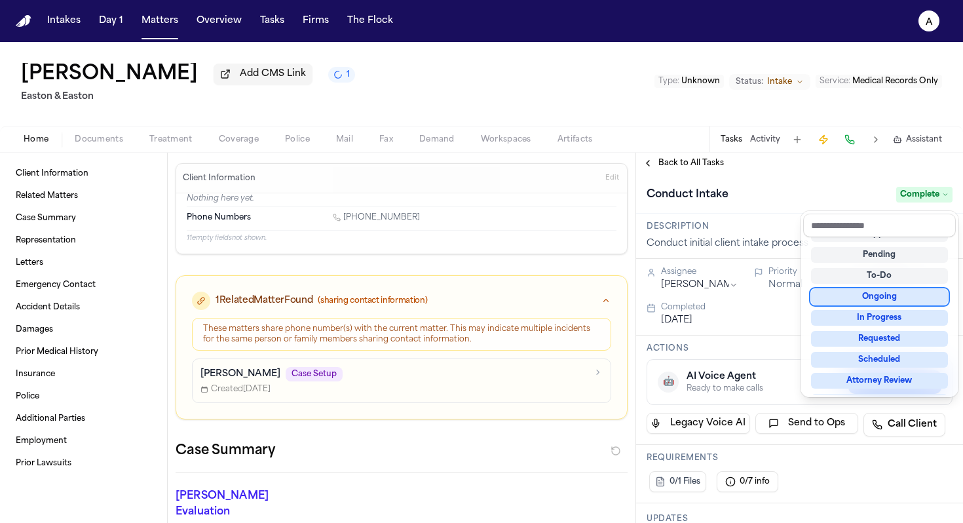
click at [698, 163] on div "**********" at bounding box center [799, 338] width 327 height 370
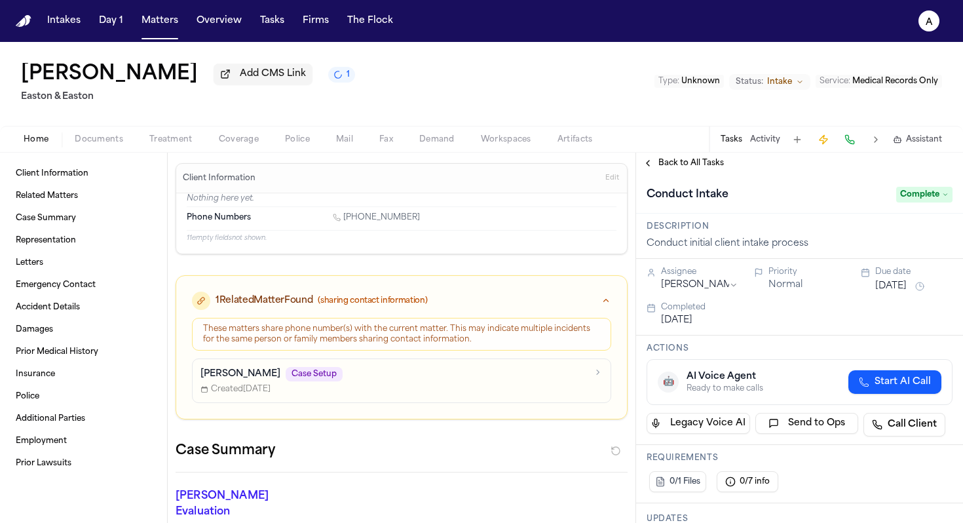
click at [678, 162] on span "Back to All Tasks" at bounding box center [690, 163] width 65 height 10
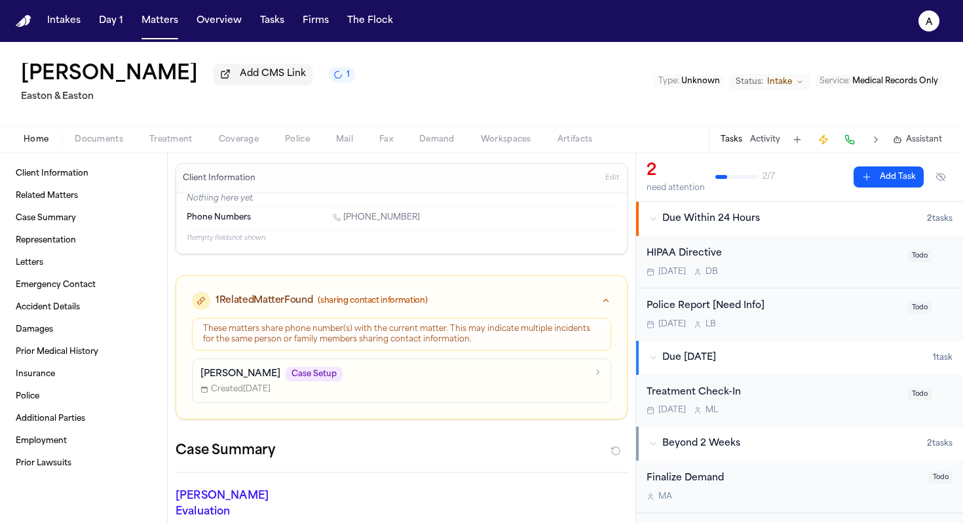
click at [750, 176] on button "Add Task" at bounding box center [888, 176] width 70 height 21
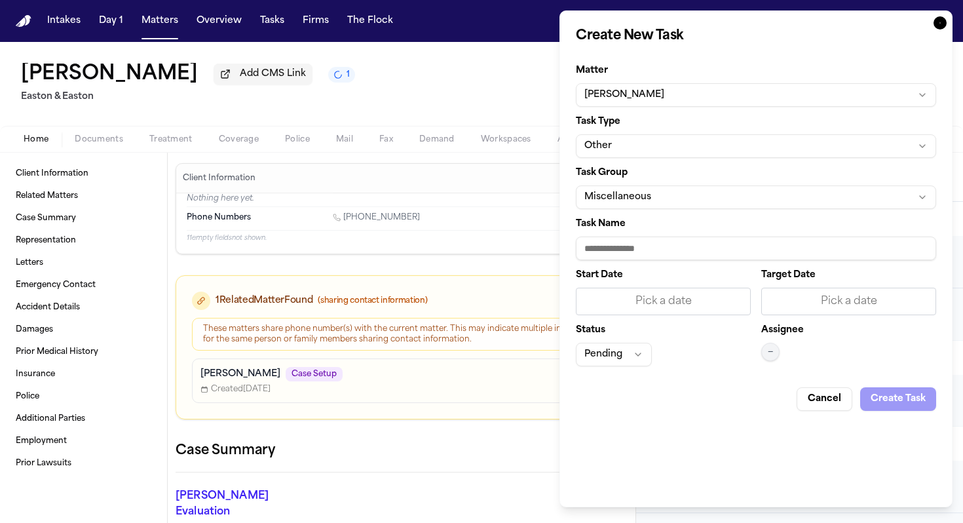
click at [642, 250] on input "Task Name" at bounding box center [756, 248] width 360 height 24
click at [667, 202] on button "Miscellaneous" at bounding box center [756, 197] width 360 height 24
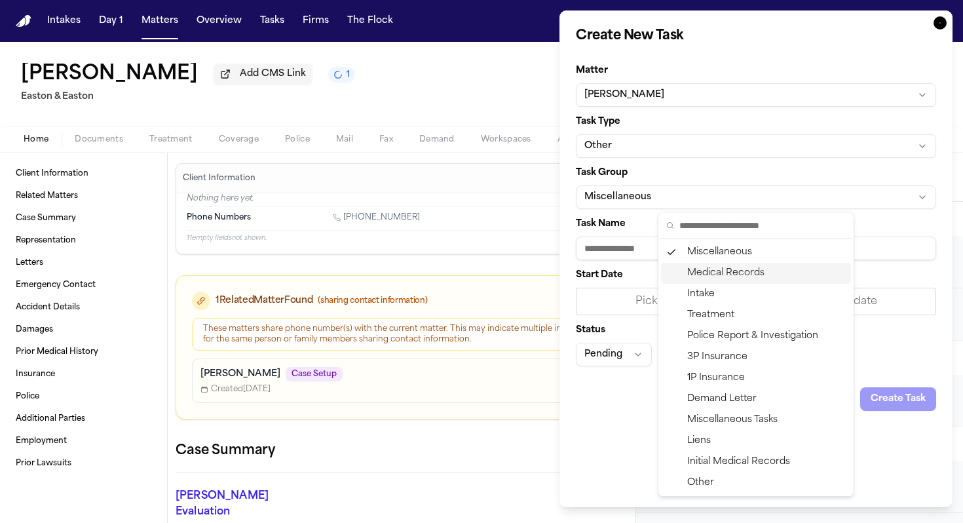
click at [725, 272] on div "Medical Records" at bounding box center [756, 273] width 190 height 21
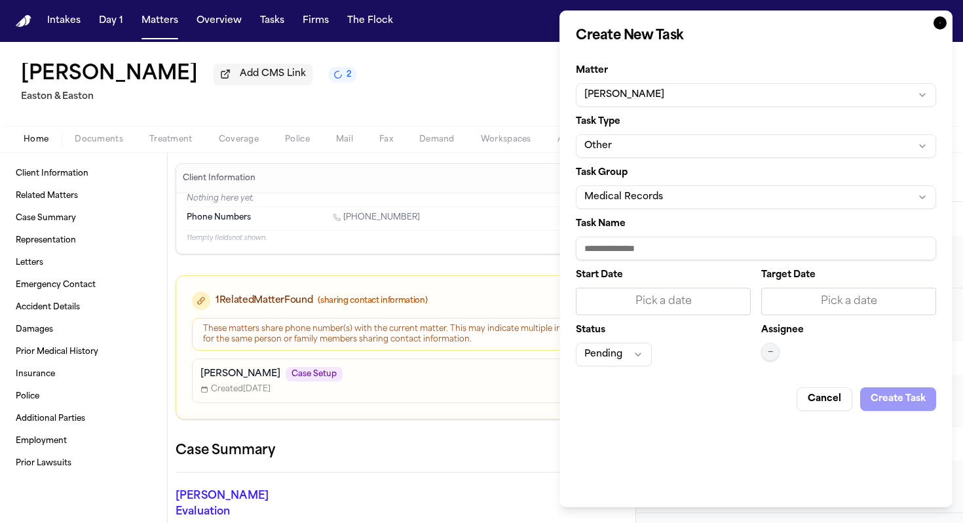
click at [621, 238] on input "Task Name" at bounding box center [756, 248] width 360 height 24
paste input "**********"
click at [722, 249] on input "**********" at bounding box center [756, 248] width 360 height 24
type input "**********"
click at [684, 303] on div "Pick a date" at bounding box center [663, 301] width 158 height 16
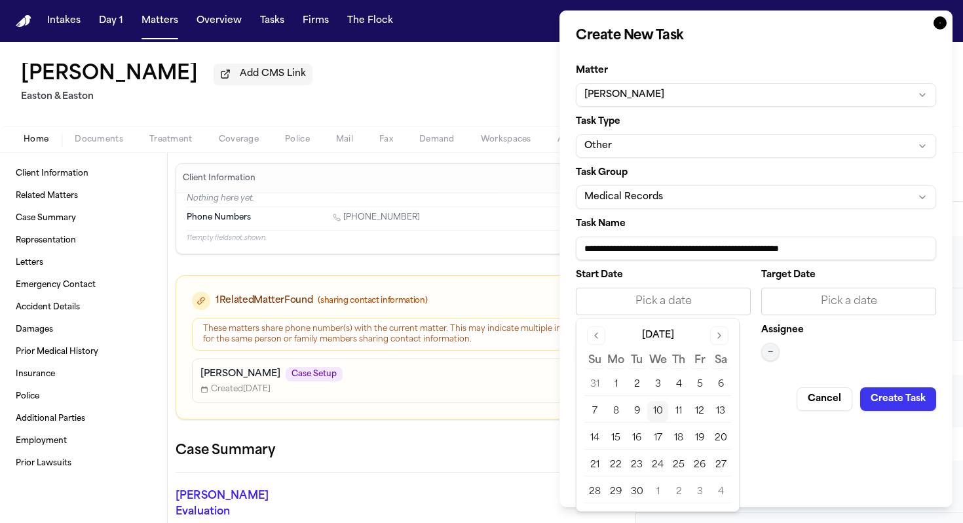
click at [655, 407] on button "10" at bounding box center [657, 411] width 21 height 21
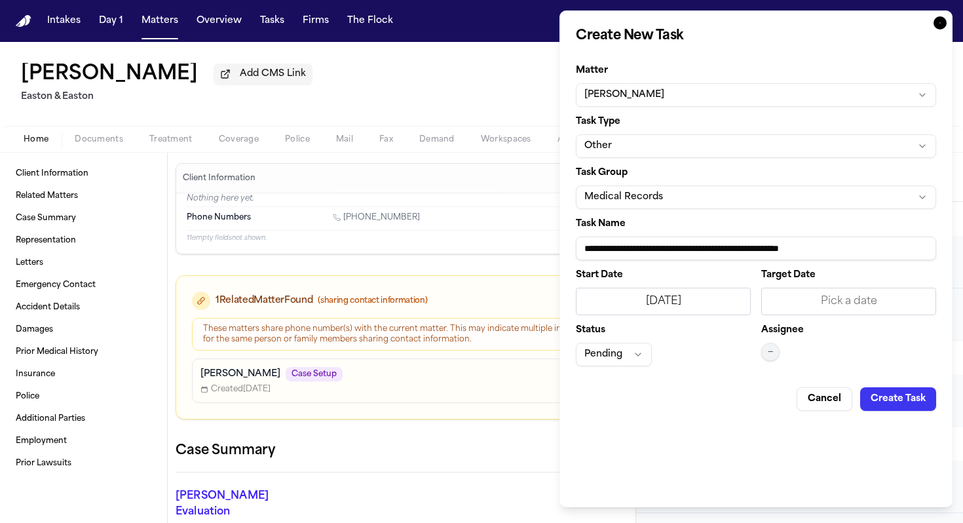
click at [750, 301] on div "Pick a date" at bounding box center [848, 301] width 158 height 16
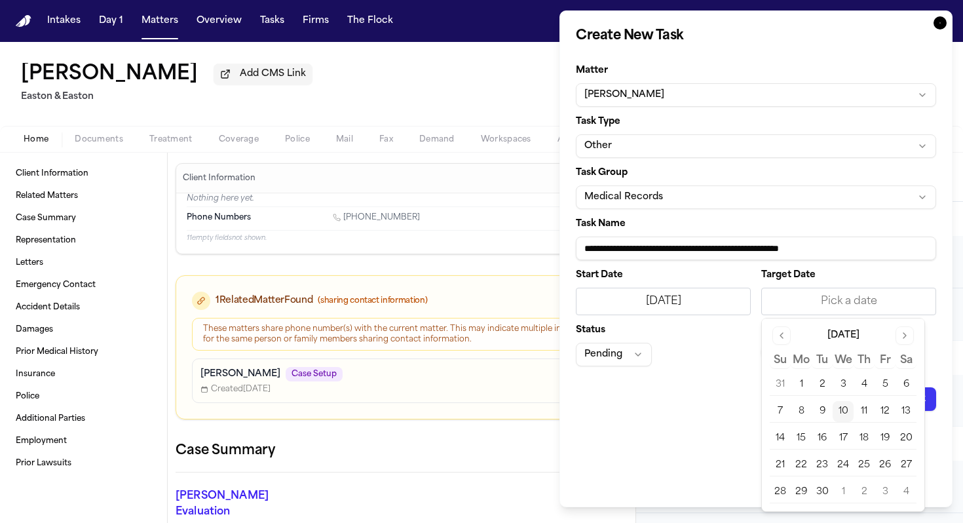
click at [750, 413] on button "10" at bounding box center [842, 411] width 21 height 21
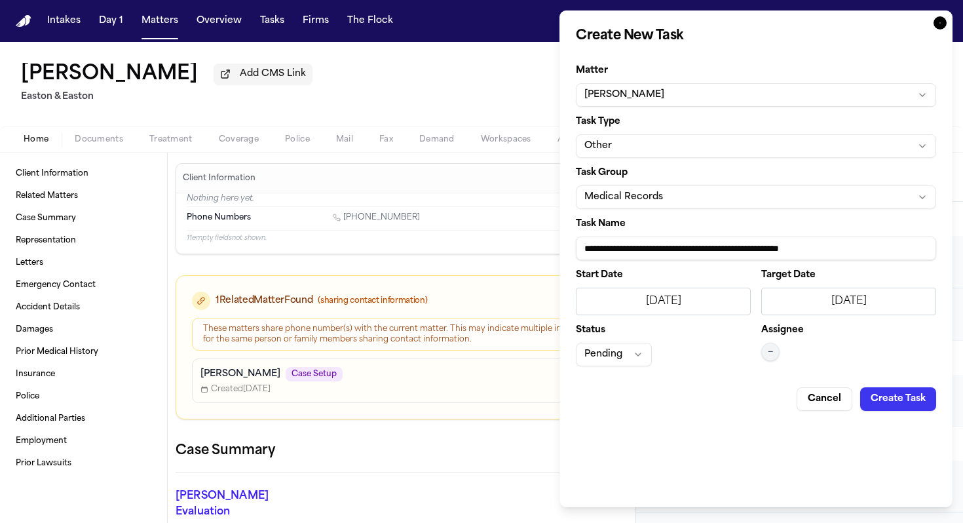
click at [610, 356] on button "Pending" at bounding box center [614, 354] width 76 height 24
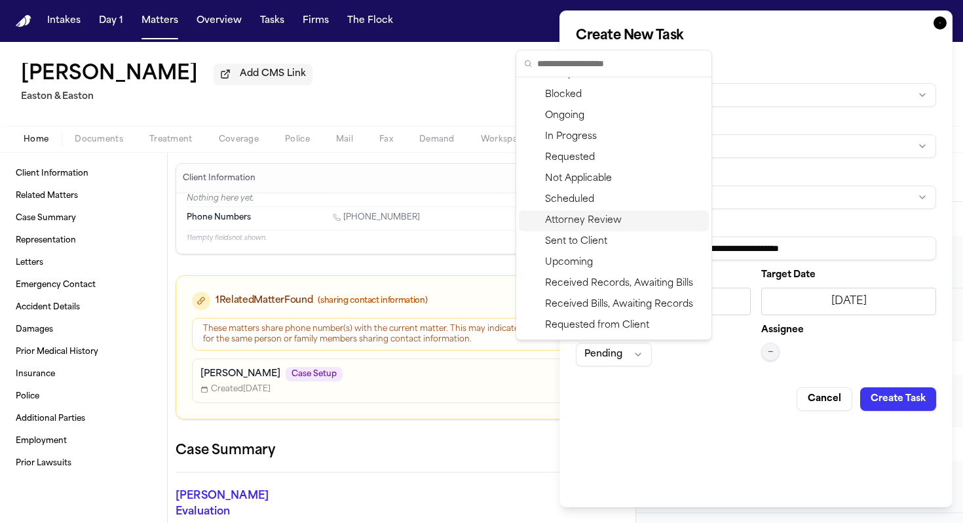
scroll to position [83, 0]
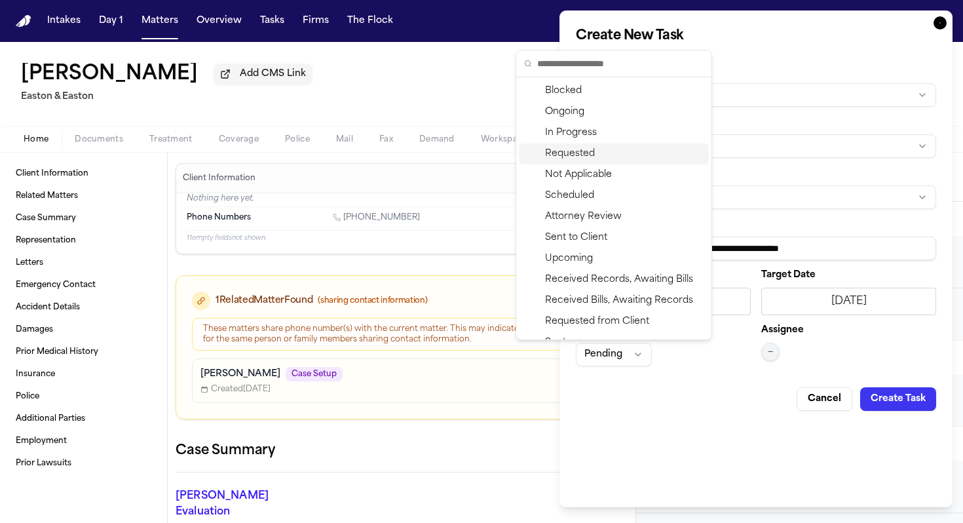
click at [595, 152] on div "Requested" at bounding box center [614, 153] width 190 height 21
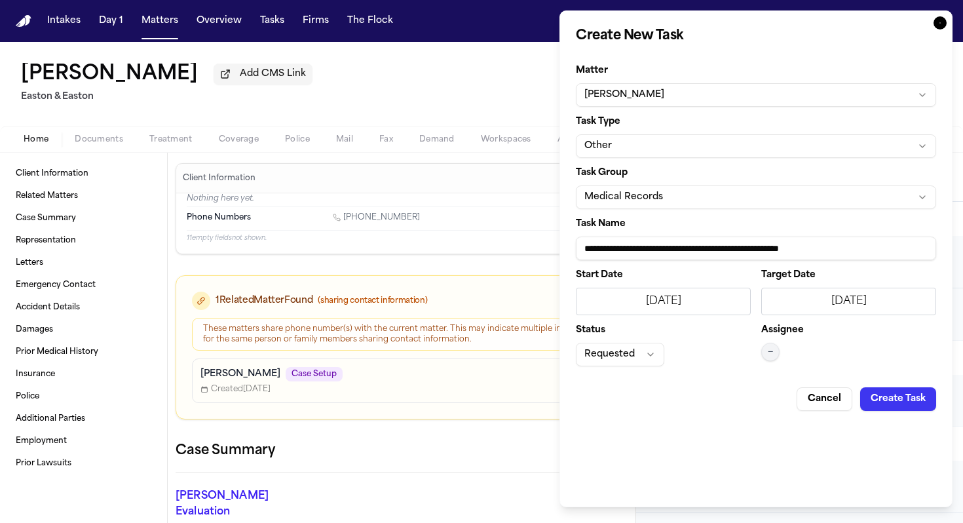
click at [750, 352] on span "—" at bounding box center [769, 351] width 5 height 10
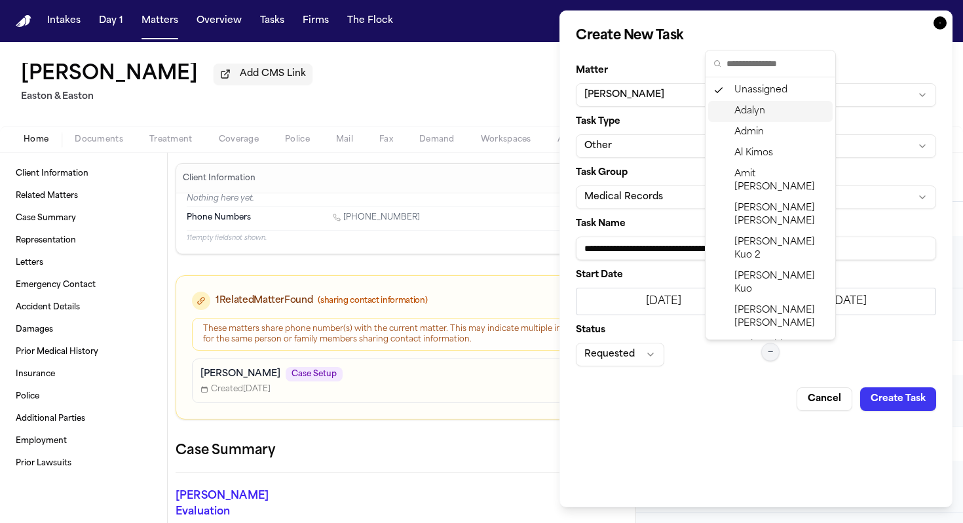
click at [742, 105] on span "Adalyn" at bounding box center [749, 111] width 31 height 13
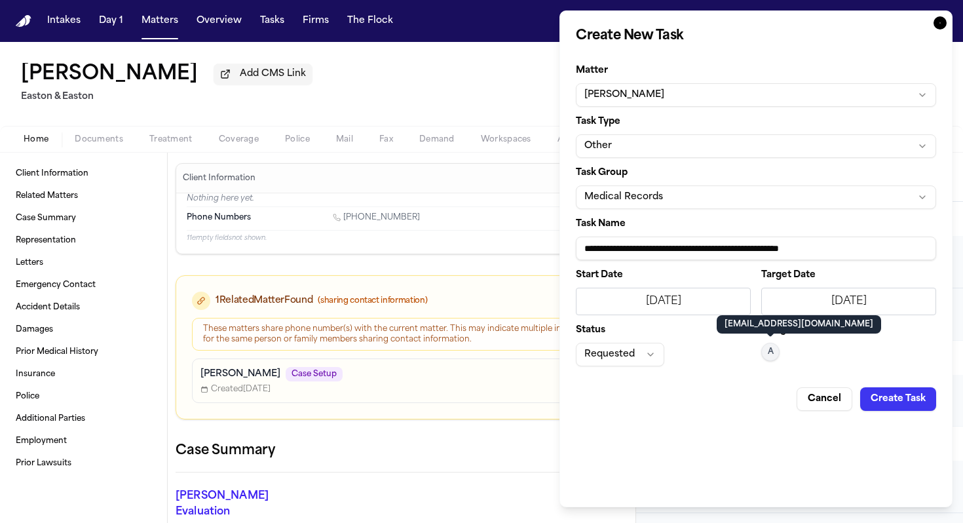
click at [750, 401] on button "Create Task" at bounding box center [898, 399] width 76 height 24
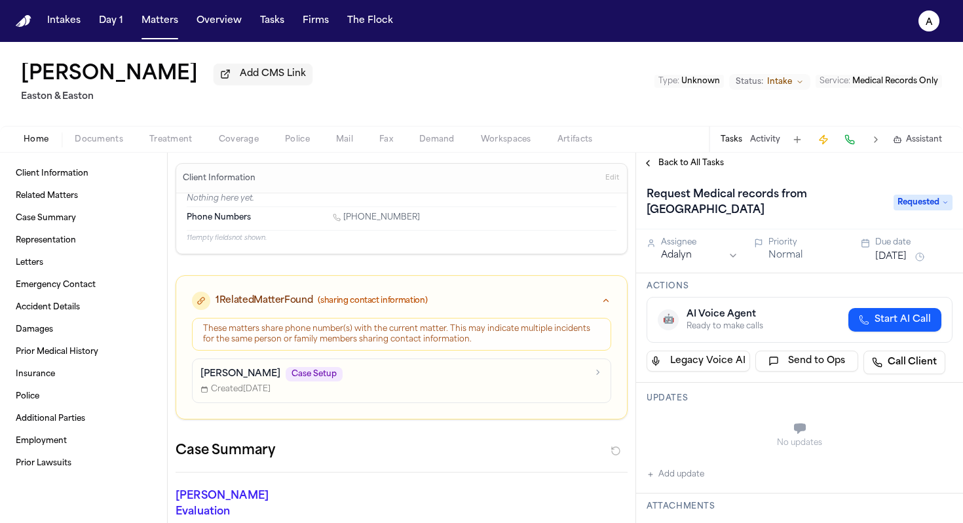
click at [750, 257] on button "[DATE]" at bounding box center [890, 256] width 31 height 13
click at [750, 296] on div "Actions 🤖 AI Voice Agent Ready to make calls Start AI Call Legacy Voice AI Send…" at bounding box center [799, 327] width 327 height 109
click at [680, 471] on button "Add update" at bounding box center [675, 474] width 58 height 16
click at [691, 425] on textarea "Add your update" at bounding box center [807, 429] width 280 height 26
click at [750, 209] on span "Requested" at bounding box center [922, 202] width 59 height 16
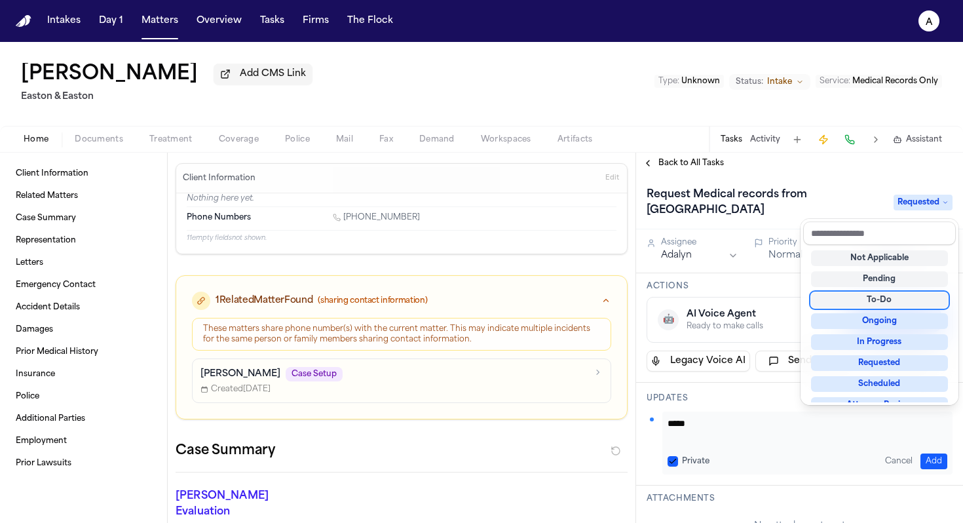
click at [750, 300] on div "To-Do" at bounding box center [879, 300] width 137 height 16
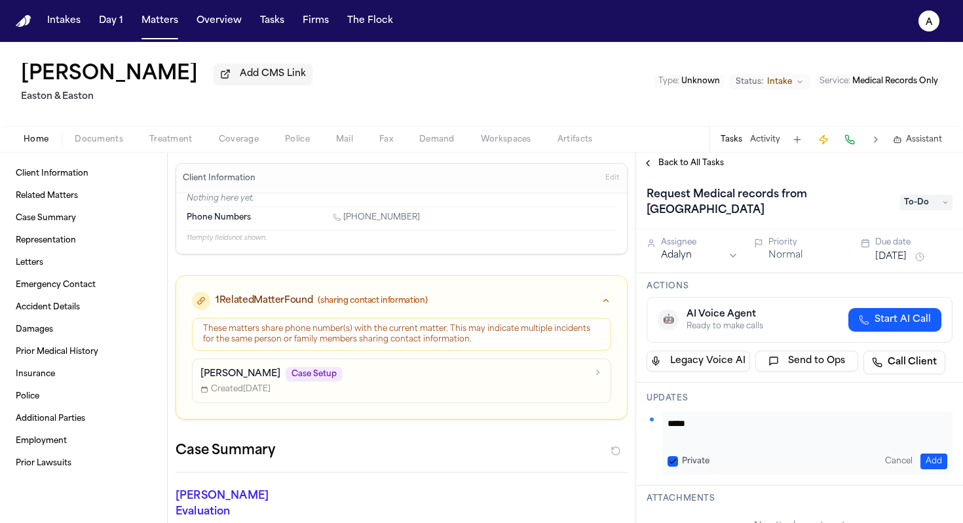
click at [734, 429] on textarea "****" at bounding box center [802, 429] width 270 height 26
click at [750, 428] on textarea "**********" at bounding box center [802, 429] width 270 height 26
type textarea "**********"
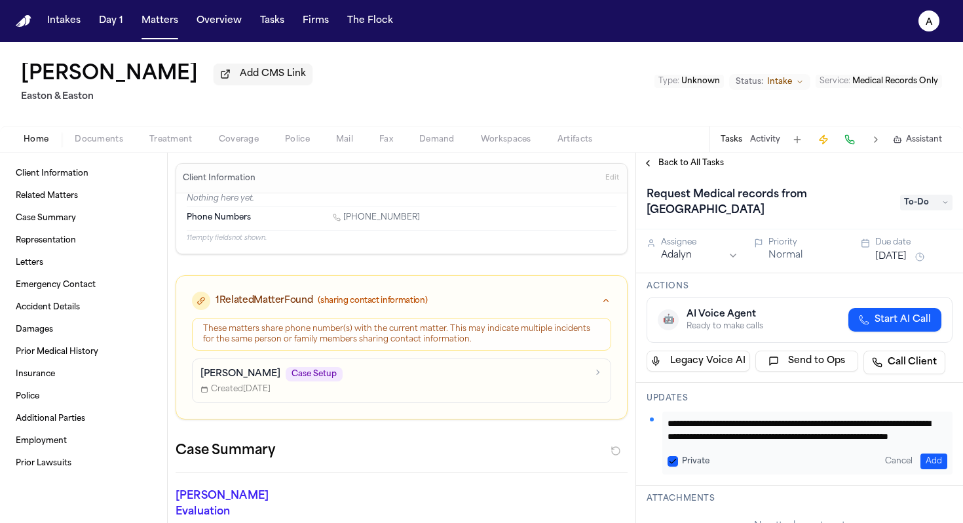
click at [673, 462] on button "Private" at bounding box center [672, 461] width 10 height 10
click at [750, 462] on button "Add" at bounding box center [933, 461] width 27 height 16
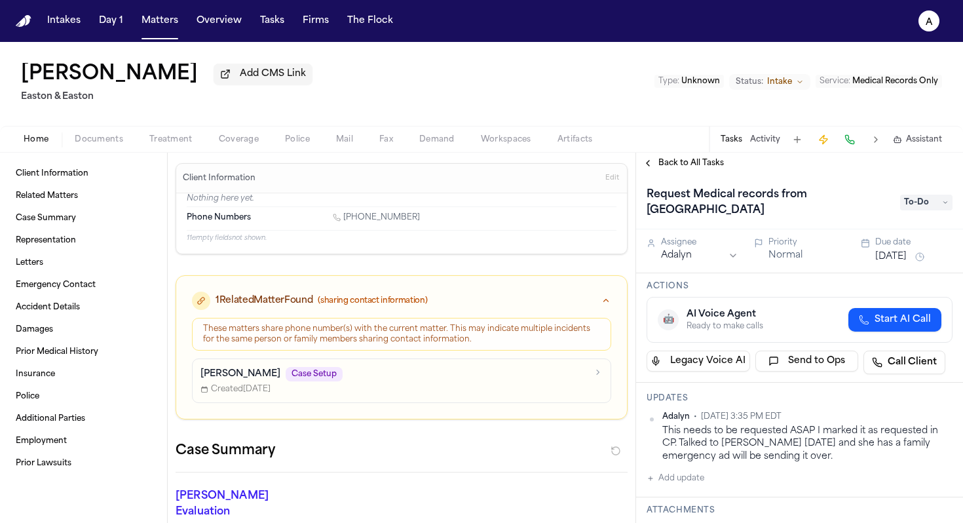
click at [750, 260] on button "[DATE]" at bounding box center [890, 256] width 31 height 13
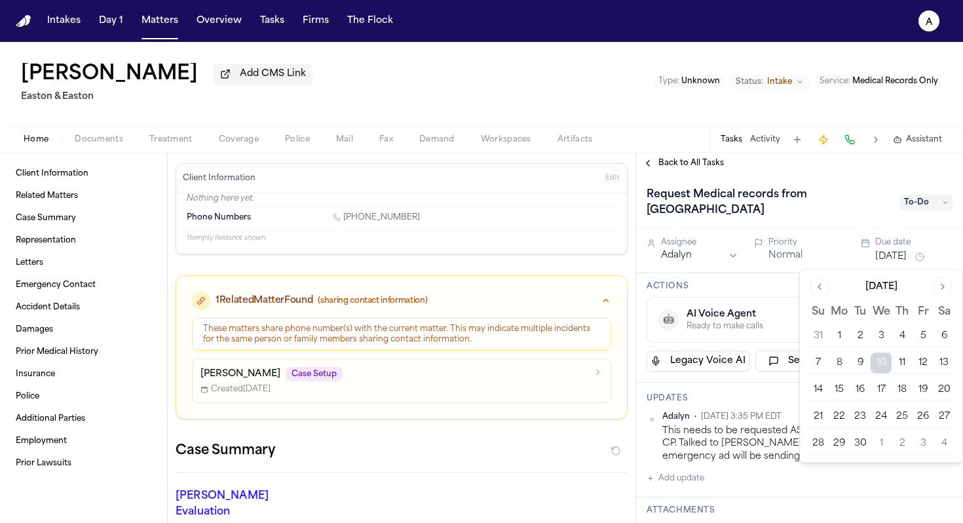
click at [750, 359] on button "11" at bounding box center [901, 362] width 21 height 21
click at [733, 284] on h3 "Actions" at bounding box center [799, 286] width 306 height 10
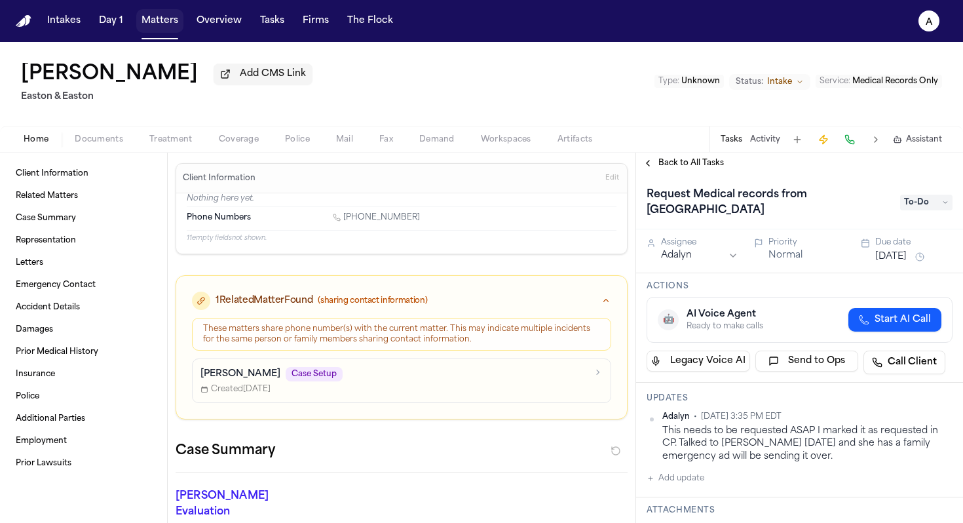
click at [158, 26] on button "Matters" at bounding box center [159, 21] width 47 height 24
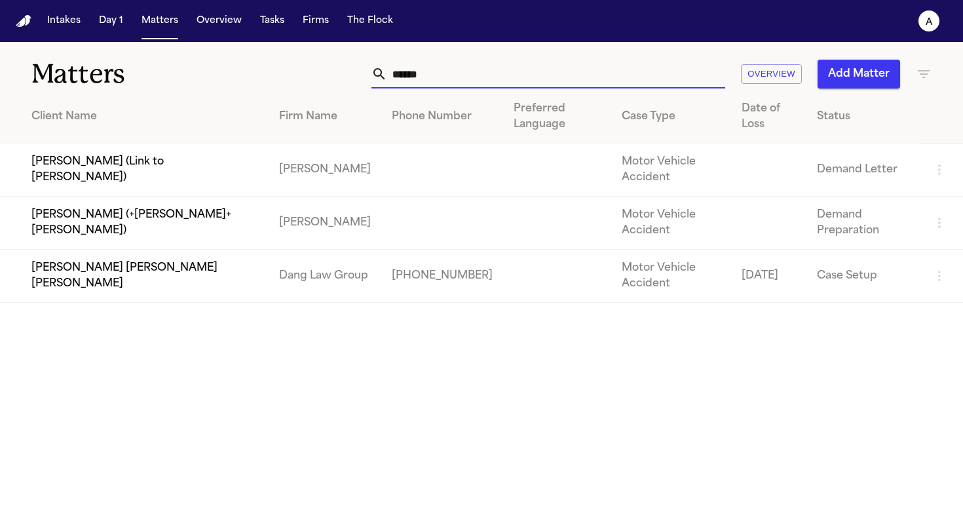
drag, startPoint x: 442, startPoint y: 73, endPoint x: 335, endPoint y: 62, distance: 107.3
click at [335, 62] on div "****** Overview Add Matter" at bounding box center [606, 74] width 650 height 29
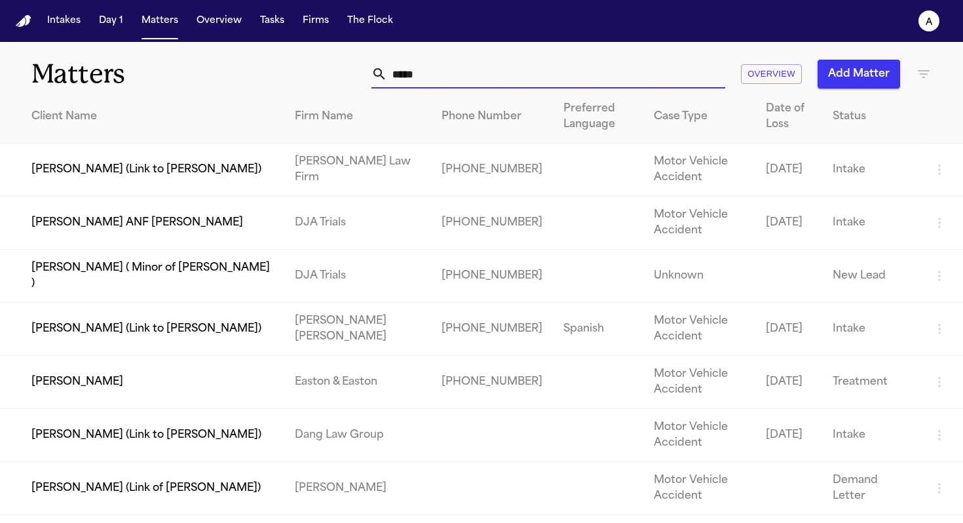
type input "****"
click at [59, 369] on td "[PERSON_NAME]" at bounding box center [142, 382] width 284 height 53
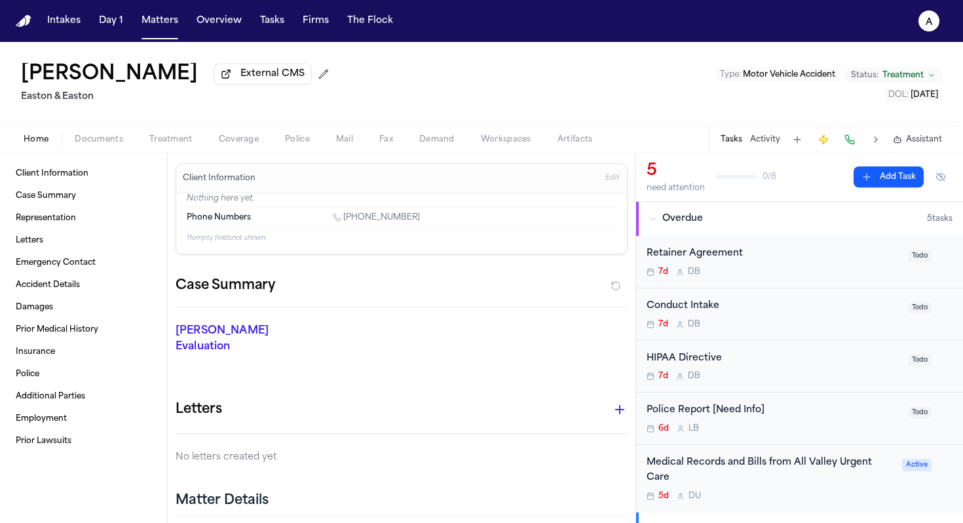
scroll to position [74, 0]
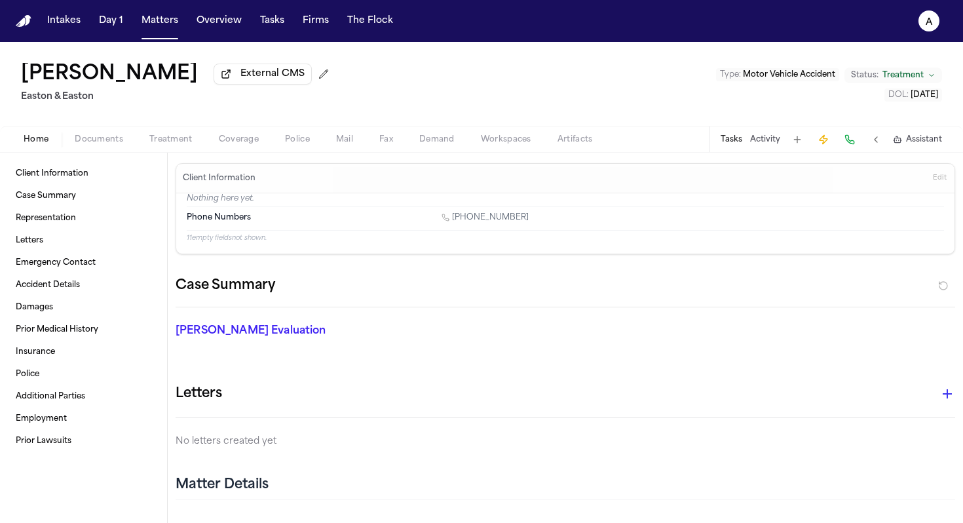
click at [731, 139] on button "Tasks" at bounding box center [731, 139] width 22 height 10
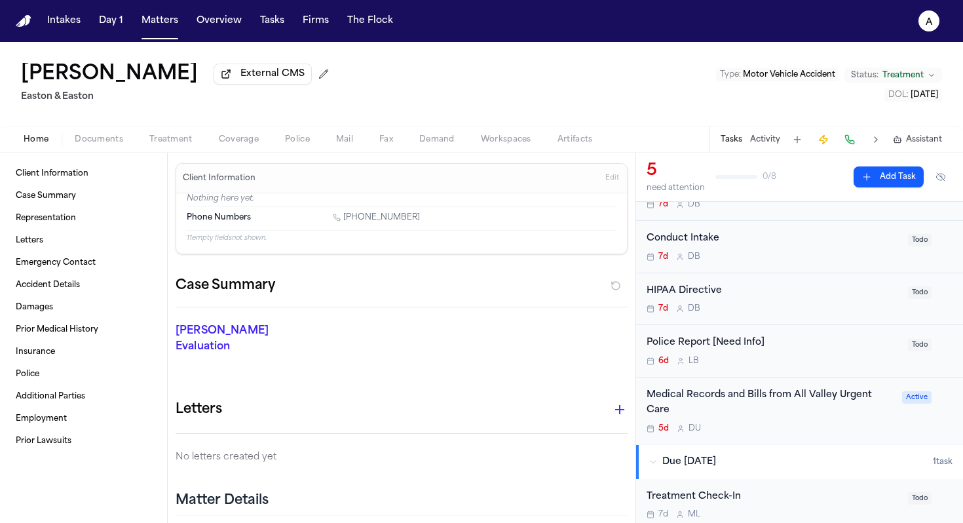
scroll to position [69, 0]
click at [750, 415] on div "Medical Records and Bills from All Valley Urgent Care" at bounding box center [770, 401] width 248 height 30
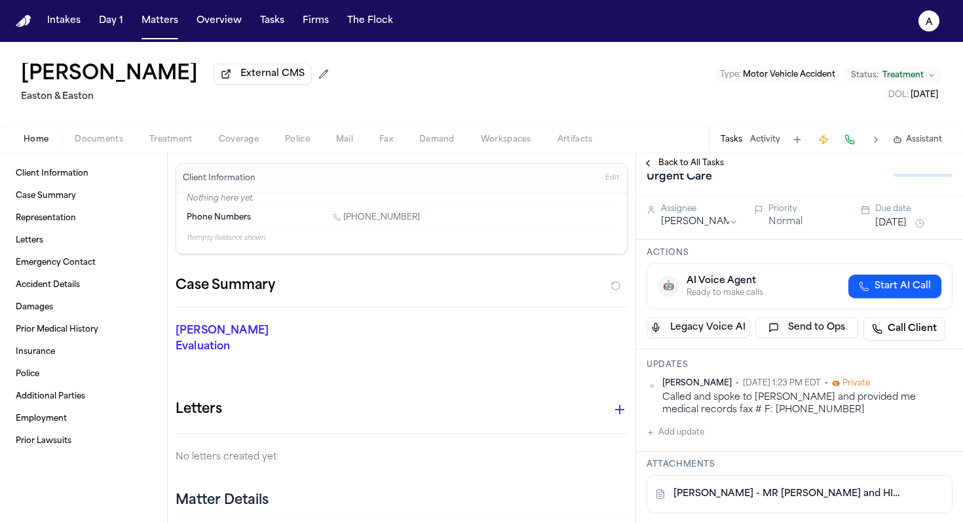
scroll to position [10, 0]
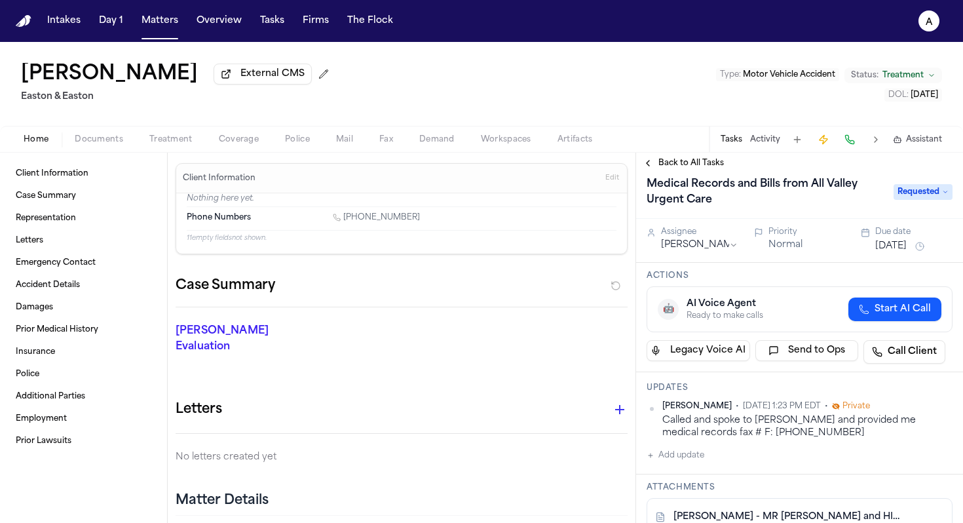
click at [750, 246] on button "[DATE]" at bounding box center [890, 246] width 31 height 13
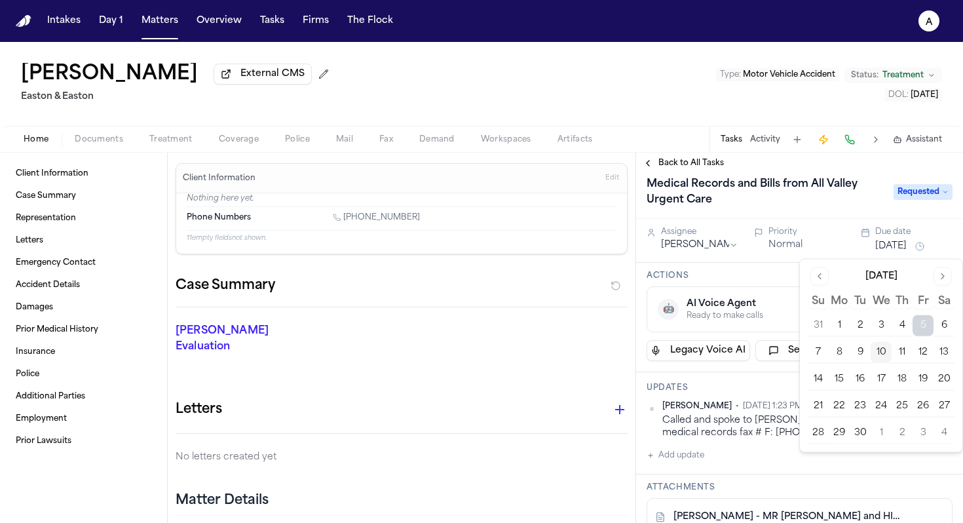
click at [750, 375] on button "15" at bounding box center [838, 379] width 21 height 21
click at [750, 274] on h3 "Actions" at bounding box center [799, 275] width 306 height 10
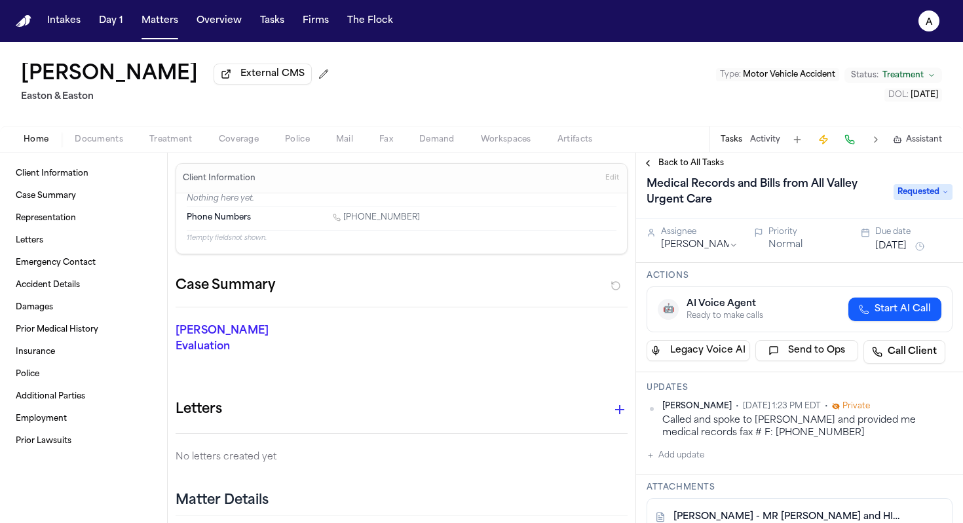
click at [750, 280] on h3 "Actions" at bounding box center [799, 275] width 306 height 10
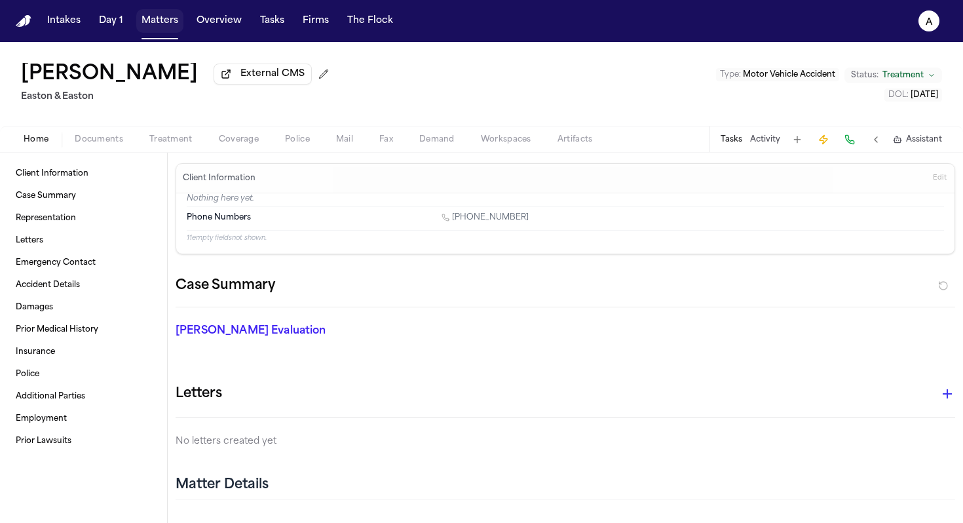
click at [166, 19] on button "Matters" at bounding box center [159, 21] width 47 height 24
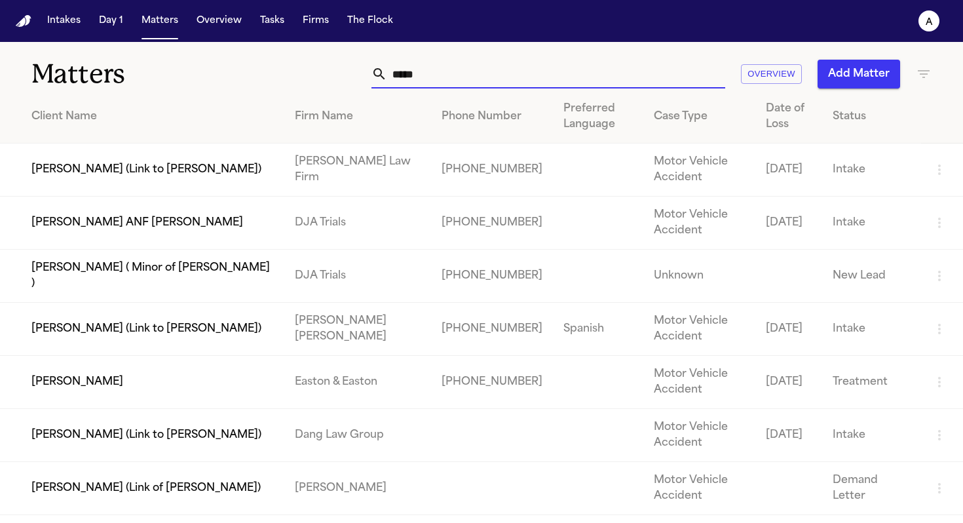
drag, startPoint x: 479, startPoint y: 71, endPoint x: 293, endPoint y: 66, distance: 186.0
click at [293, 66] on div "**** Overview Add Matter" at bounding box center [606, 74] width 650 height 29
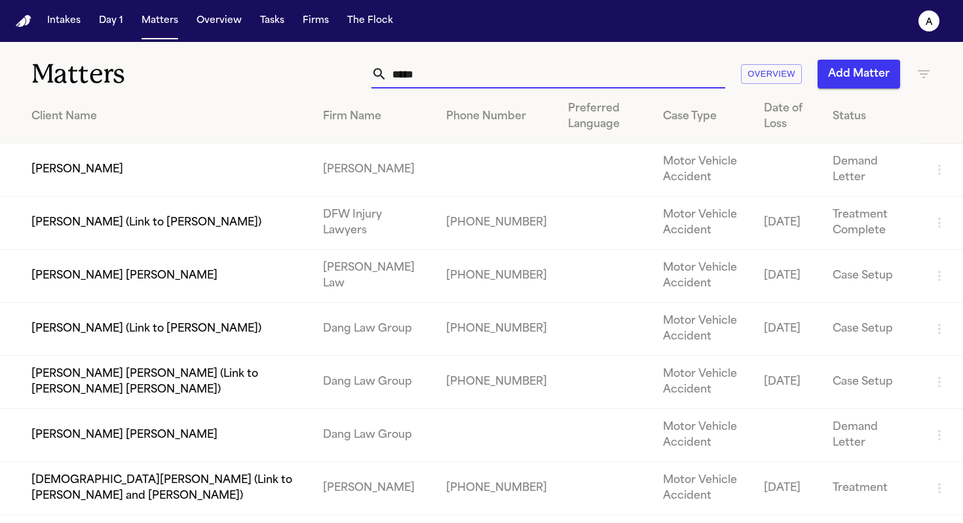
drag, startPoint x: 468, startPoint y: 67, endPoint x: 279, endPoint y: 76, distance: 188.8
click at [281, 76] on div "***** Overview Add Matter" at bounding box center [606, 74] width 650 height 29
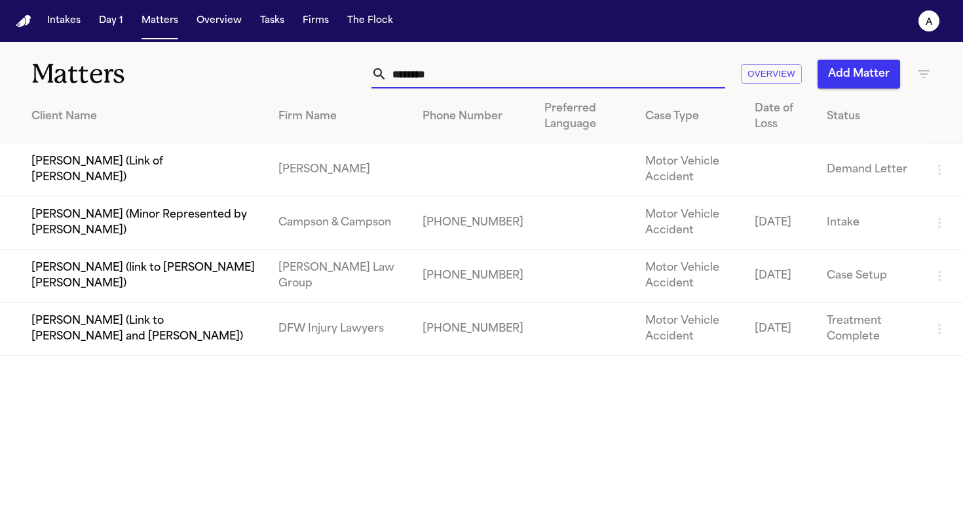
type input "********"
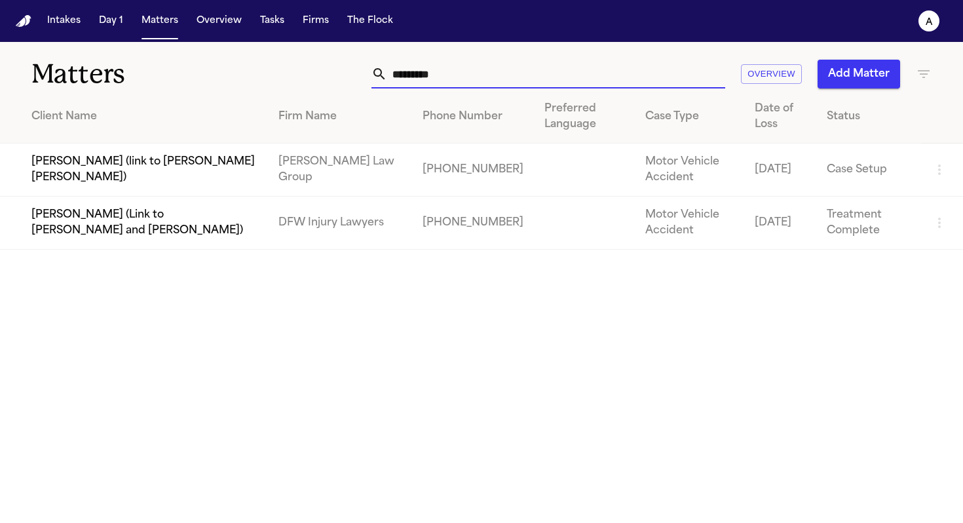
click at [686, 78] on input "********" at bounding box center [556, 74] width 338 height 29
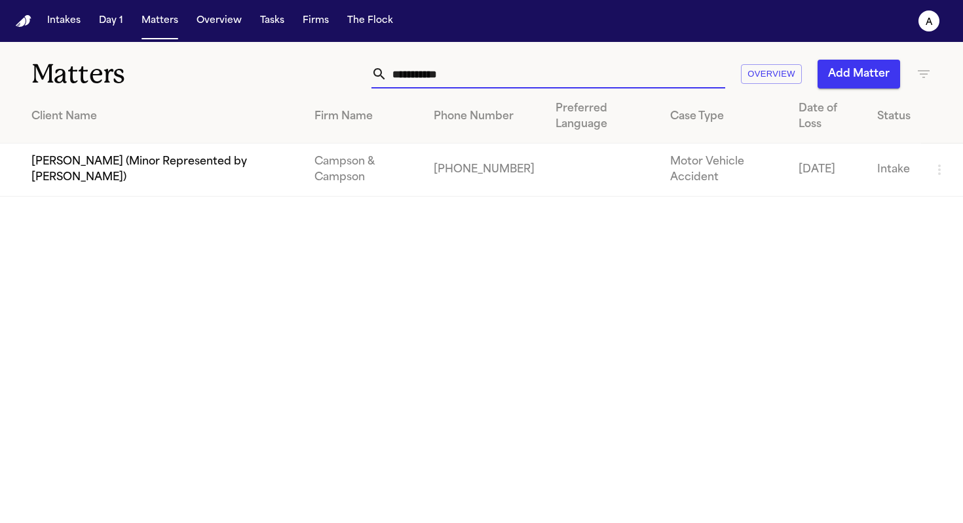
type input "**********"
click at [750, 75] on button "Add Matter" at bounding box center [858, 74] width 83 height 29
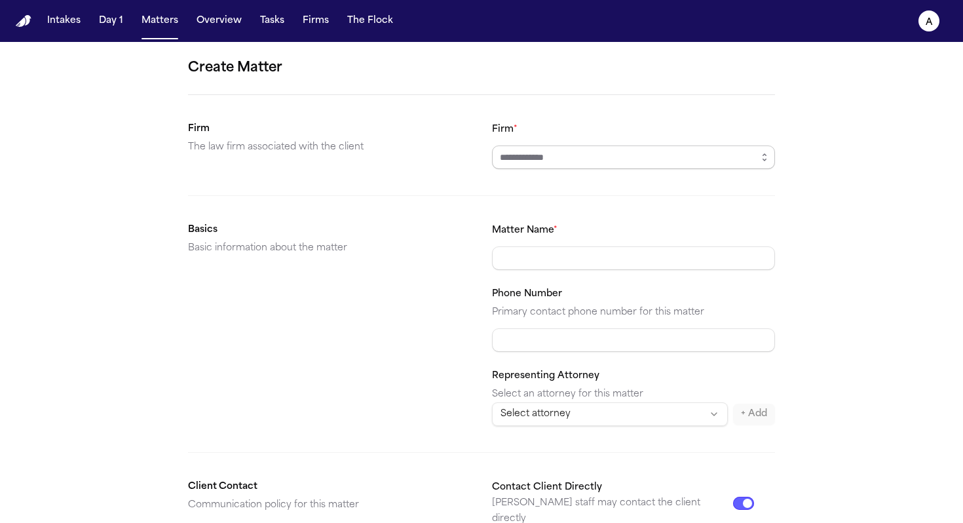
click at [594, 151] on input "Firm *" at bounding box center [633, 157] width 283 height 24
click at [569, 189] on body "**********" at bounding box center [481, 261] width 963 height 523
type input "**********"
click at [553, 250] on input "Matter Name *" at bounding box center [633, 258] width 283 height 24
type input "**********"
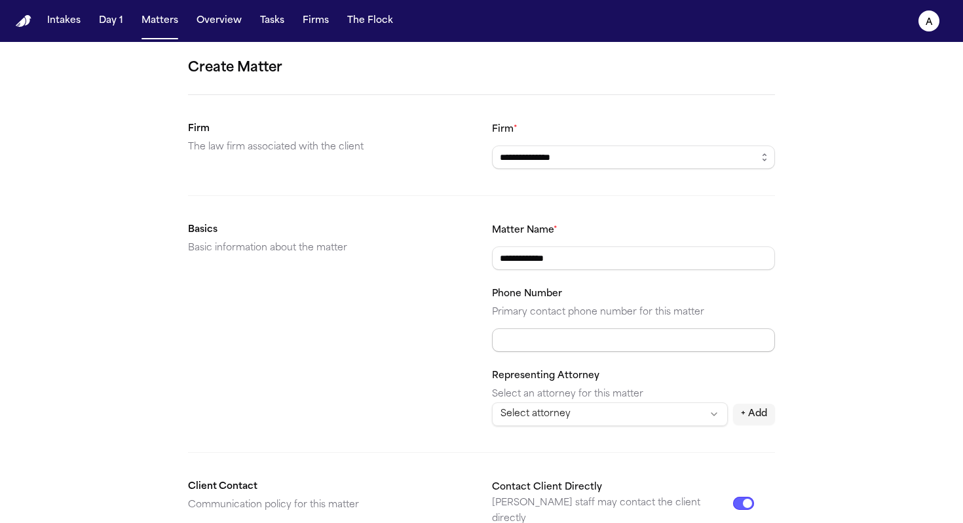
click at [560, 346] on input "Phone Number" at bounding box center [633, 340] width 283 height 24
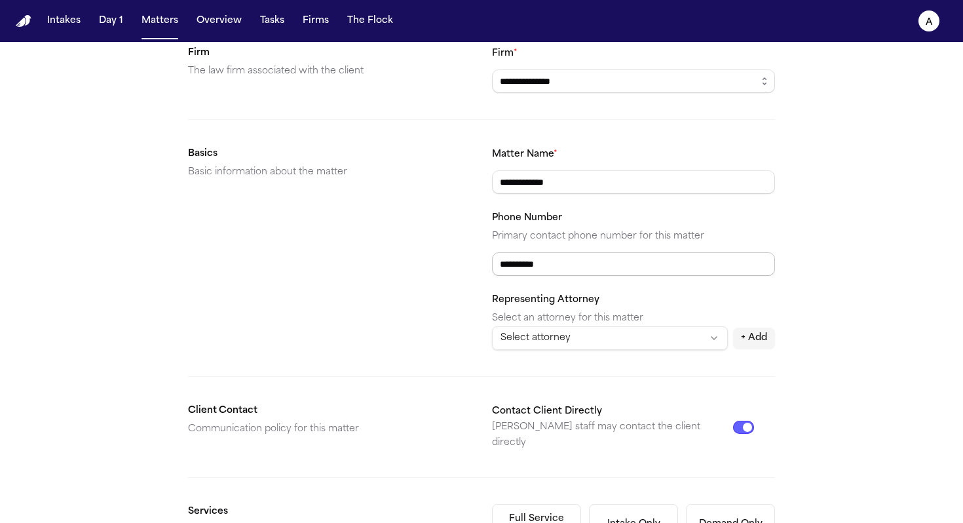
scroll to position [81, 0]
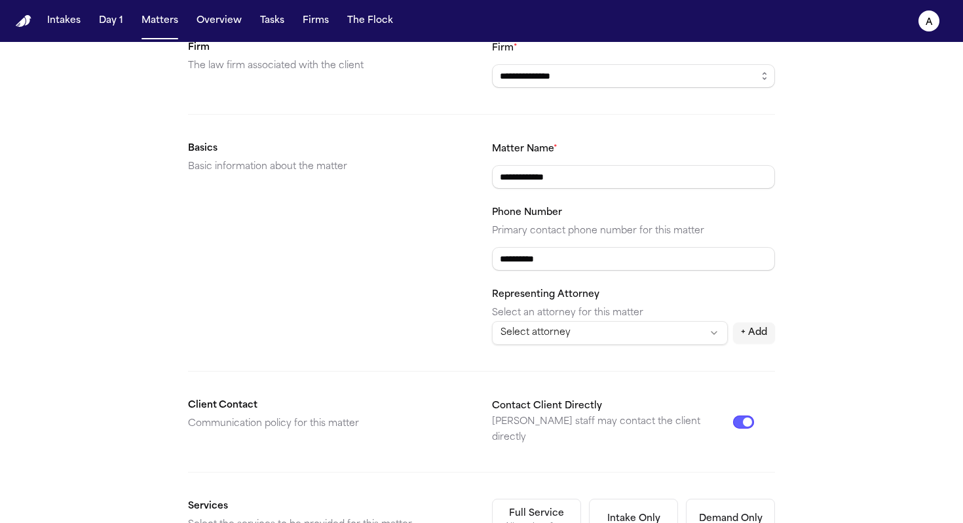
type input "**********"
click at [651, 335] on html "**********" at bounding box center [481, 261] width 963 height 523
select select "********"
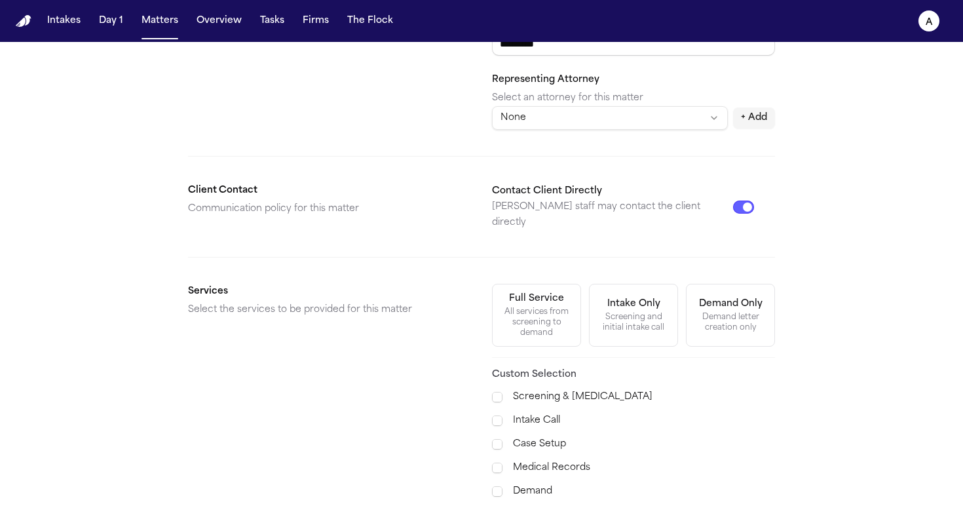
scroll to position [300, 0]
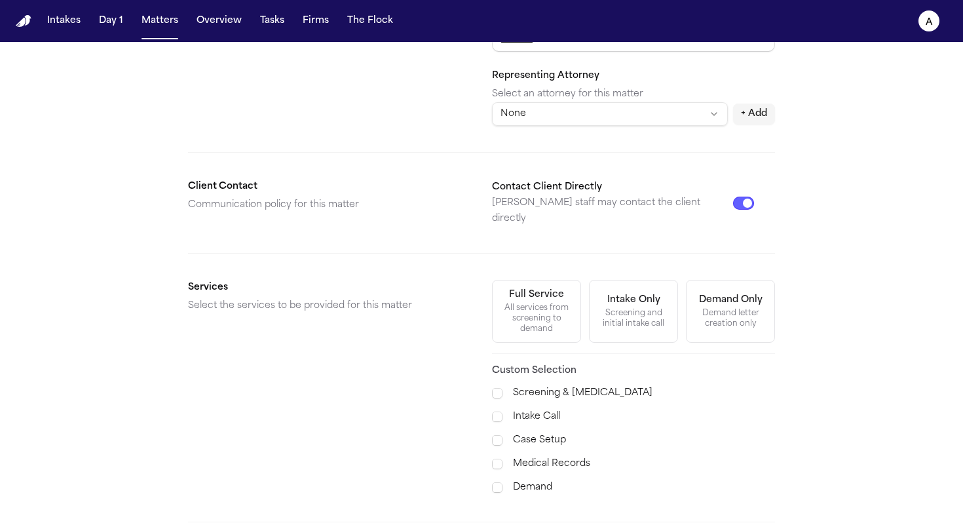
click at [502, 456] on div "Medical Records" at bounding box center [633, 464] width 283 height 16
click at [500, 458] on span at bounding box center [497, 463] width 10 height 10
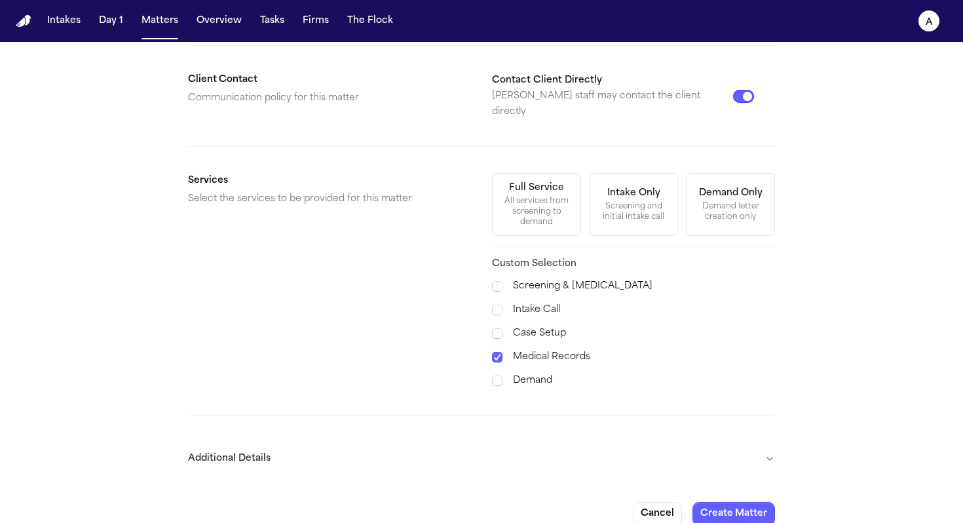
scroll to position [411, 0]
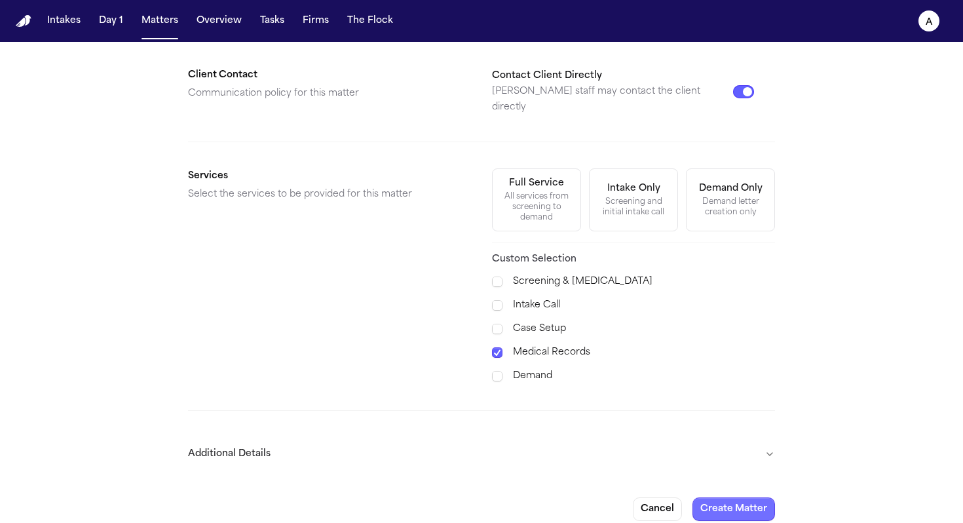
click at [732, 488] on button "Create Matter" at bounding box center [733, 509] width 83 height 24
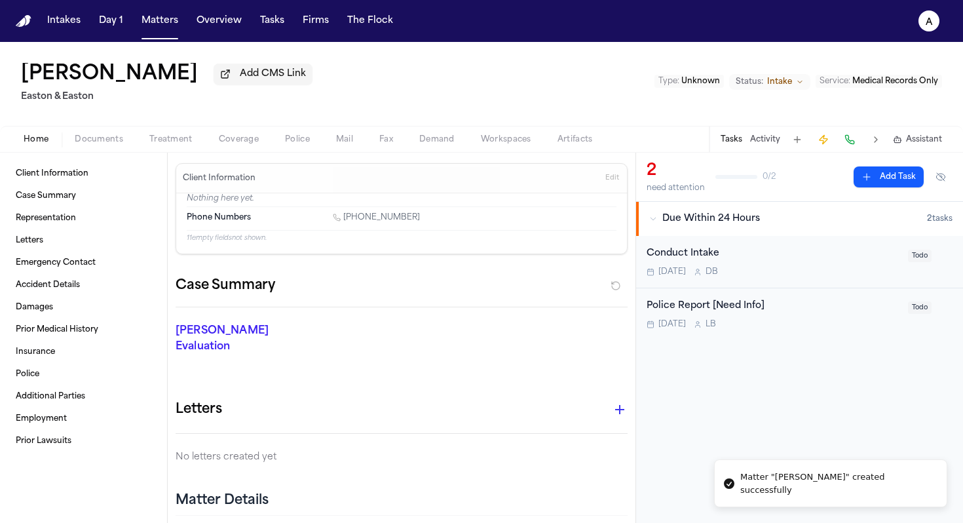
click at [750, 268] on div "Conduct Intake [DATE] D B" at bounding box center [772, 261] width 253 height 31
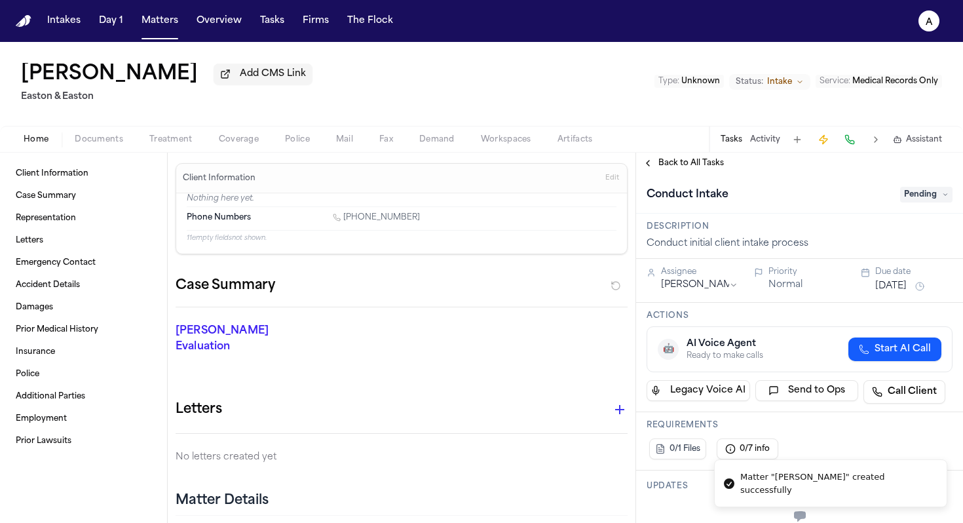
click at [750, 202] on span "Pending" at bounding box center [926, 195] width 52 height 16
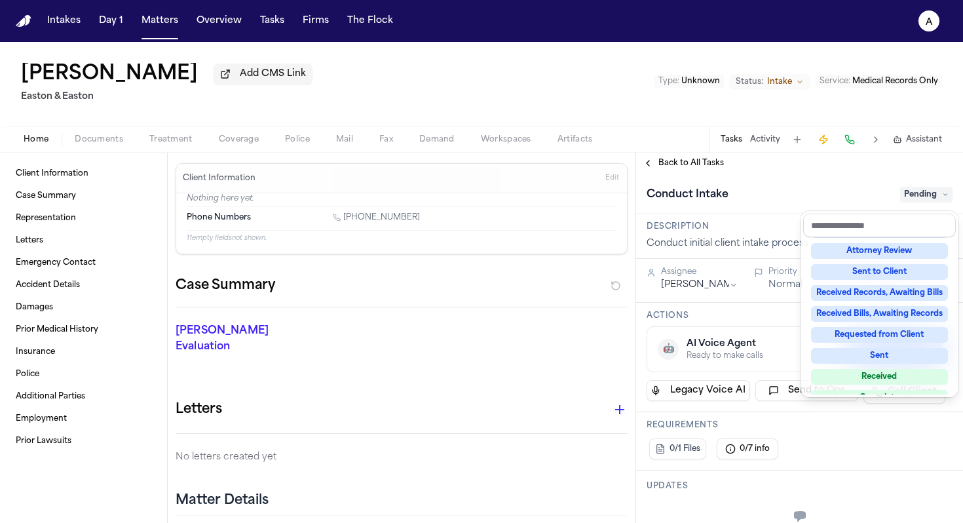
scroll to position [204, 0]
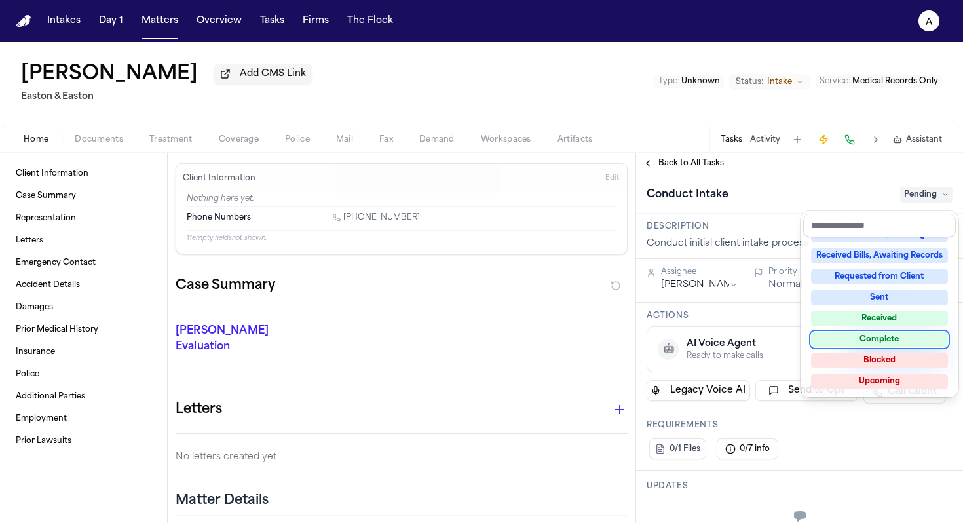
click at [750, 343] on div "Complete" at bounding box center [879, 339] width 137 height 16
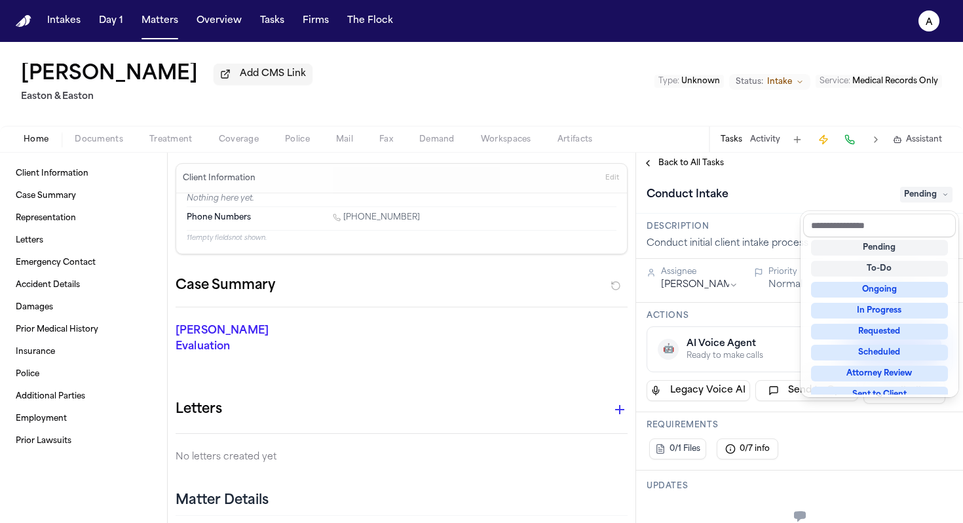
scroll to position [8, 0]
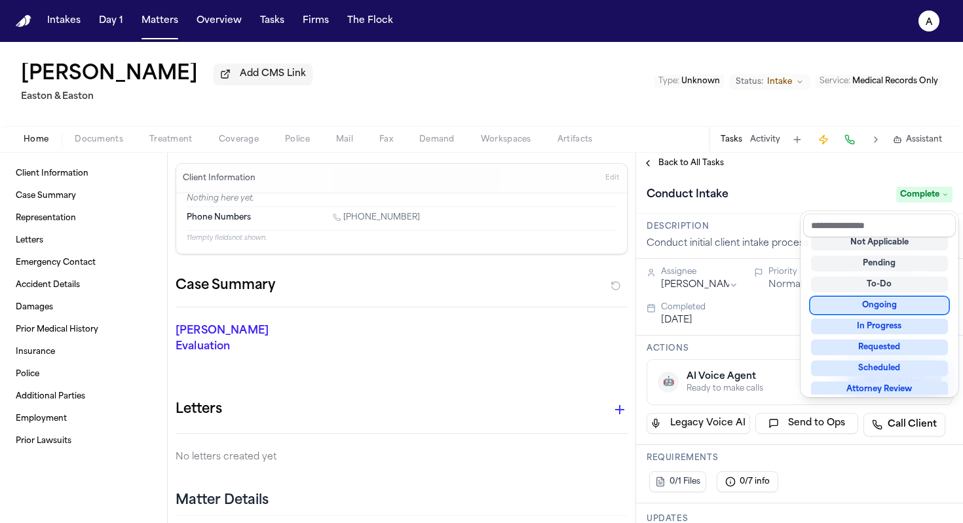
click at [686, 161] on div "**********" at bounding box center [799, 338] width 327 height 370
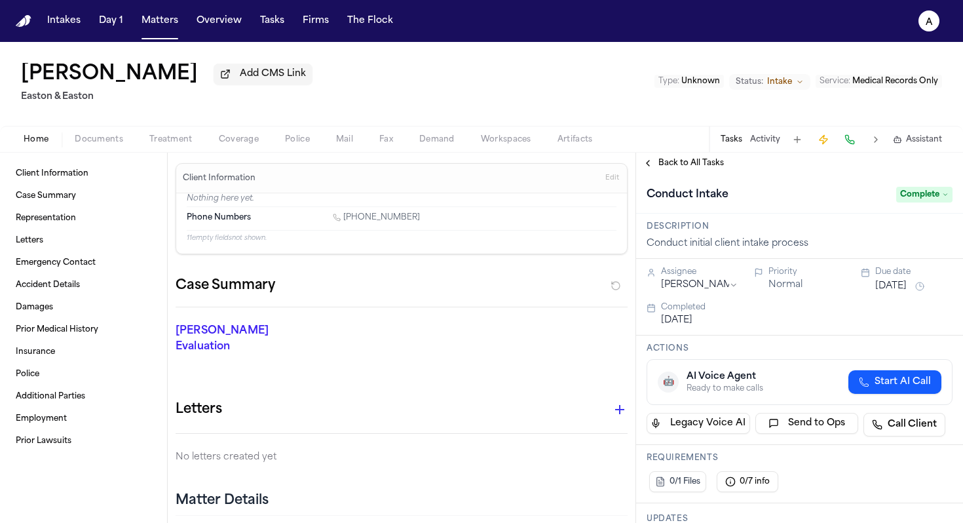
click at [698, 168] on span "Back to All Tasks" at bounding box center [690, 163] width 65 height 10
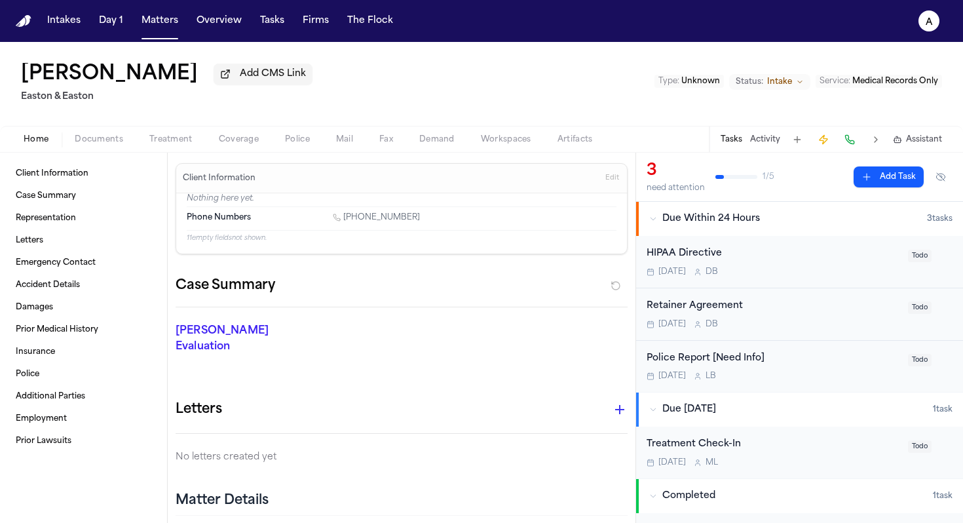
scroll to position [26, 0]
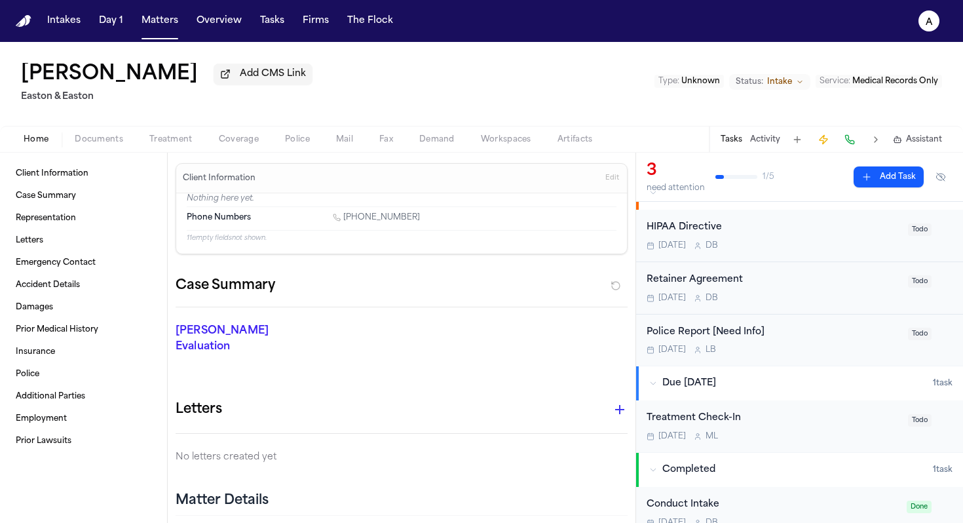
click at [750, 251] on div "[DATE] D B" at bounding box center [772, 245] width 253 height 10
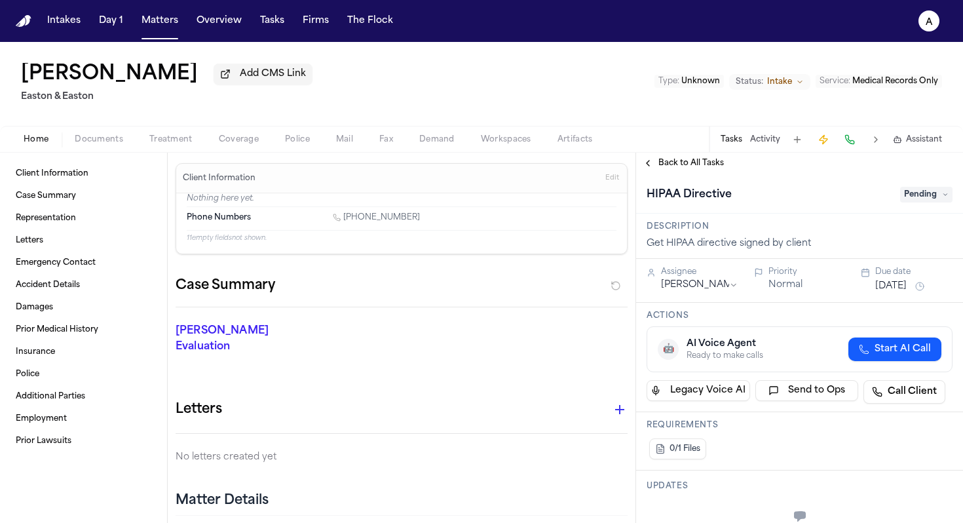
click at [750, 196] on span "Pending" at bounding box center [926, 195] width 52 height 16
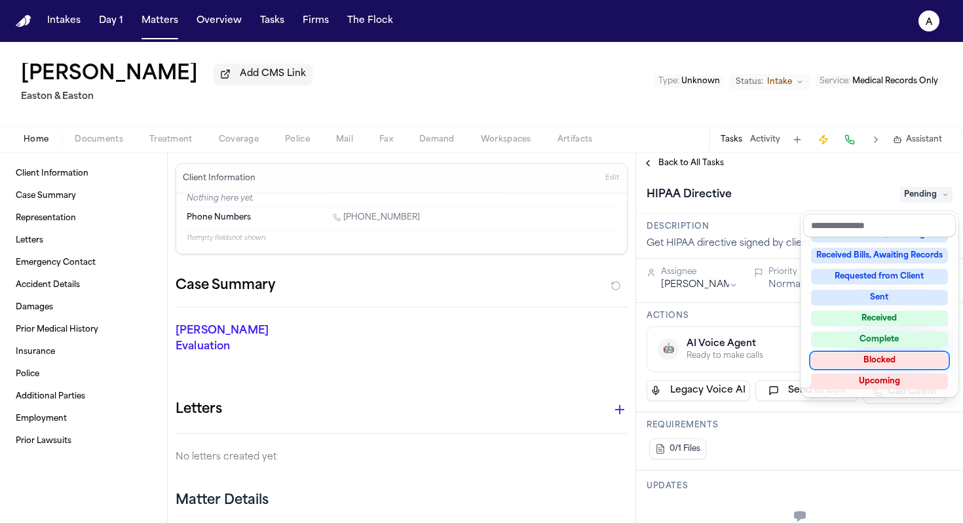
scroll to position [204, 0]
click at [750, 337] on div "Complete" at bounding box center [879, 340] width 137 height 16
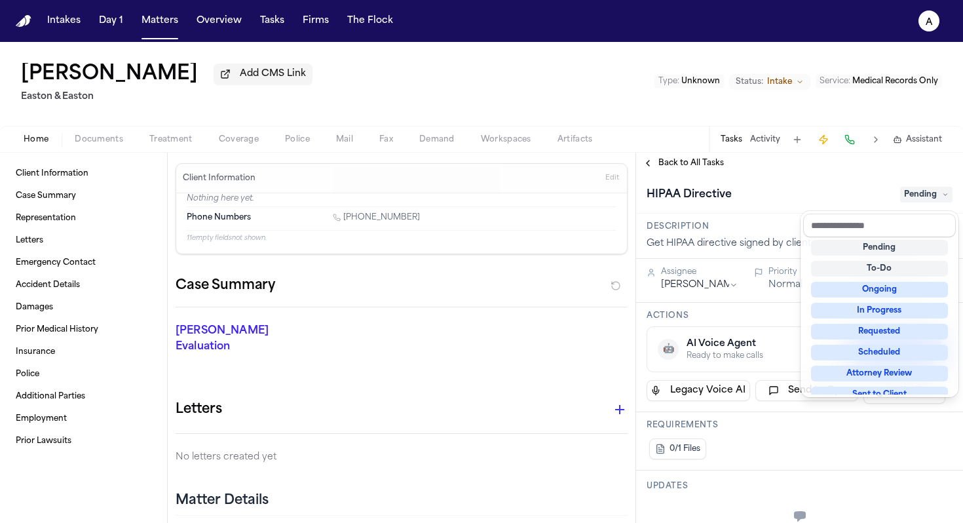
scroll to position [13, 0]
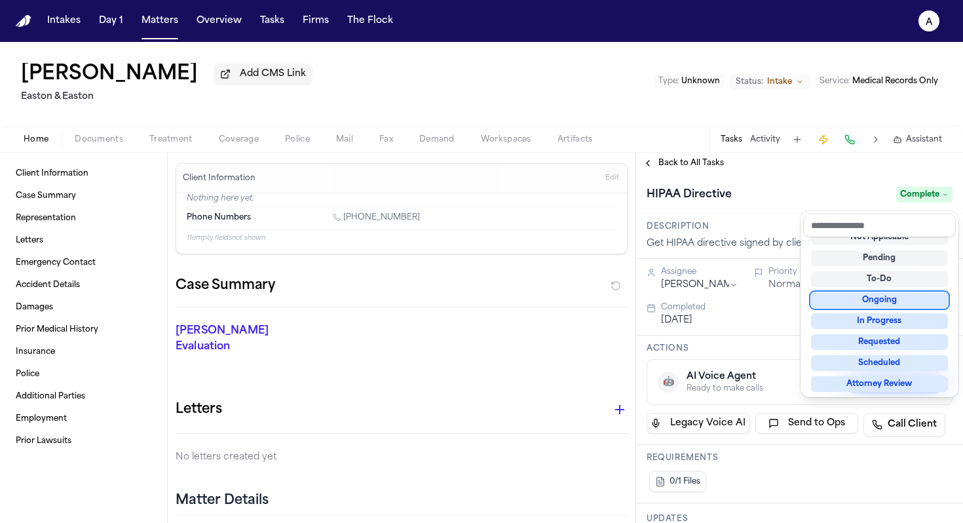
click at [709, 158] on div "**********" at bounding box center [799, 338] width 327 height 370
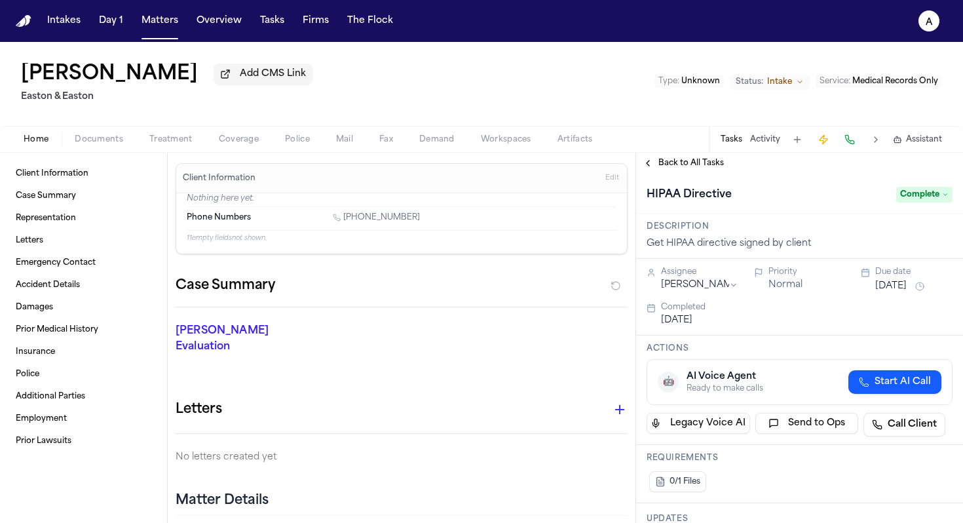
click at [709, 164] on span "Back to All Tasks" at bounding box center [690, 163] width 65 height 10
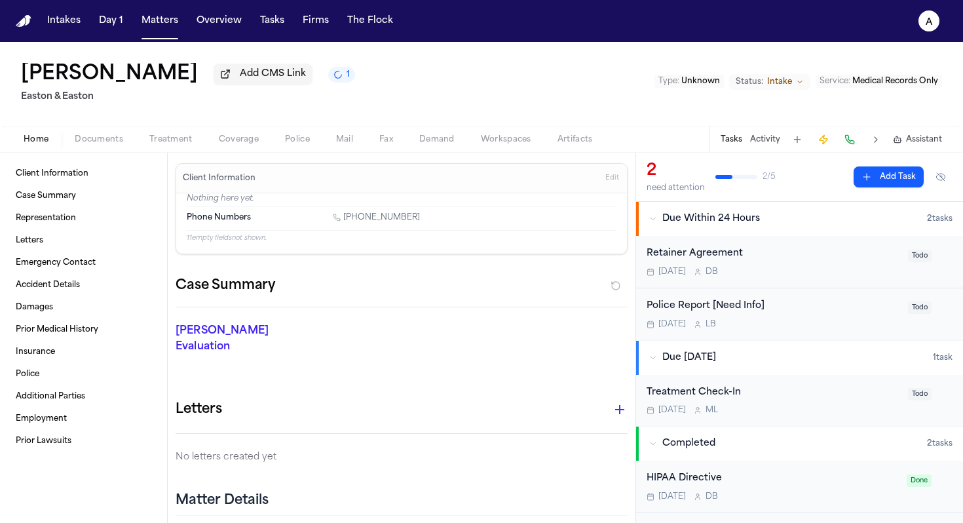
click at [750, 275] on div "[DATE] D B" at bounding box center [772, 272] width 253 height 10
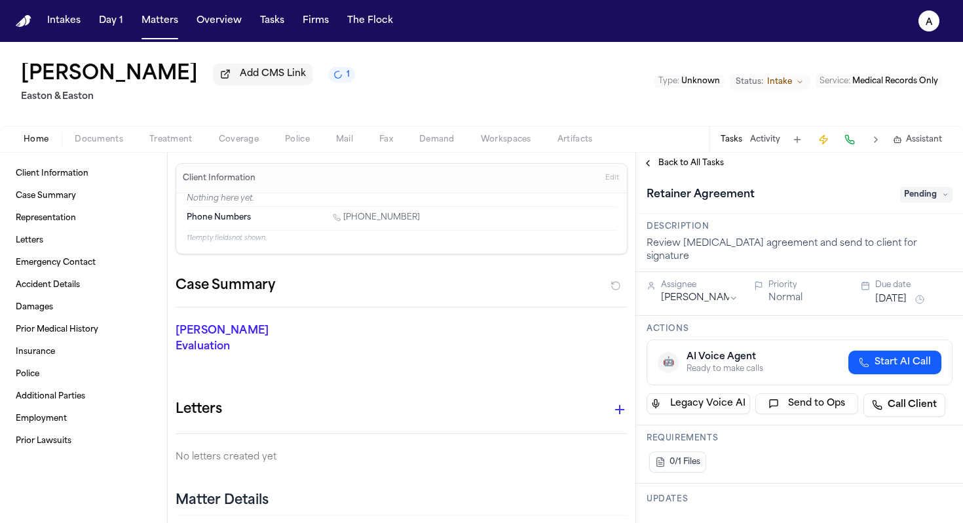
click at [750, 198] on span "Pending" at bounding box center [926, 195] width 52 height 16
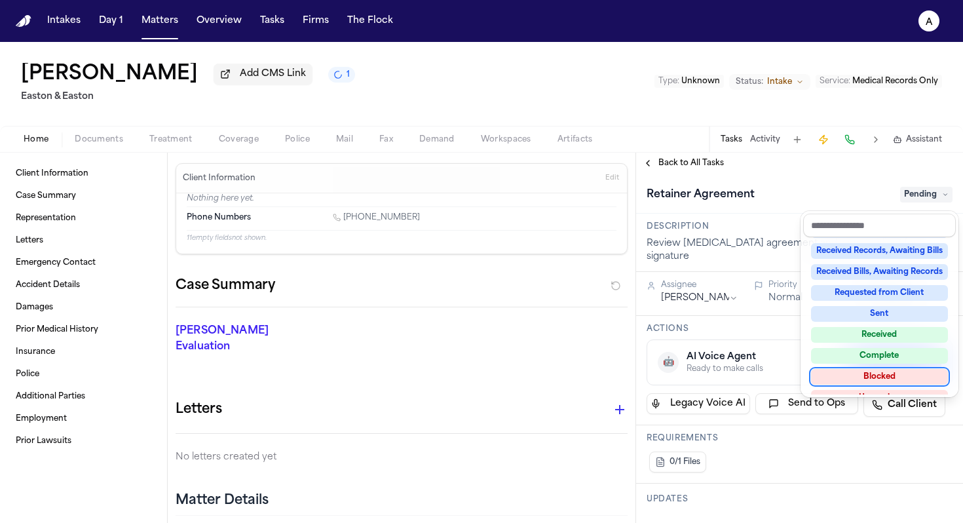
scroll to position [204, 0]
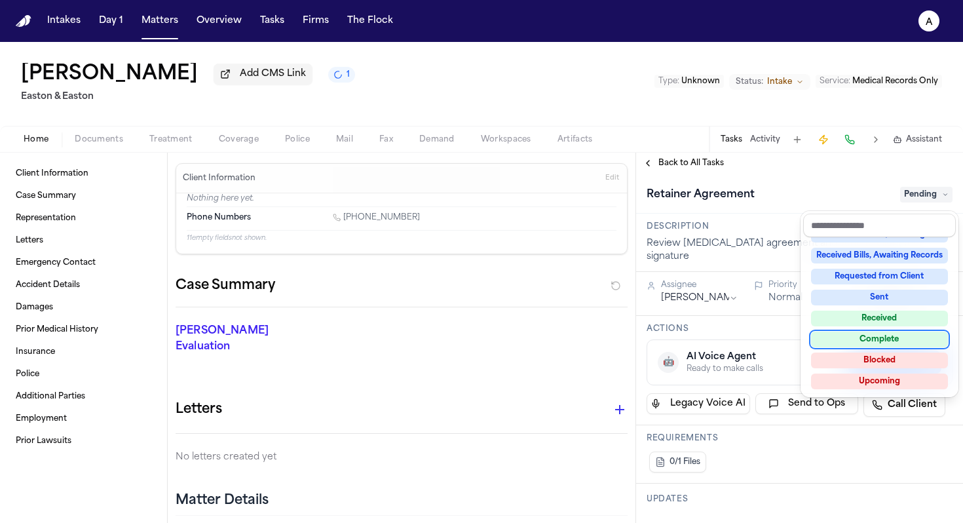
click at [750, 340] on div "Complete" at bounding box center [879, 339] width 137 height 16
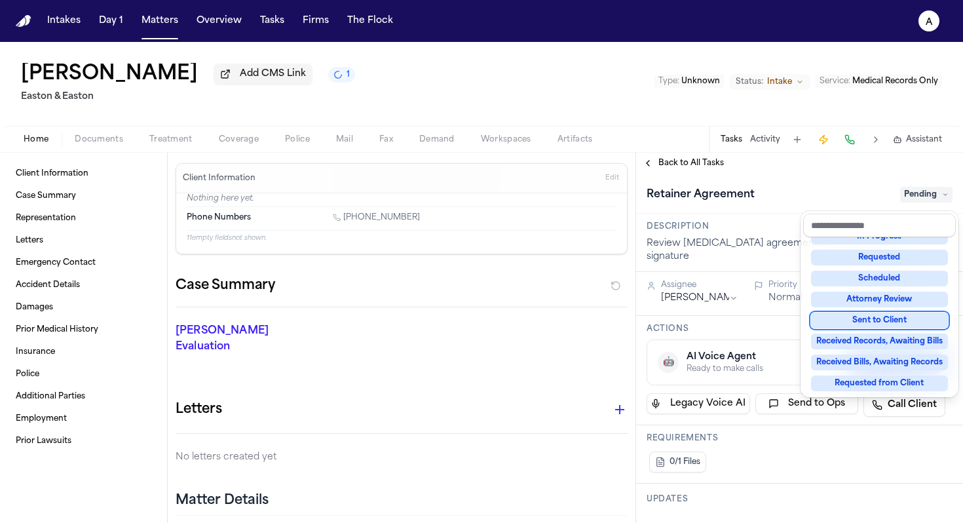
scroll to position [78, 0]
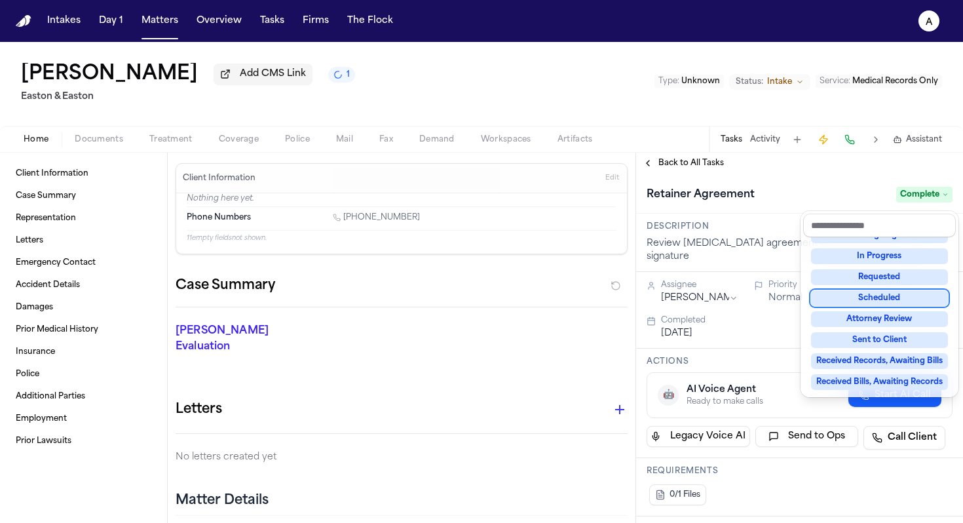
click at [703, 162] on div "**********" at bounding box center [799, 338] width 327 height 370
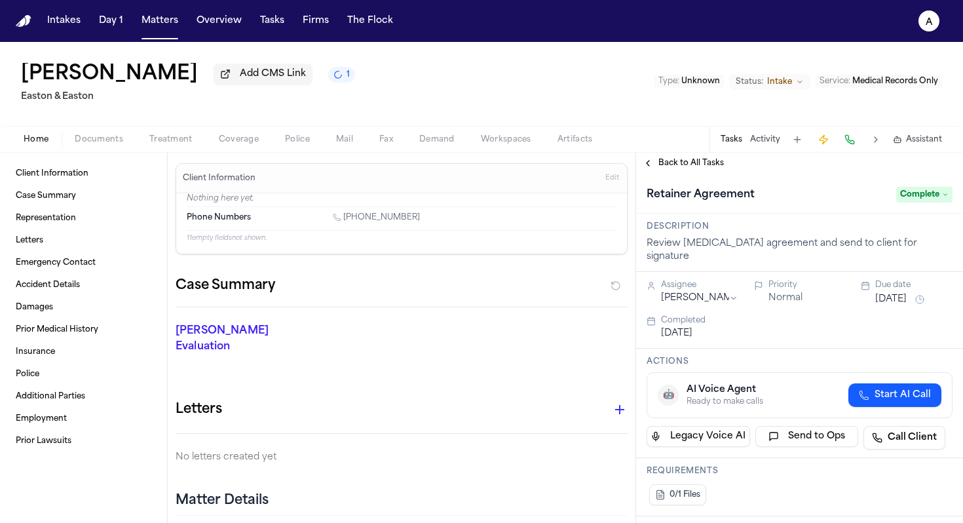
click at [703, 162] on span "Back to All Tasks" at bounding box center [690, 163] width 65 height 10
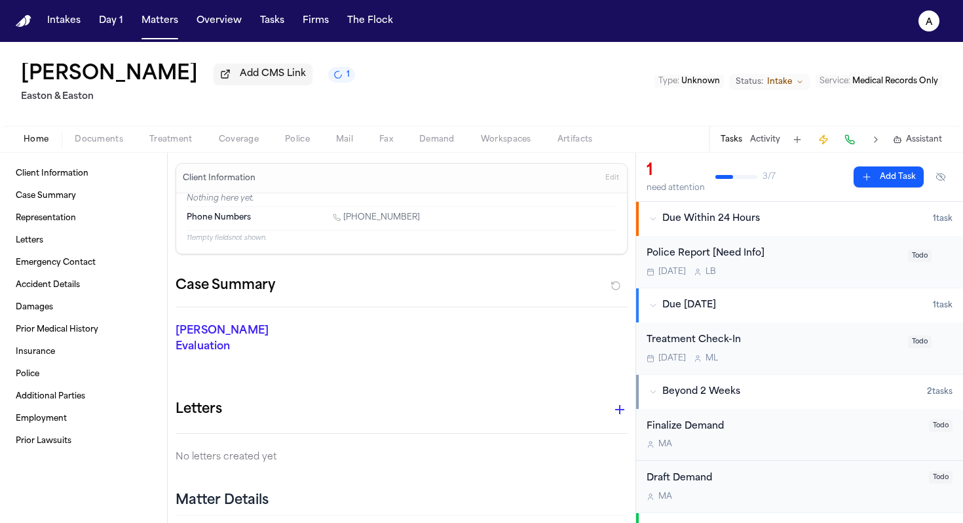
click at [750, 267] on div "Police Report [Need Info] [DATE] L B" at bounding box center [772, 261] width 253 height 31
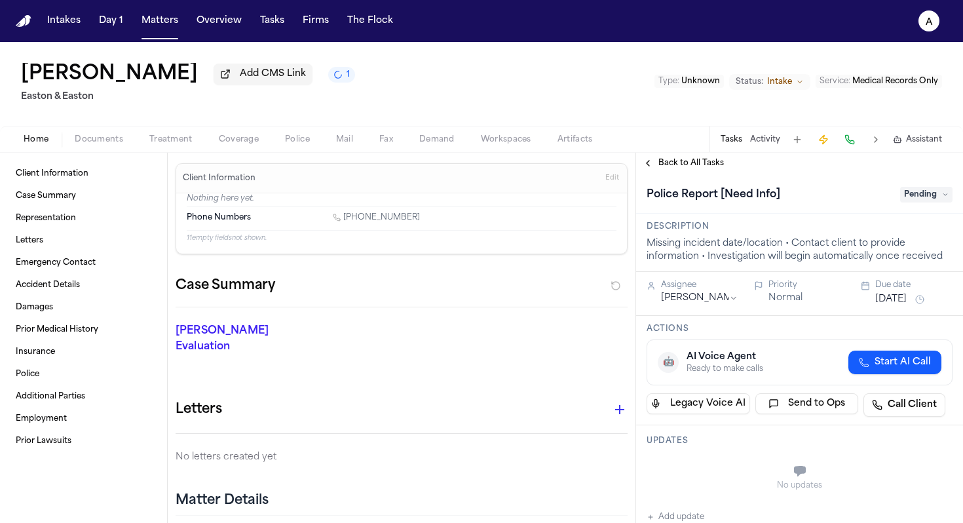
click at [750, 200] on span "Pending" at bounding box center [926, 195] width 52 height 16
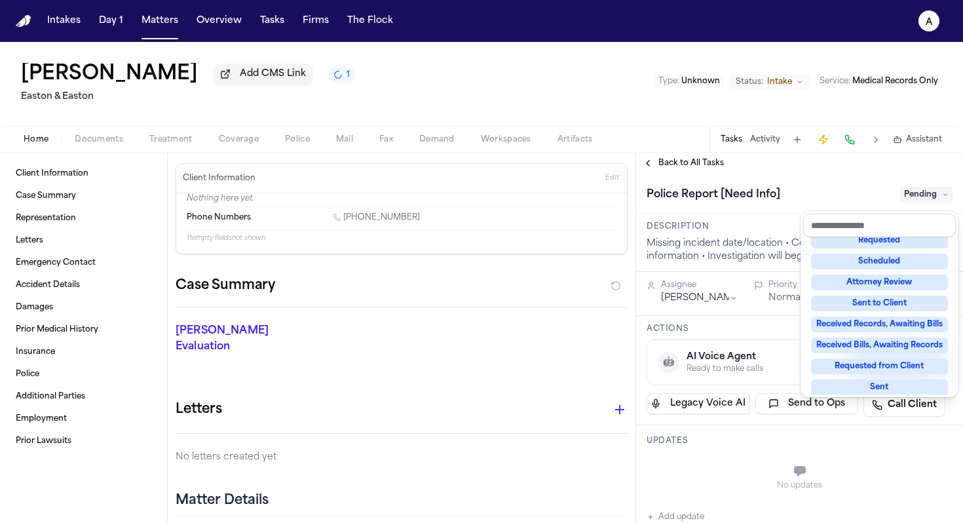
scroll to position [204, 0]
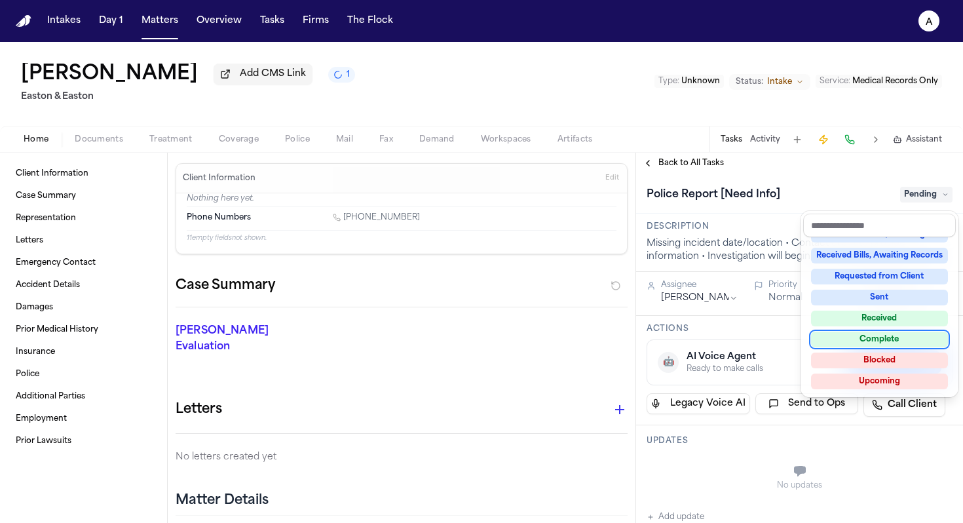
click at [750, 343] on div "Complete" at bounding box center [879, 339] width 137 height 16
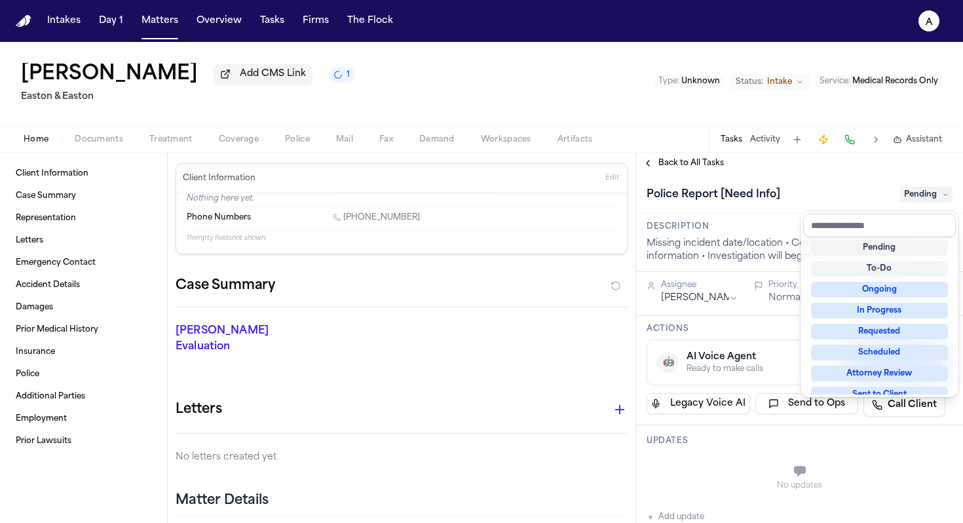
scroll to position [16, 0]
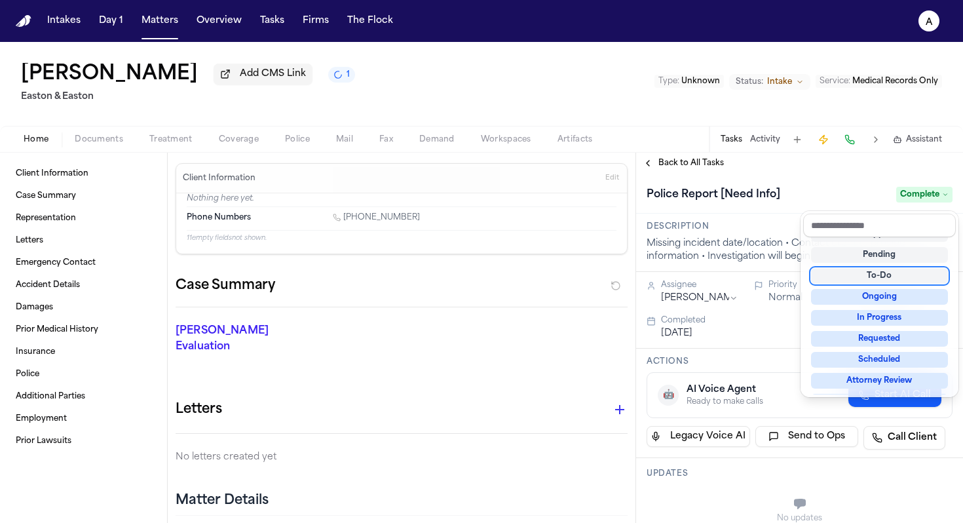
click at [720, 169] on div "**********" at bounding box center [799, 338] width 327 height 370
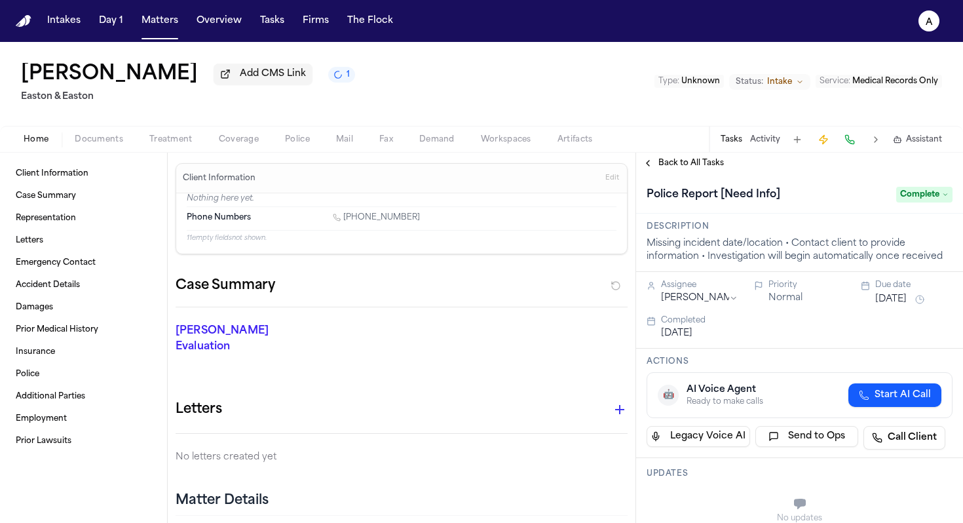
click at [710, 166] on span "Back to All Tasks" at bounding box center [690, 163] width 65 height 10
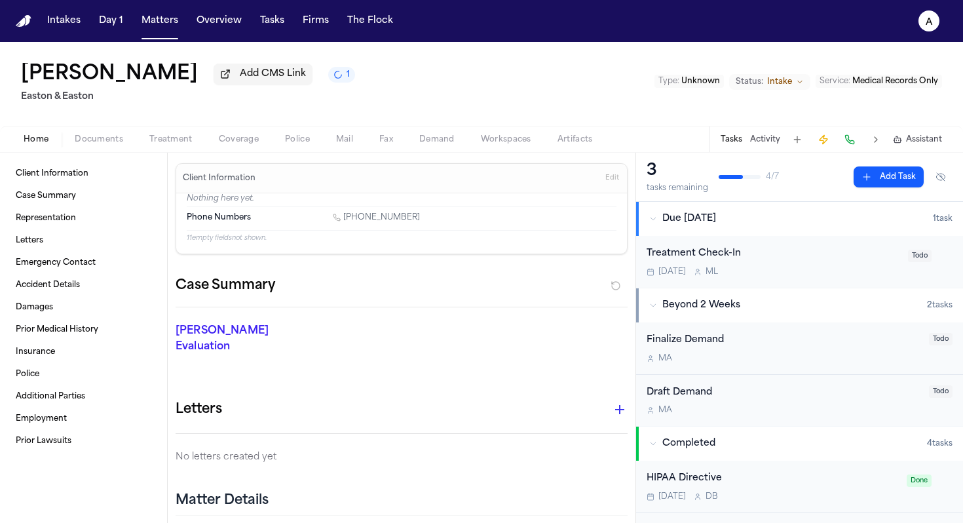
click at [750, 176] on button "Add Task" at bounding box center [888, 176] width 70 height 21
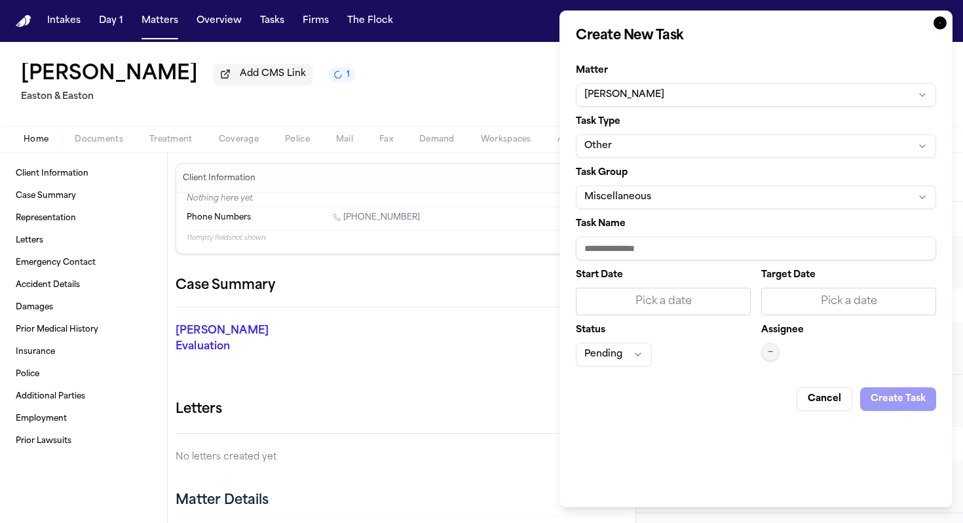
click at [651, 249] on input "Task Name" at bounding box center [756, 248] width 360 height 24
click at [663, 195] on button "Miscellaneous" at bounding box center [756, 197] width 360 height 24
type input "**********"
click at [731, 244] on div "Medical Records" at bounding box center [756, 252] width 190 height 21
click at [707, 249] on input "Task Name" at bounding box center [756, 248] width 360 height 24
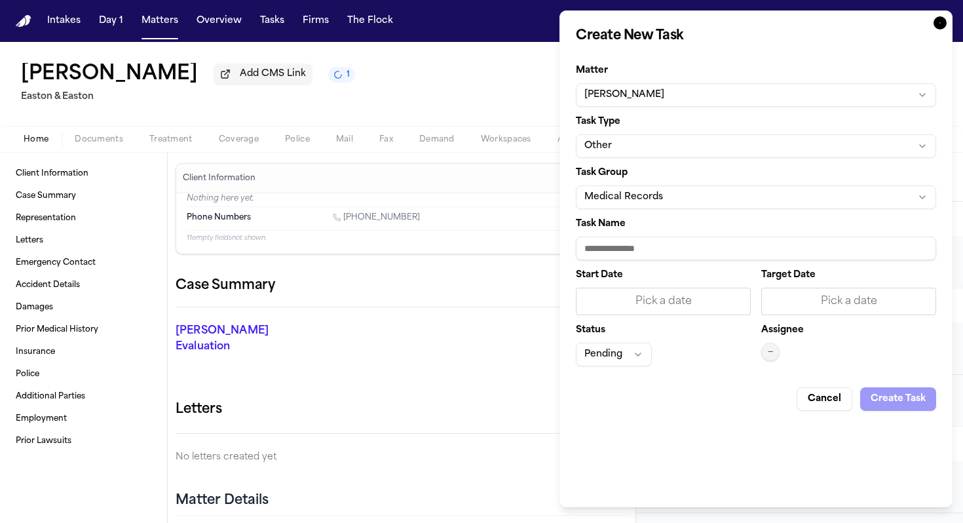
click at [733, 198] on button "Medical Records" at bounding box center [756, 197] width 360 height 24
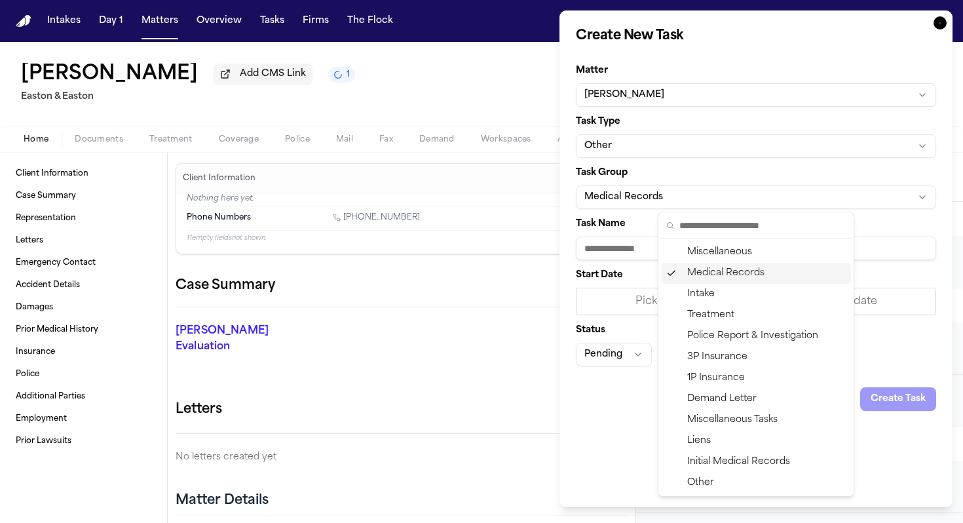
click at [735, 274] on div "Medical Records" at bounding box center [756, 273] width 190 height 21
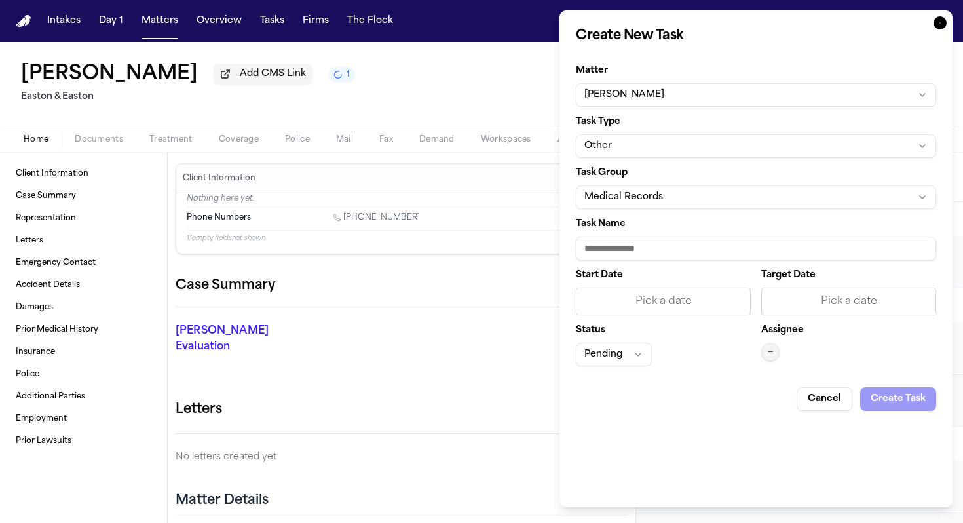
click at [629, 251] on input "Task Name" at bounding box center [756, 248] width 360 height 24
type input "**********"
click at [685, 299] on div "Pick a date" at bounding box center [663, 301] width 158 height 16
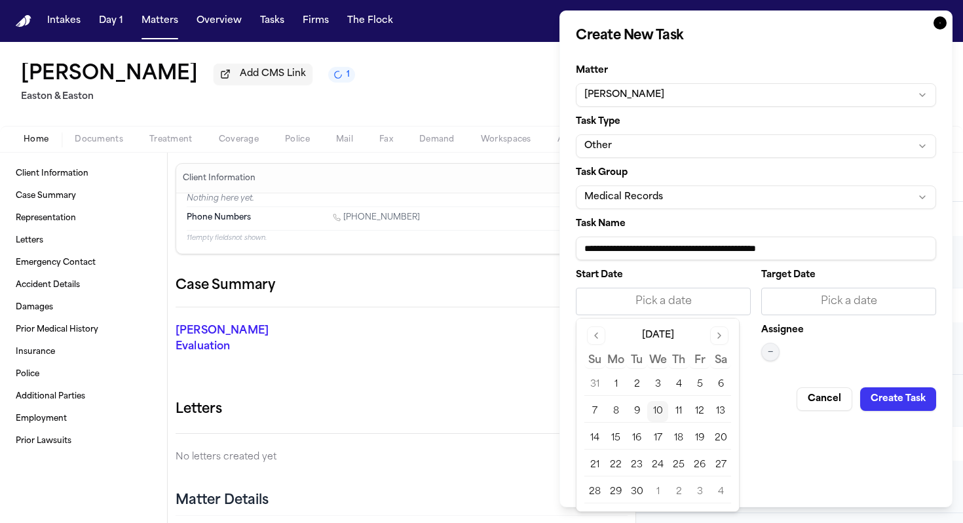
click at [657, 412] on button "10" at bounding box center [657, 411] width 21 height 21
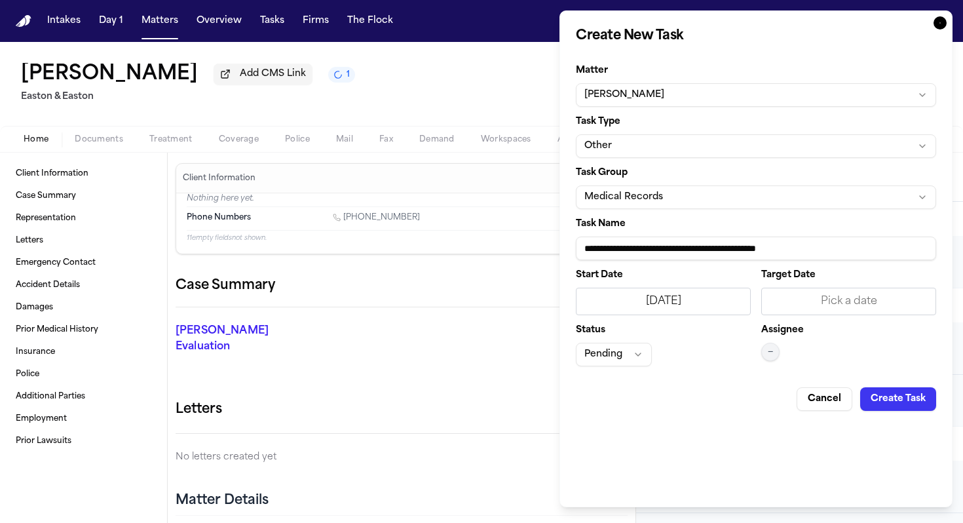
click at [750, 304] on div "Pick a date" at bounding box center [848, 301] width 158 height 16
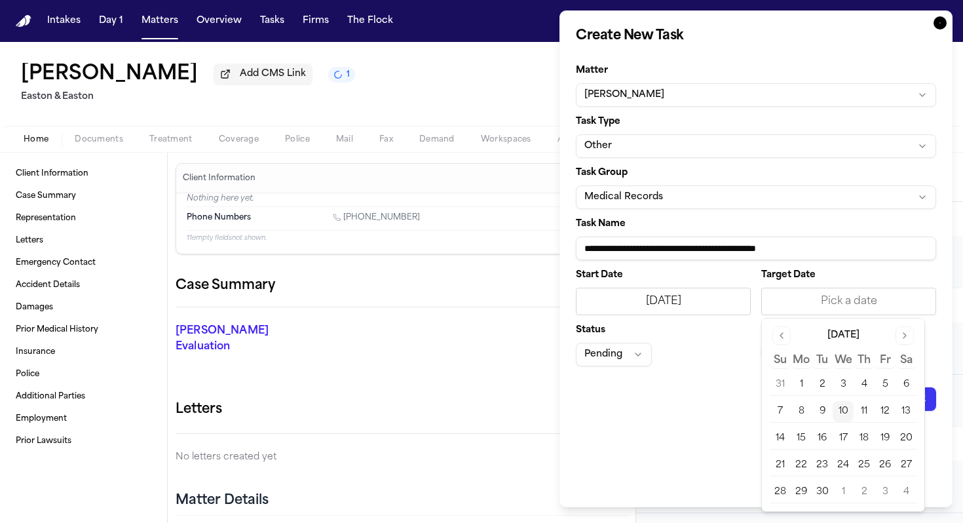
click at [750, 411] on button "10" at bounding box center [842, 411] width 21 height 21
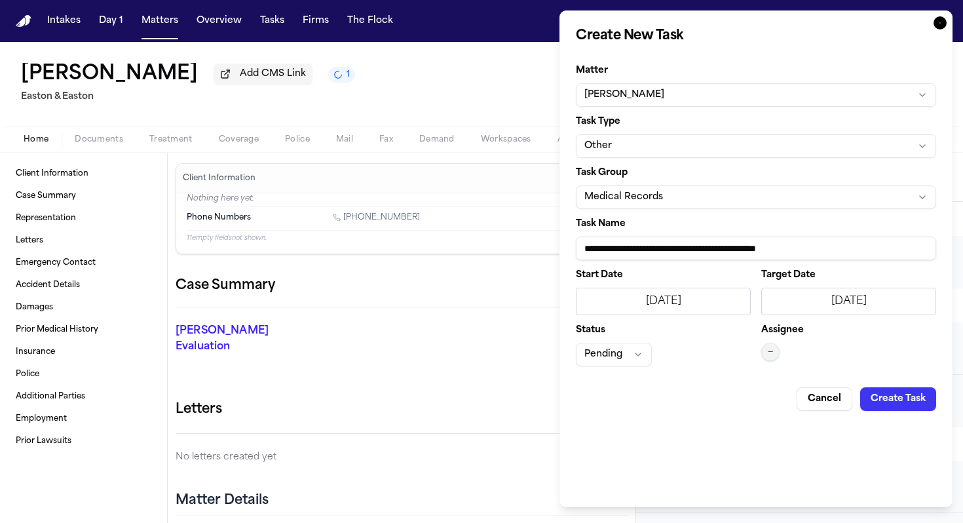
click at [750, 348] on span "—" at bounding box center [769, 351] width 5 height 10
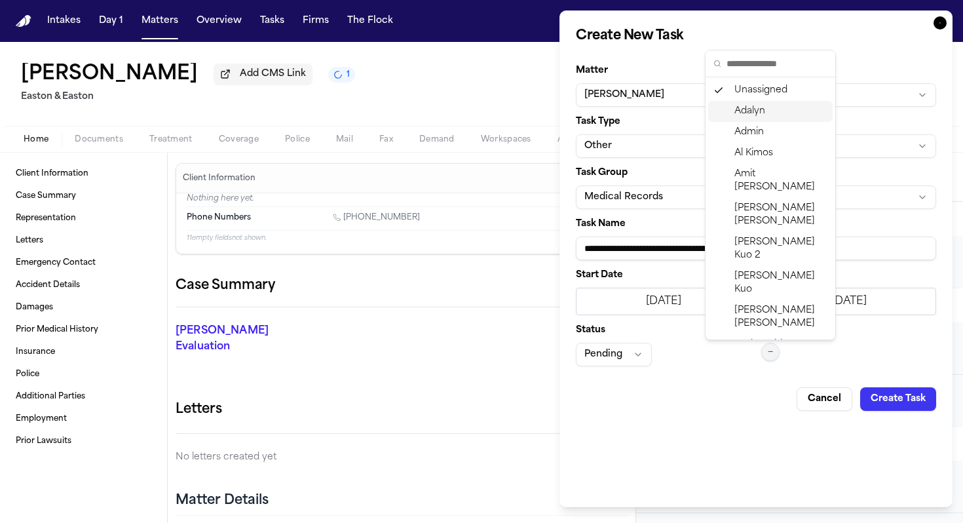
click at [750, 118] on span "Adalyn" at bounding box center [749, 111] width 31 height 13
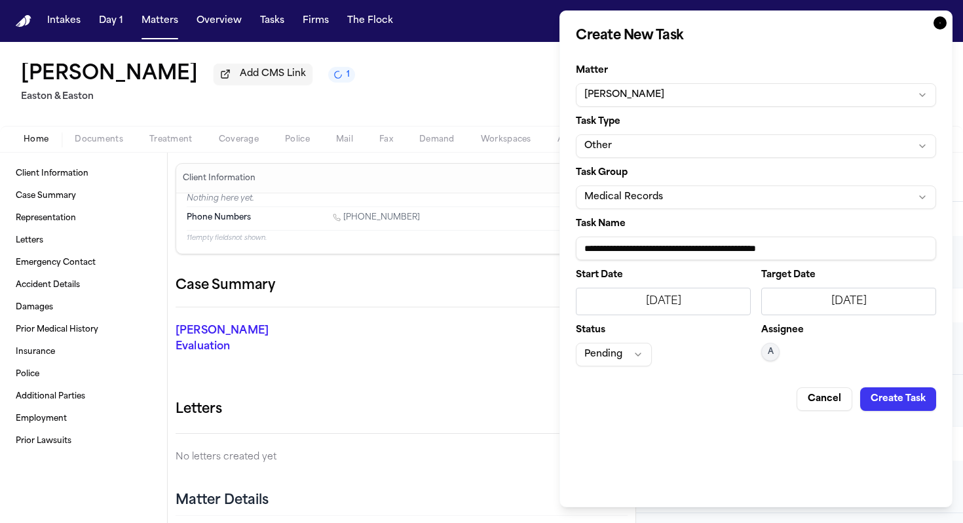
click at [629, 349] on button "Pending" at bounding box center [614, 354] width 76 height 24
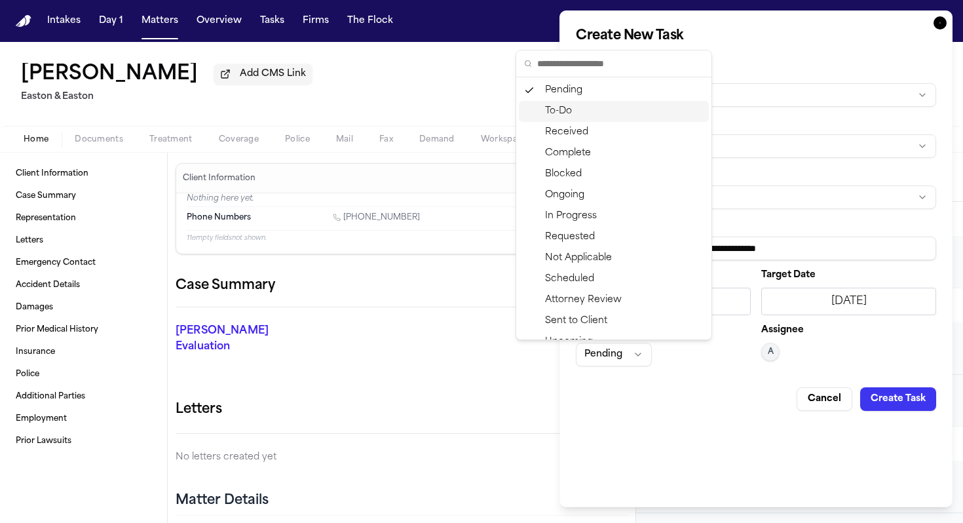
click at [575, 109] on div "To-Do" at bounding box center [614, 111] width 190 height 21
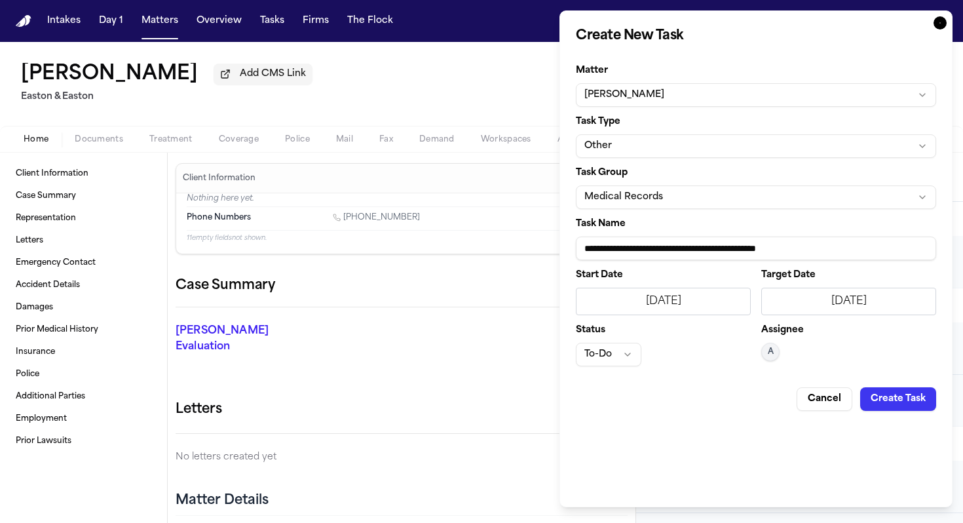
click at [750, 400] on button "Create Task" at bounding box center [898, 399] width 76 height 24
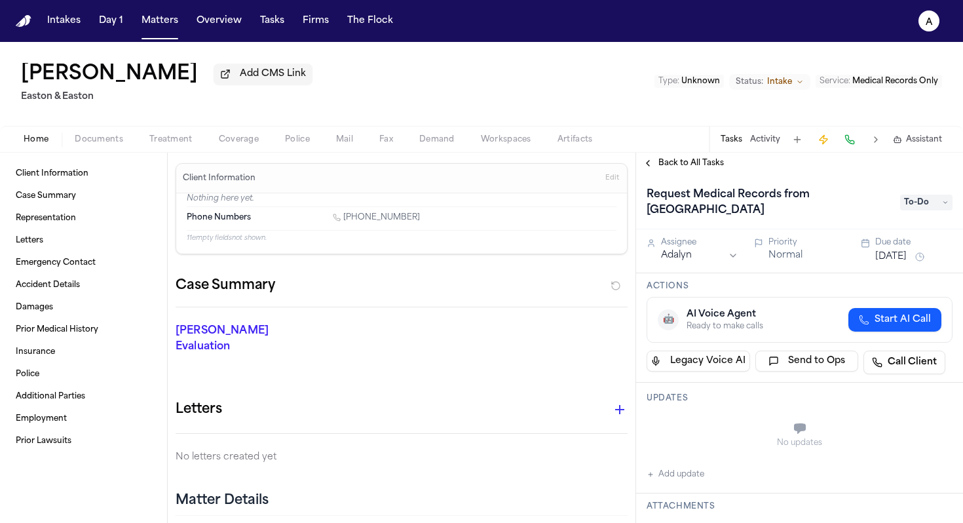
click at [693, 473] on button "Add update" at bounding box center [675, 474] width 58 height 16
click at [672, 461] on button "Private" at bounding box center [672, 461] width 10 height 10
click at [699, 428] on textarea "Add your update" at bounding box center [807, 429] width 280 height 26
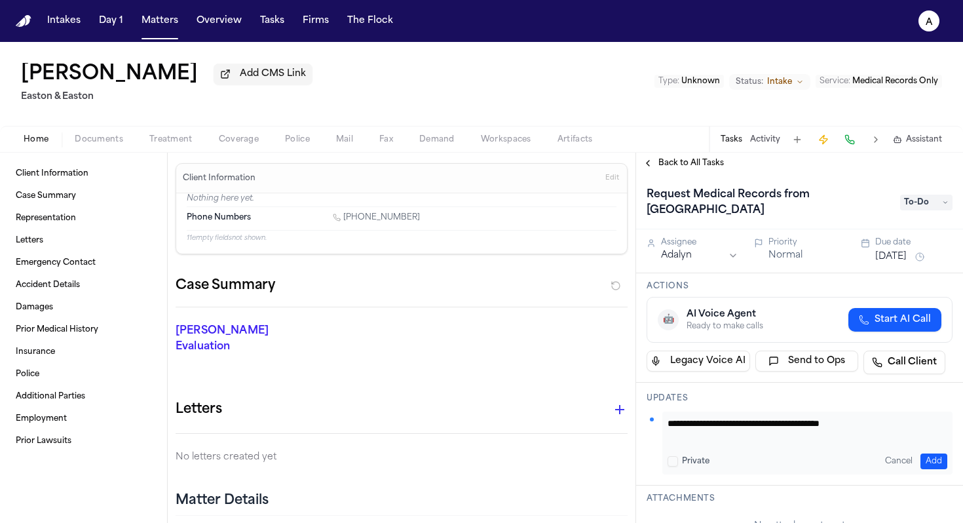
type textarea "**********"
click at [750, 459] on button "Add" at bounding box center [933, 461] width 27 height 16
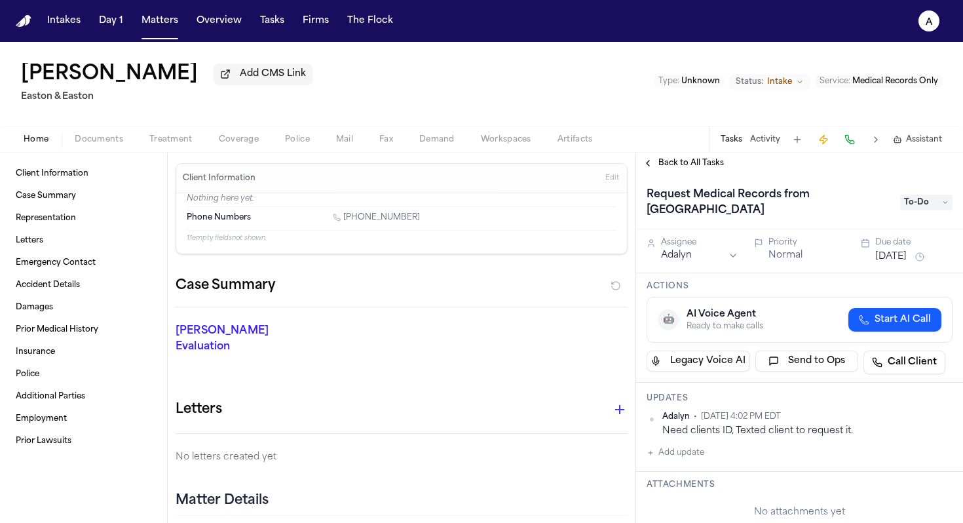
click at [750, 259] on button "[DATE]" at bounding box center [890, 256] width 31 height 13
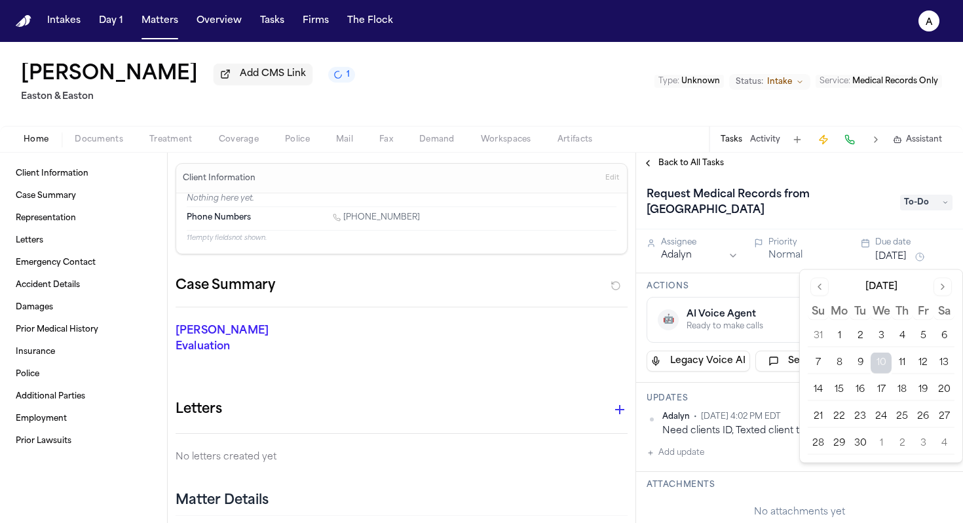
click at [750, 361] on button "11" at bounding box center [901, 362] width 21 height 21
click at [750, 287] on h3 "Actions" at bounding box center [799, 286] width 306 height 10
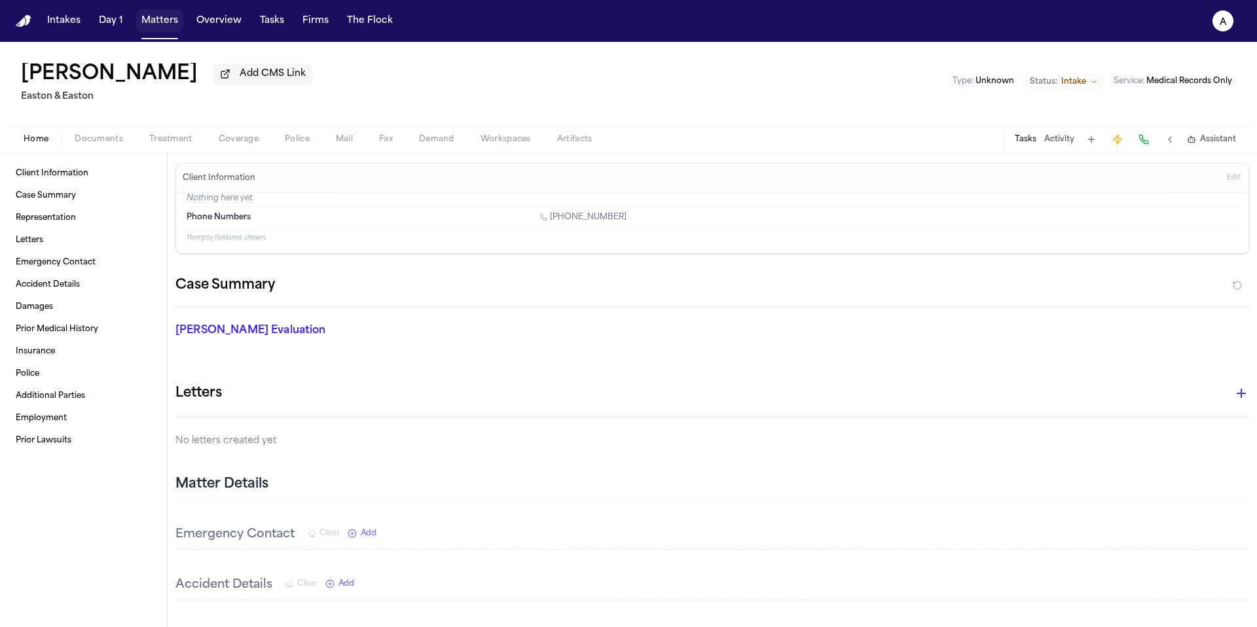
click at [178, 24] on button "Matters" at bounding box center [159, 21] width 47 height 24
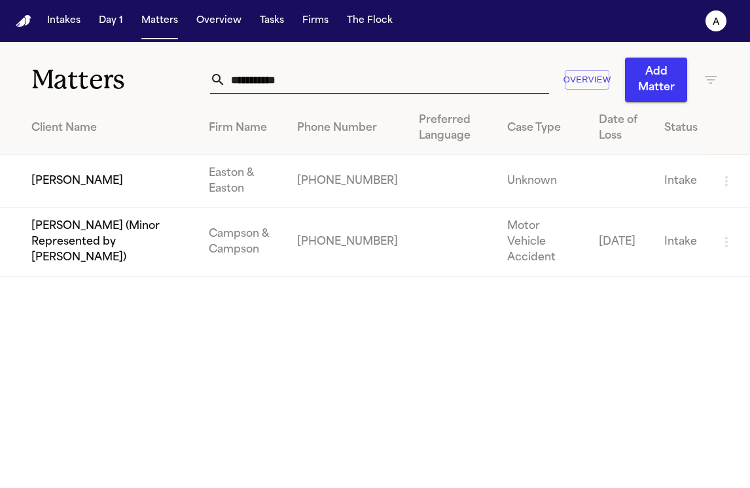
drag, startPoint x: 311, startPoint y: 83, endPoint x: 63, endPoint y: 79, distance: 248.2
click at [63, 79] on div "**********" at bounding box center [375, 72] width 750 height 60
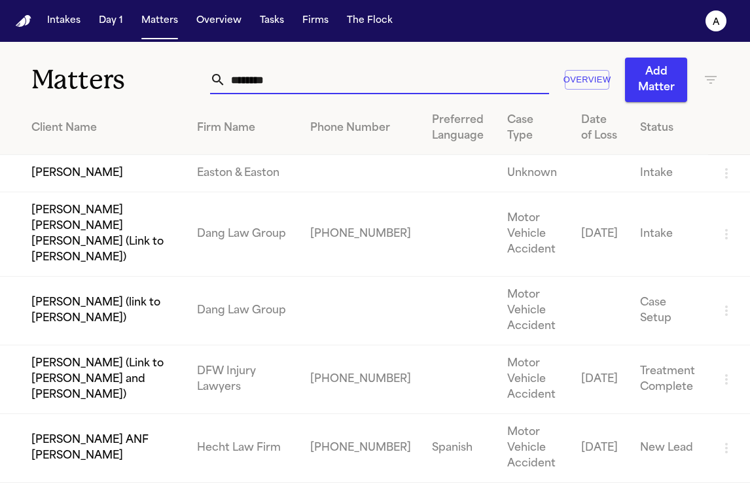
type input "********"
click at [66, 182] on td "[PERSON_NAME]" at bounding box center [93, 173] width 187 height 37
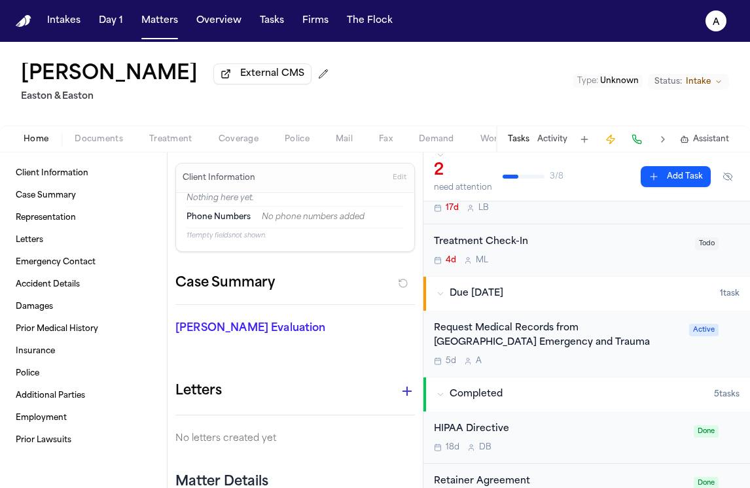
scroll to position [66, 0]
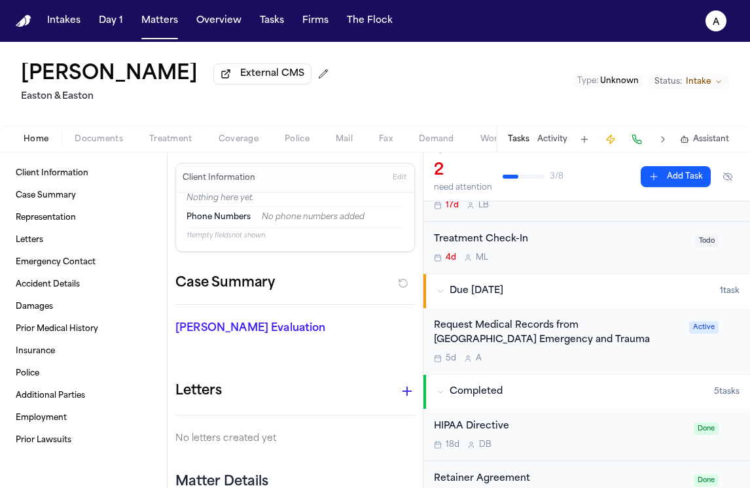
click at [613, 344] on div "Request Medical Records from [GEOGRAPHIC_DATA] Emergency and Trauma" at bounding box center [558, 334] width 248 height 30
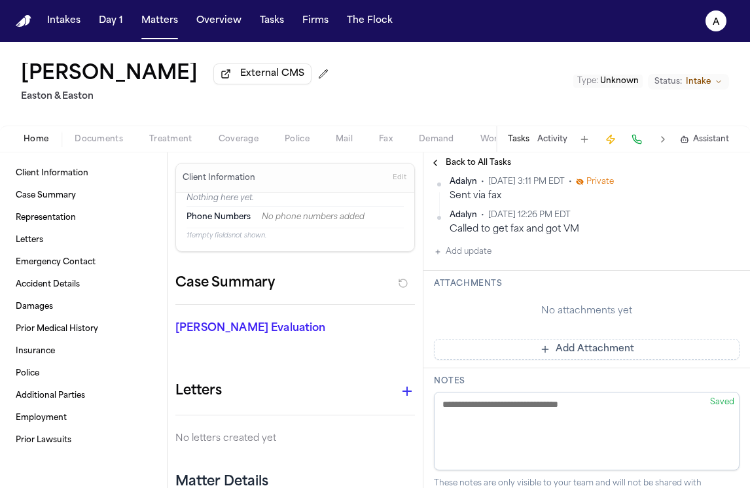
scroll to position [251, 0]
